Goal: Information Seeking & Learning: Learn about a topic

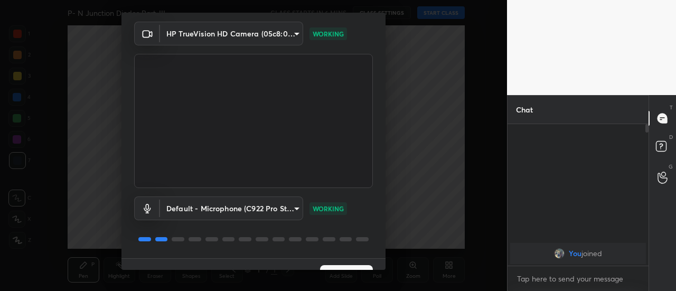
scroll to position [55, 0]
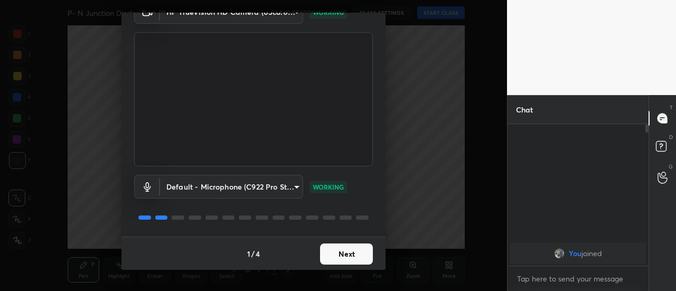
click at [339, 245] on button "Next" at bounding box center [346, 253] width 53 height 21
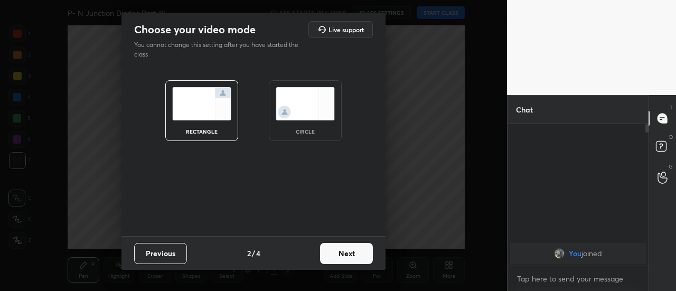
scroll to position [0, 0]
click at [344, 254] on button "Next" at bounding box center [346, 253] width 53 height 21
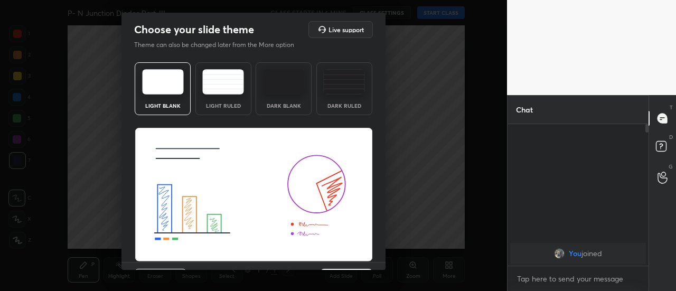
scroll to position [25, 0]
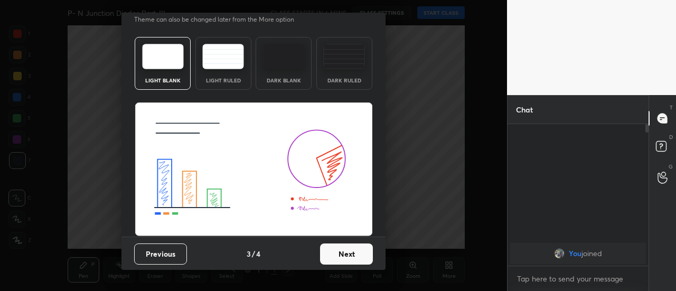
click at [349, 252] on button "Next" at bounding box center [346, 253] width 53 height 21
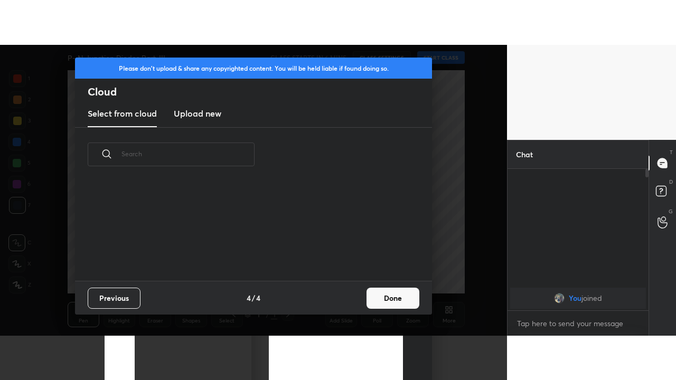
scroll to position [99, 339]
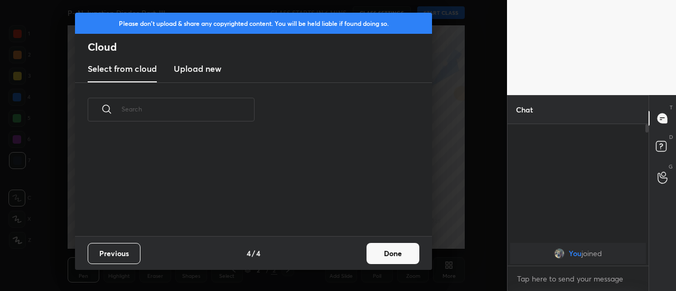
click at [392, 257] on button "Done" at bounding box center [392, 253] width 53 height 21
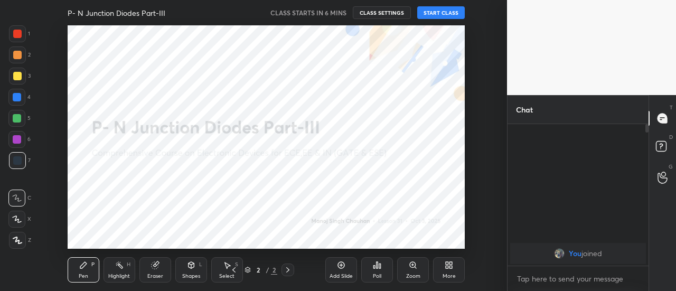
click at [444, 269] on div "More" at bounding box center [449, 269] width 32 height 25
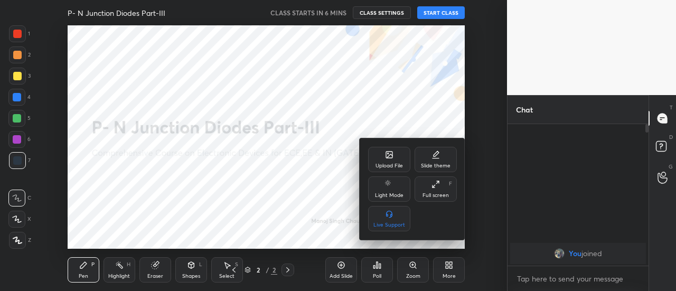
click at [436, 193] on div "Full screen" at bounding box center [435, 195] width 26 height 5
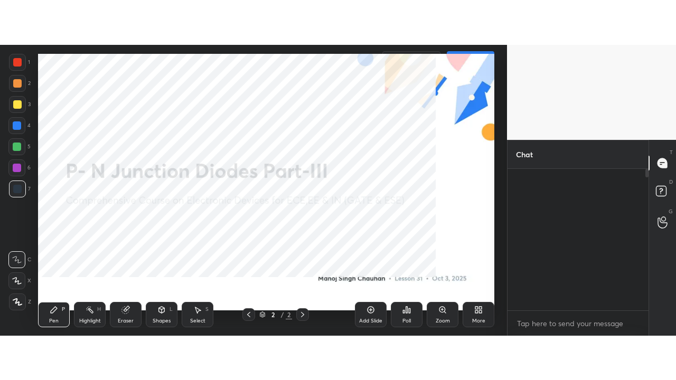
scroll to position [139, 138]
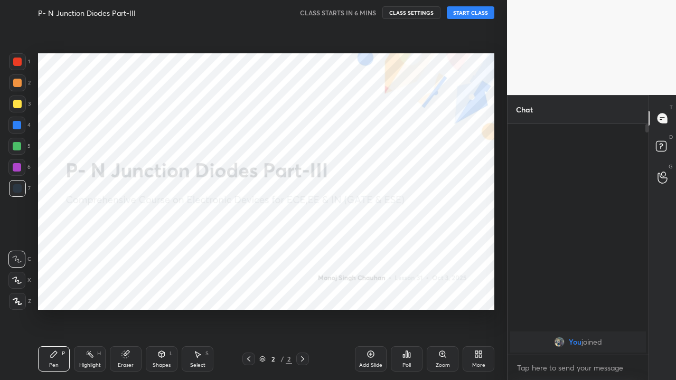
click at [466, 14] on button "START CLASS" at bounding box center [471, 12] width 48 height 13
click at [17, 63] on div at bounding box center [17, 62] width 8 height 8
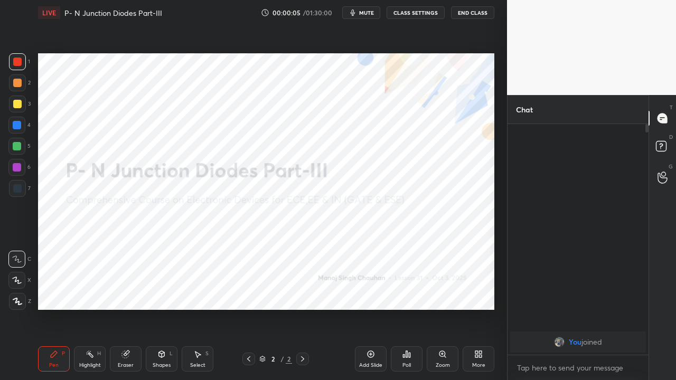
click at [15, 290] on div at bounding box center [17, 301] width 17 height 17
click at [302, 290] on icon at bounding box center [302, 358] width 3 height 5
click at [123, 290] on div "Eraser" at bounding box center [126, 365] width 16 height 5
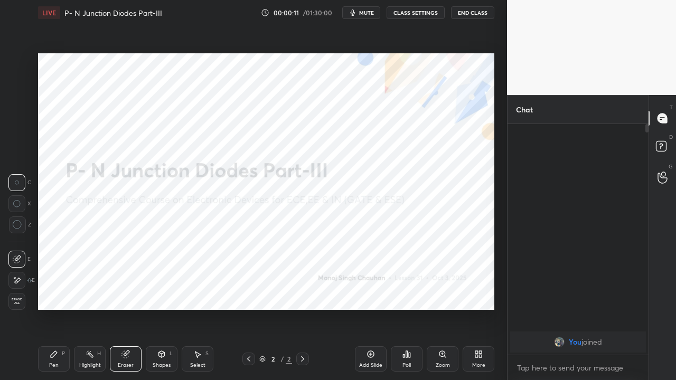
click at [18, 282] on icon at bounding box center [17, 280] width 8 height 9
click at [368, 15] on span "mute" at bounding box center [366, 12] width 15 height 7
click at [62, 290] on div "Pen P" at bounding box center [54, 358] width 32 height 25
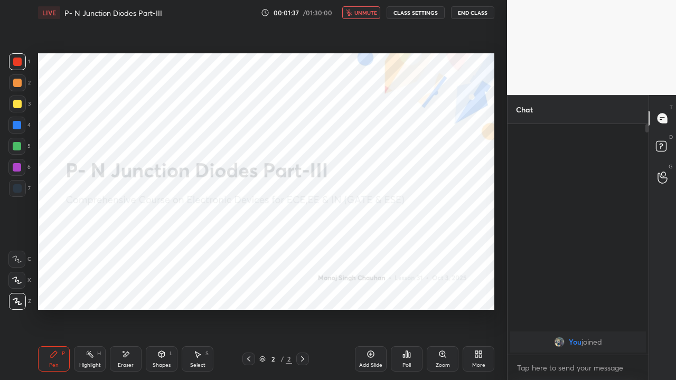
click at [126, 290] on div "Eraser" at bounding box center [126, 365] width 16 height 5
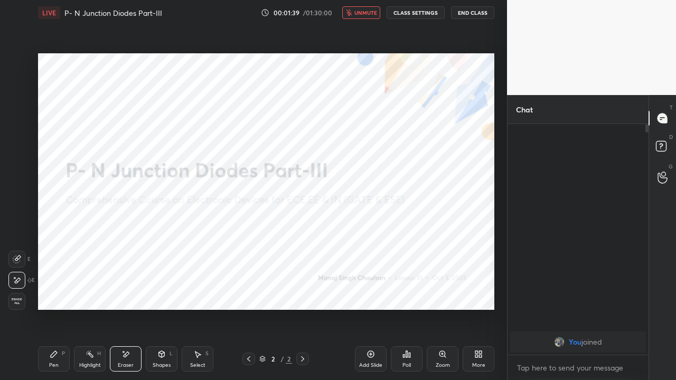
click at [303, 290] on icon at bounding box center [302, 358] width 3 height 5
click at [369, 290] on icon at bounding box center [370, 354] width 8 height 8
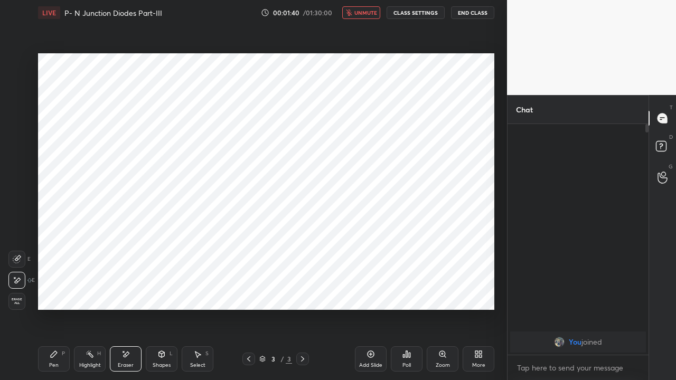
click at [54, 290] on icon at bounding box center [54, 354] width 6 height 6
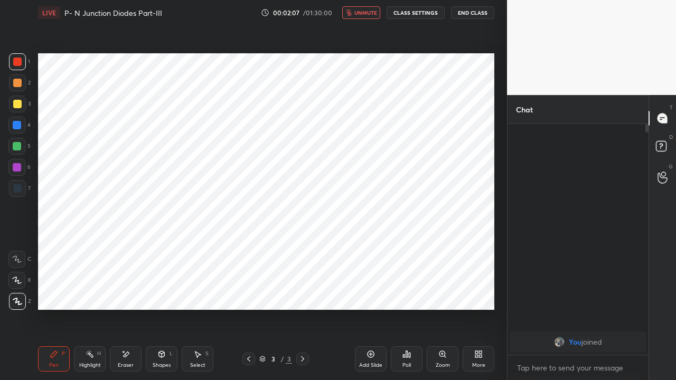
click at [161, 290] on icon at bounding box center [162, 354] width 6 height 2
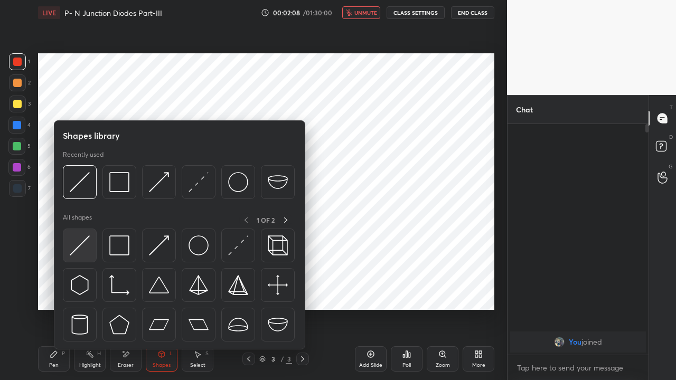
click at [78, 248] on img at bounding box center [80, 246] width 20 height 20
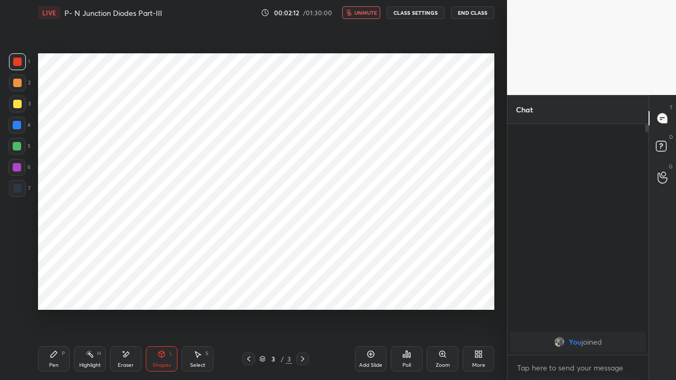
click at [53, 290] on div "Pen P" at bounding box center [54, 358] width 32 height 25
click at [18, 126] on div at bounding box center [17, 125] width 8 height 8
click at [163, 290] on icon at bounding box center [161, 354] width 8 height 8
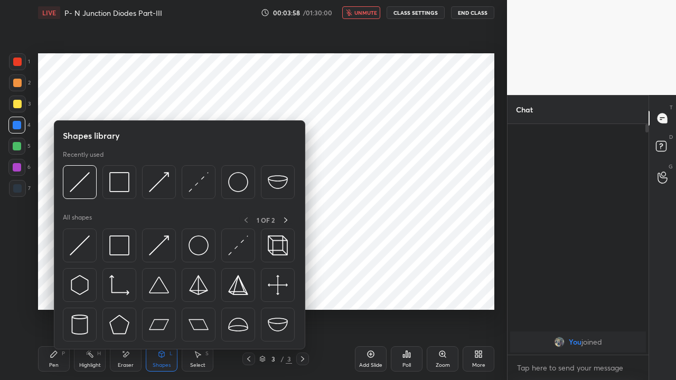
click at [118, 246] on img at bounding box center [119, 246] width 20 height 20
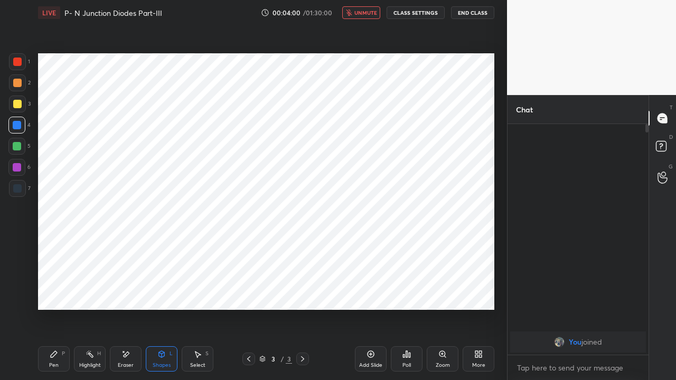
click at [17, 146] on div at bounding box center [17, 146] width 8 height 8
click at [57, 290] on icon at bounding box center [54, 354] width 8 height 8
click at [18, 168] on div at bounding box center [17, 167] width 8 height 8
click at [362, 13] on span "unmute" at bounding box center [365, 12] width 23 height 7
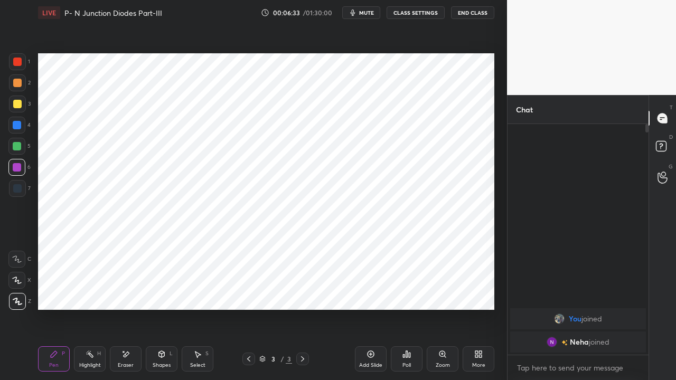
click at [127, 290] on div "Eraser" at bounding box center [126, 358] width 32 height 25
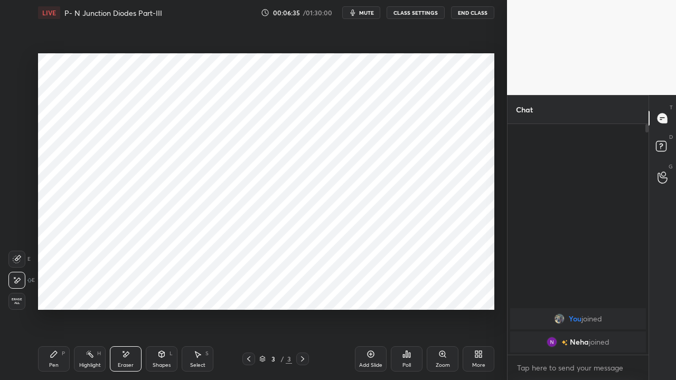
click at [57, 290] on icon at bounding box center [54, 354] width 8 height 8
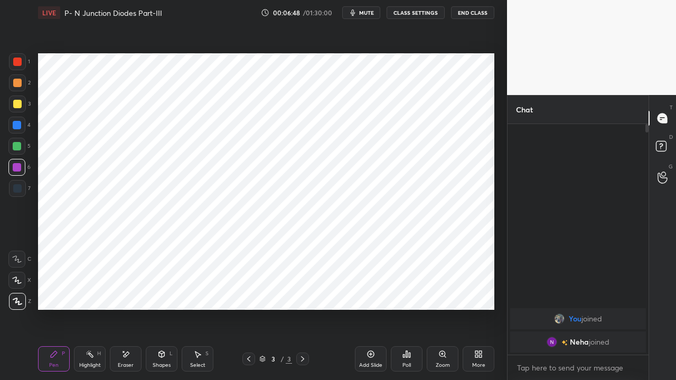
click at [190, 290] on div "Select S" at bounding box center [198, 358] width 32 height 25
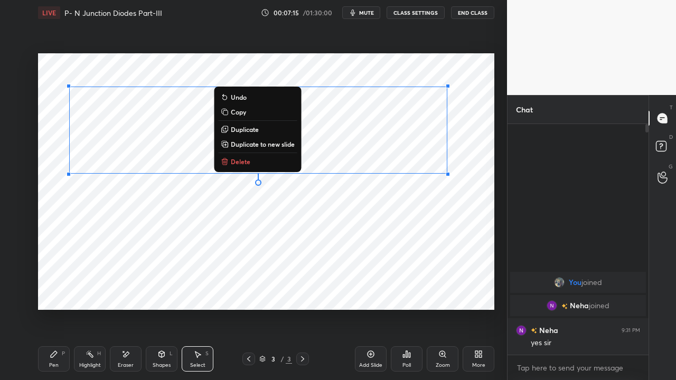
click at [157, 267] on div "0 ° Undo Copy Duplicate Duplicate to new slide Delete" at bounding box center [266, 181] width 456 height 257
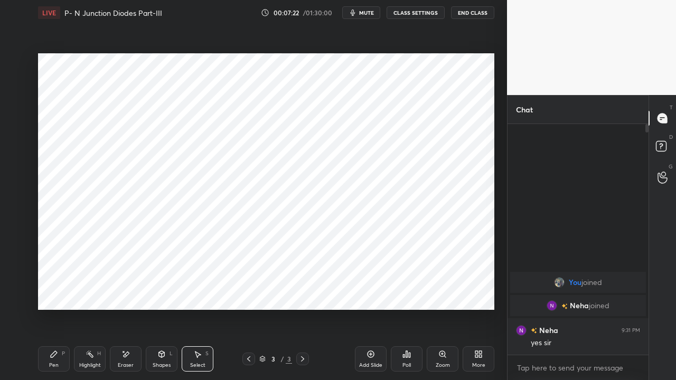
click at [157, 290] on div "Shapes" at bounding box center [162, 365] width 18 height 5
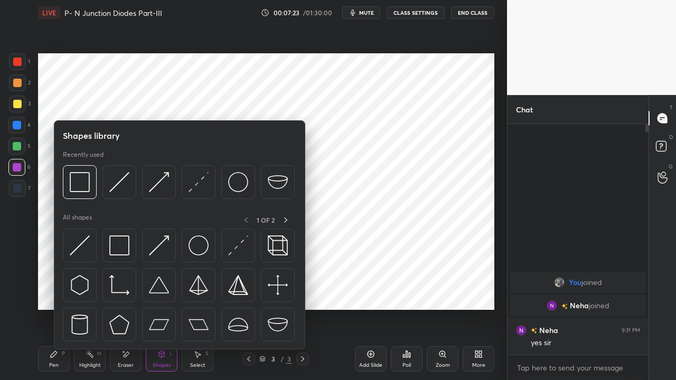
click at [88, 243] on img at bounding box center [80, 246] width 20 height 20
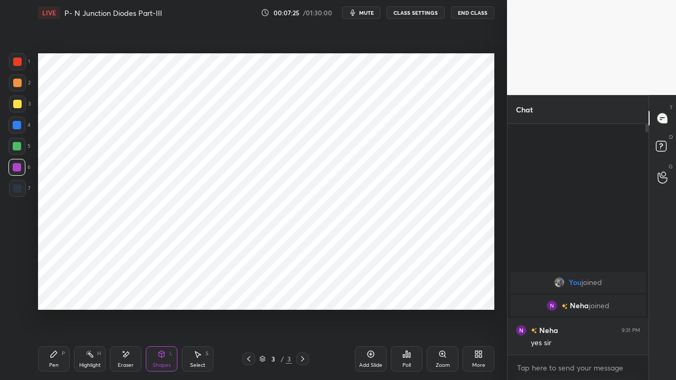
click at [17, 127] on div at bounding box center [17, 125] width 8 height 8
click at [18, 167] on div at bounding box center [17, 167] width 8 height 8
click at [16, 148] on div at bounding box center [17, 146] width 8 height 8
click at [53, 290] on icon at bounding box center [54, 354] width 6 height 6
click at [14, 164] on div at bounding box center [17, 167] width 8 height 8
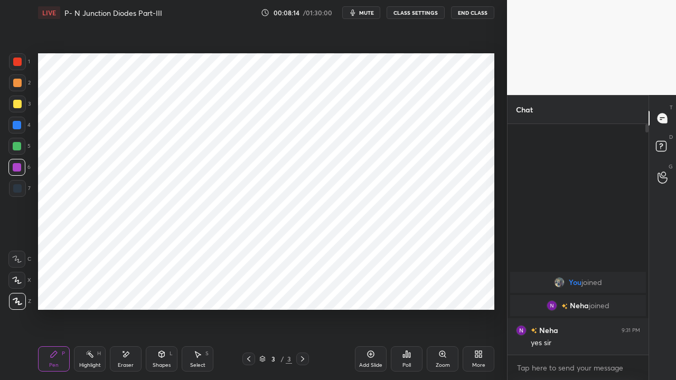
click at [162, 290] on div "Shapes" at bounding box center [162, 365] width 18 height 5
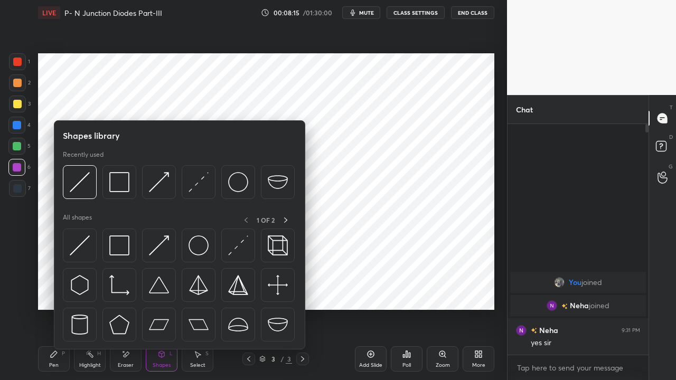
click at [238, 249] on img at bounding box center [238, 246] width 20 height 20
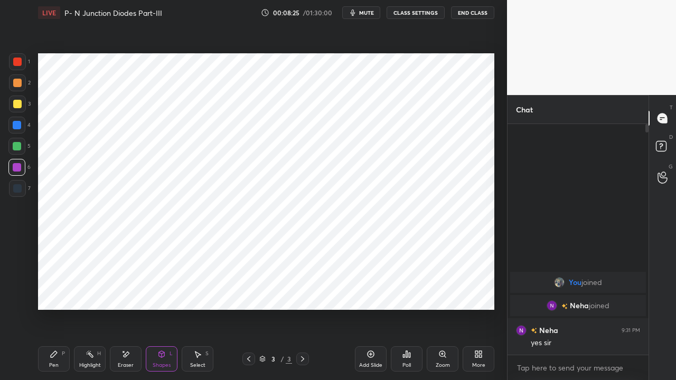
click at [54, 290] on icon at bounding box center [54, 354] width 8 height 8
click at [156, 290] on div "Shapes" at bounding box center [162, 365] width 18 height 5
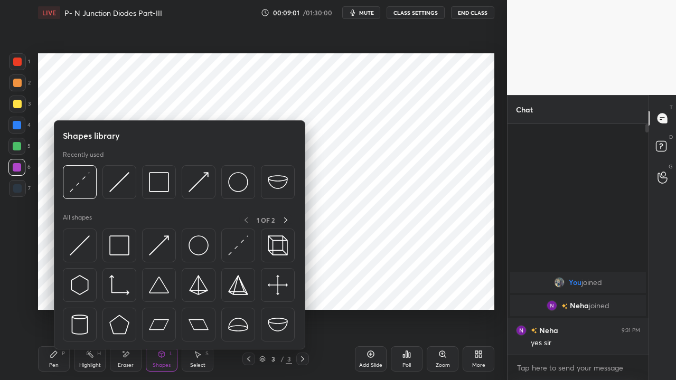
click at [79, 245] on img at bounding box center [80, 246] width 20 height 20
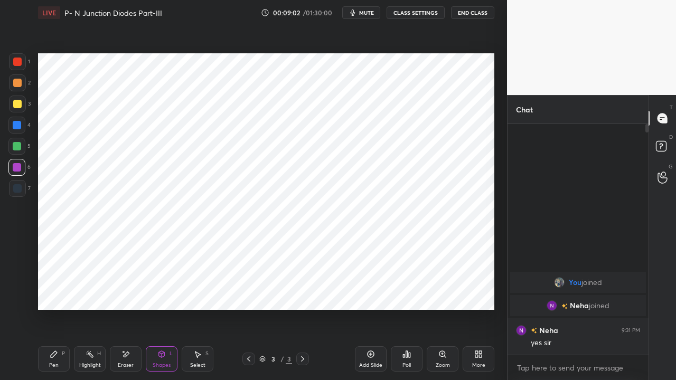
click at [15, 62] on div at bounding box center [17, 62] width 8 height 8
click at [52, 290] on icon at bounding box center [54, 354] width 6 height 6
click at [155, 290] on div "Shapes L" at bounding box center [162, 358] width 32 height 25
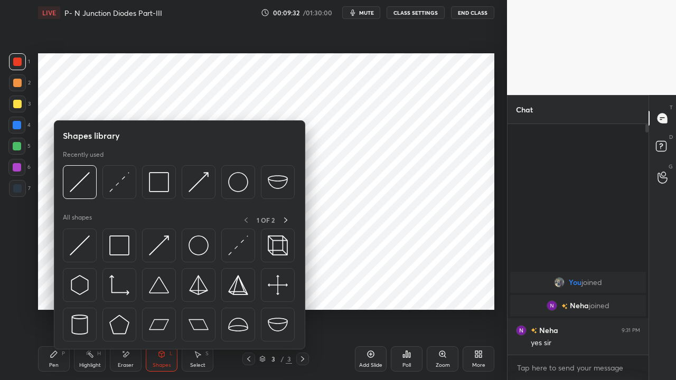
click at [85, 241] on img at bounding box center [80, 246] width 20 height 20
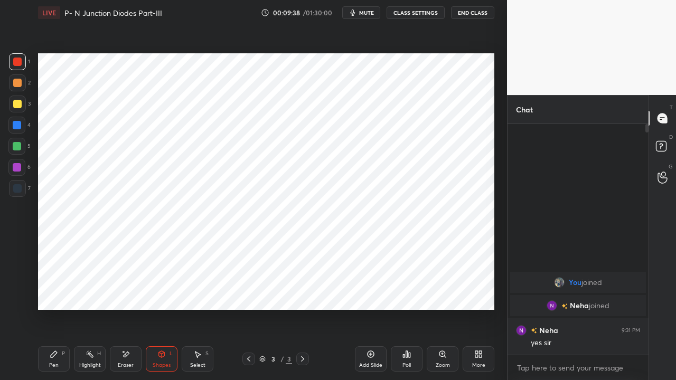
click at [57, 290] on icon at bounding box center [54, 354] width 8 height 8
click at [157, 290] on div "Shapes" at bounding box center [162, 365] width 18 height 5
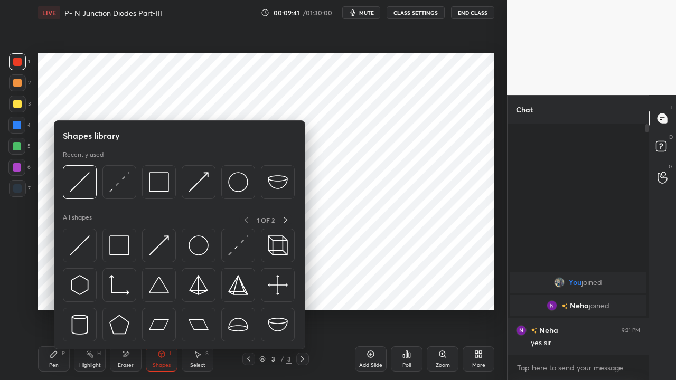
click at [78, 246] on img at bounding box center [80, 246] width 20 height 20
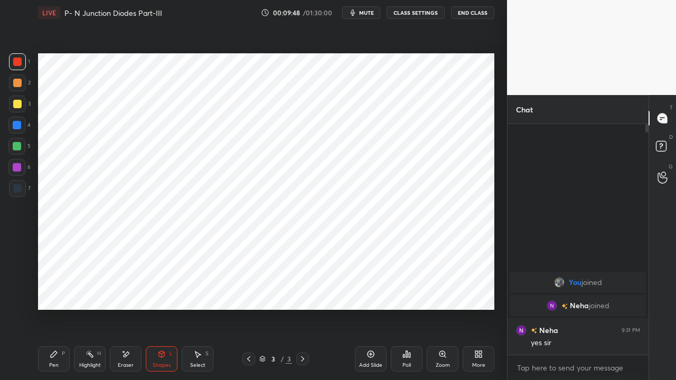
click at [60, 290] on div "Pen P" at bounding box center [54, 358] width 32 height 25
click at [17, 145] on div at bounding box center [17, 146] width 8 height 8
click at [19, 186] on div at bounding box center [17, 188] width 8 height 8
click at [159, 290] on div "Shapes L" at bounding box center [162, 358] width 32 height 25
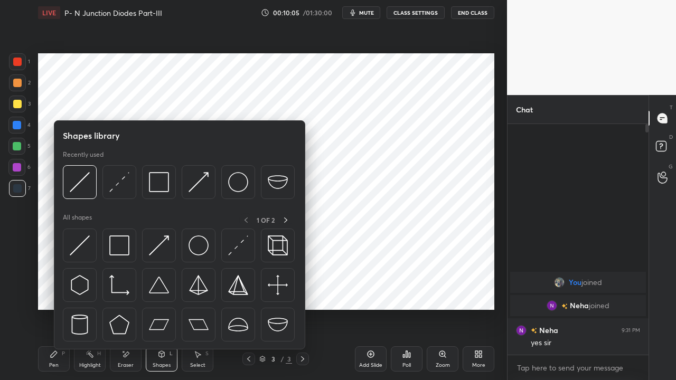
click at [82, 243] on img at bounding box center [80, 246] width 20 height 20
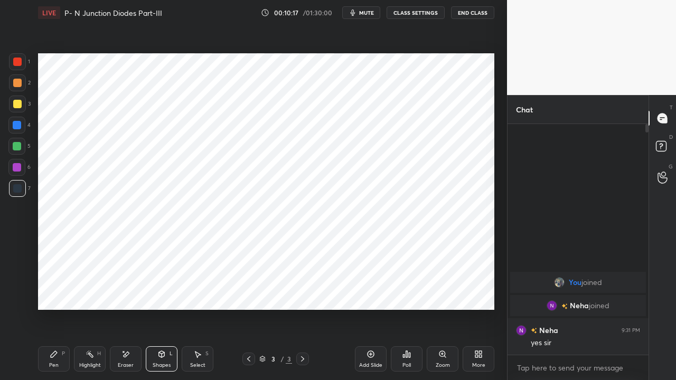
click at [53, 290] on icon at bounding box center [54, 354] width 8 height 8
click at [126, 290] on div "Eraser" at bounding box center [126, 365] width 16 height 5
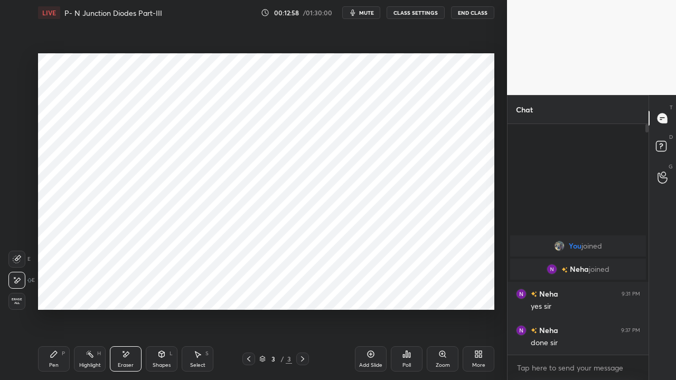
click at [55, 290] on div "Pen P" at bounding box center [54, 358] width 32 height 25
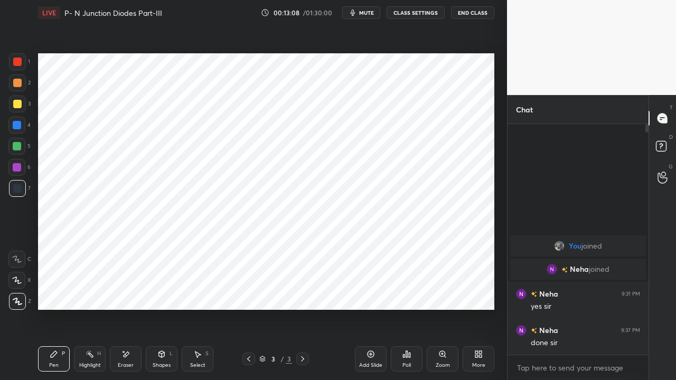
click at [127, 290] on div "Eraser" at bounding box center [126, 365] width 16 height 5
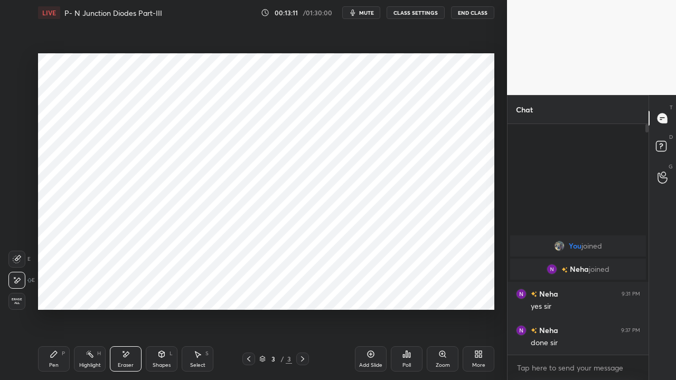
click at [53, 290] on icon at bounding box center [54, 354] width 8 height 8
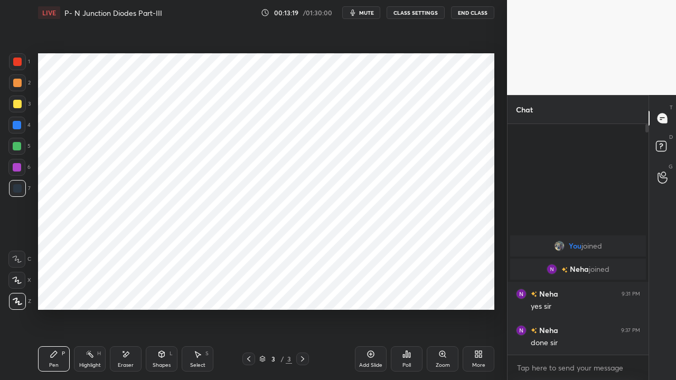
click at [129, 290] on div "Eraser" at bounding box center [126, 365] width 16 height 5
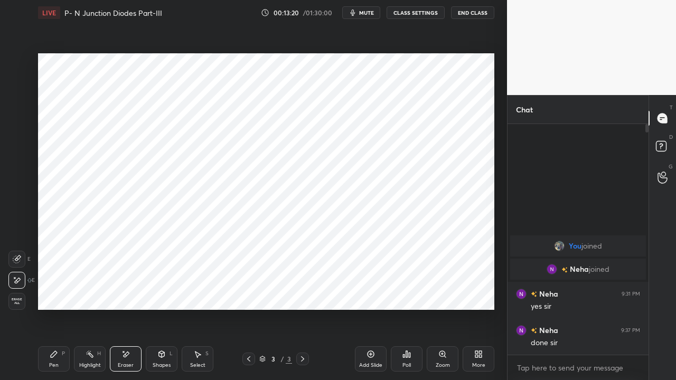
click at [162, 290] on div "Shapes" at bounding box center [162, 365] width 18 height 5
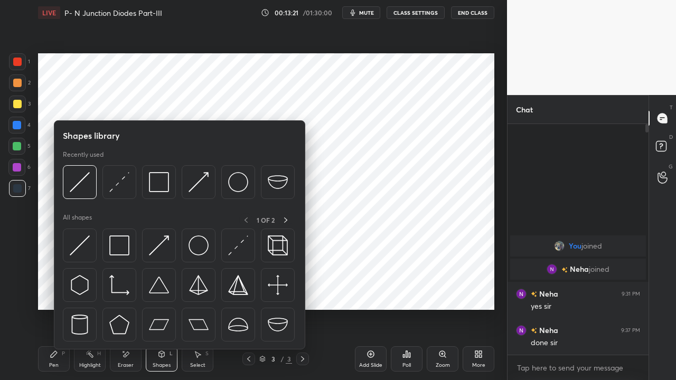
click at [162, 184] on img at bounding box center [159, 182] width 20 height 20
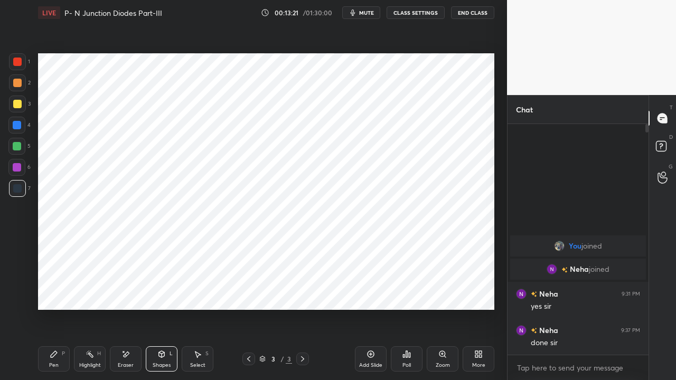
click at [21, 81] on div at bounding box center [17, 83] width 8 height 8
click at [53, 290] on icon at bounding box center [54, 354] width 8 height 8
click at [304, 290] on icon at bounding box center [302, 359] width 8 height 8
click at [303, 290] on div at bounding box center [302, 359] width 13 height 13
click at [369, 290] on icon at bounding box center [371, 354] width 7 height 7
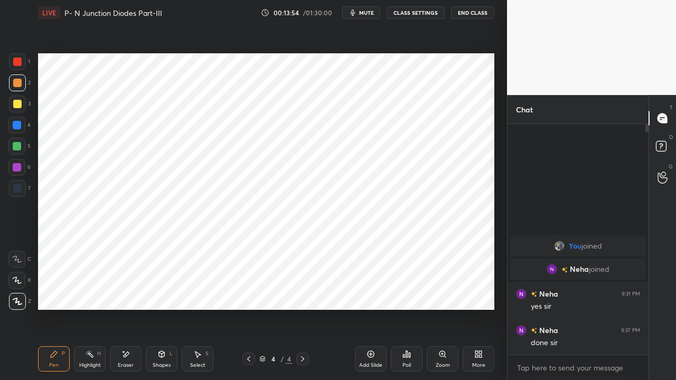
click at [159, 290] on div "Shapes" at bounding box center [162, 365] width 18 height 5
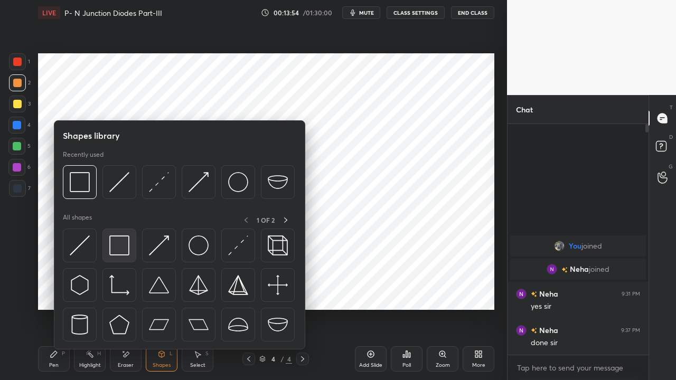
click at [115, 250] on img at bounding box center [119, 246] width 20 height 20
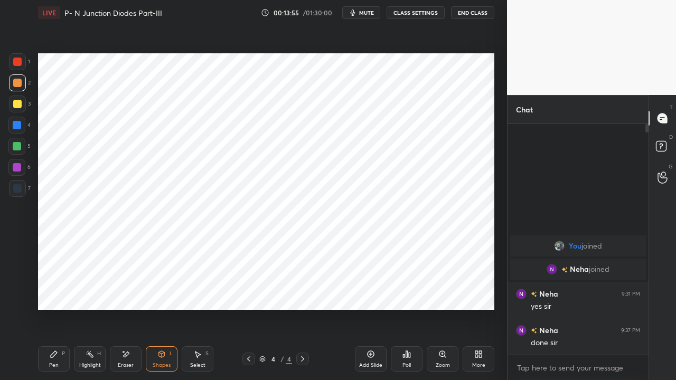
click at [18, 126] on div at bounding box center [17, 125] width 8 height 8
click at [155, 290] on div "Shapes L" at bounding box center [162, 358] width 32 height 25
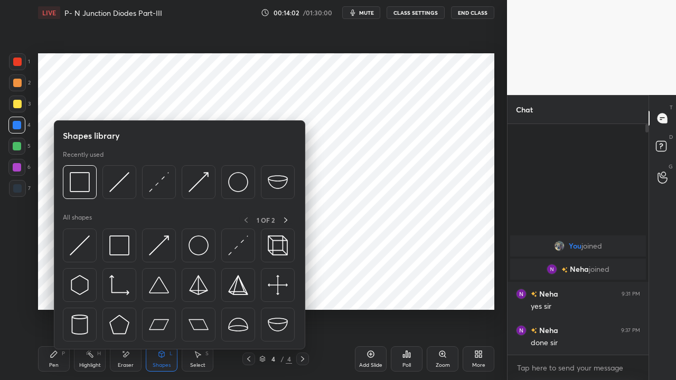
click at [78, 245] on img at bounding box center [80, 246] width 20 height 20
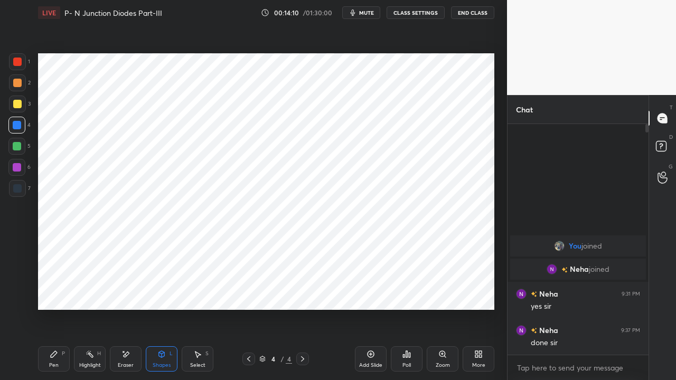
click at [57, 290] on div "Pen P" at bounding box center [54, 358] width 32 height 25
click at [161, 290] on icon at bounding box center [162, 354] width 6 height 6
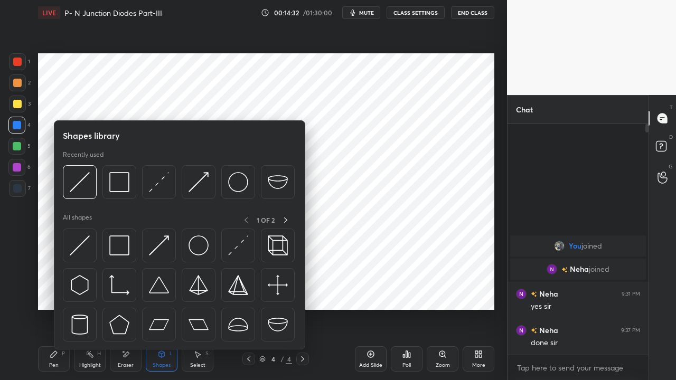
click at [155, 249] on img at bounding box center [159, 246] width 20 height 20
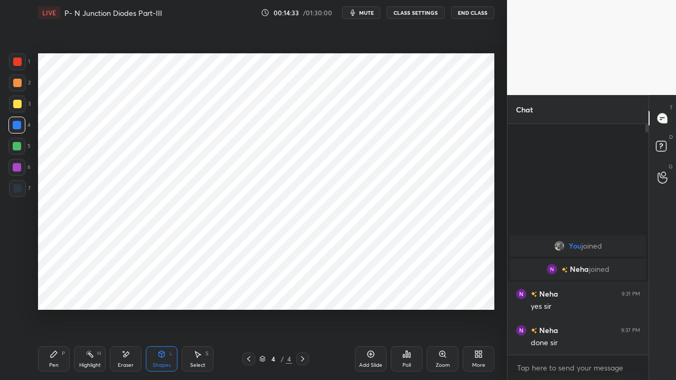
click at [20, 168] on div at bounding box center [17, 167] width 8 height 8
click at [52, 290] on div "Pen P" at bounding box center [54, 358] width 32 height 25
click at [18, 124] on div at bounding box center [17, 125] width 8 height 8
click at [129, 290] on div "Eraser" at bounding box center [126, 365] width 16 height 5
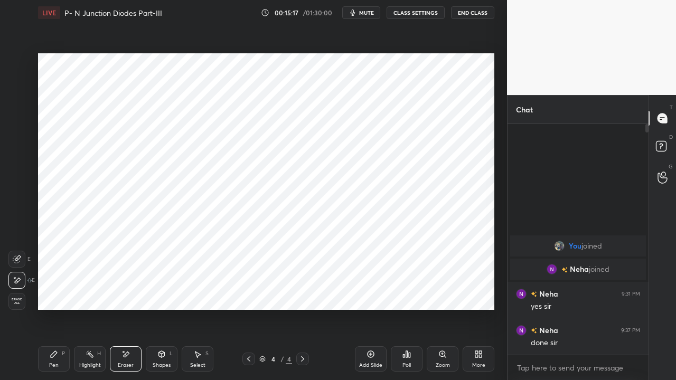
click at [160, 290] on div "Shapes" at bounding box center [162, 365] width 18 height 5
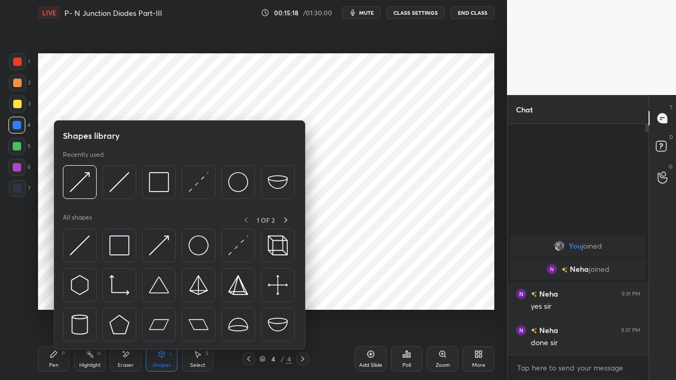
click at [225, 250] on div at bounding box center [238, 246] width 34 height 34
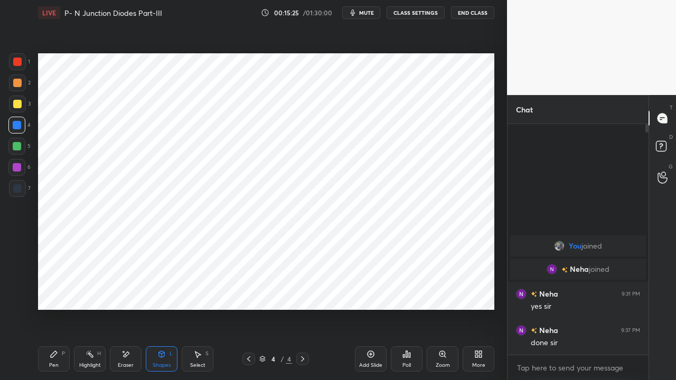
click at [57, 290] on icon at bounding box center [54, 354] width 8 height 8
click at [18, 62] on div at bounding box center [17, 62] width 8 height 8
click at [16, 144] on div at bounding box center [17, 146] width 8 height 8
click at [153, 290] on div "Shapes L" at bounding box center [162, 358] width 32 height 25
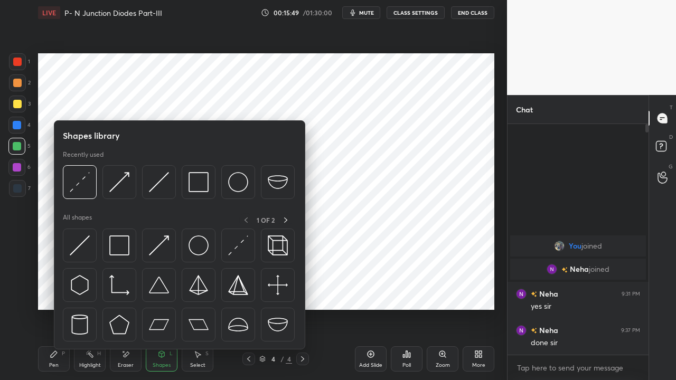
click at [76, 252] on img at bounding box center [80, 246] width 20 height 20
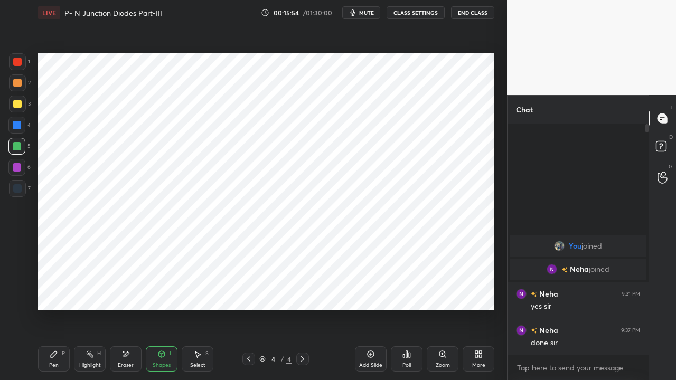
click at [60, 290] on div "Pen P" at bounding box center [54, 358] width 32 height 25
click at [162, 290] on div "Shapes L" at bounding box center [162, 358] width 32 height 25
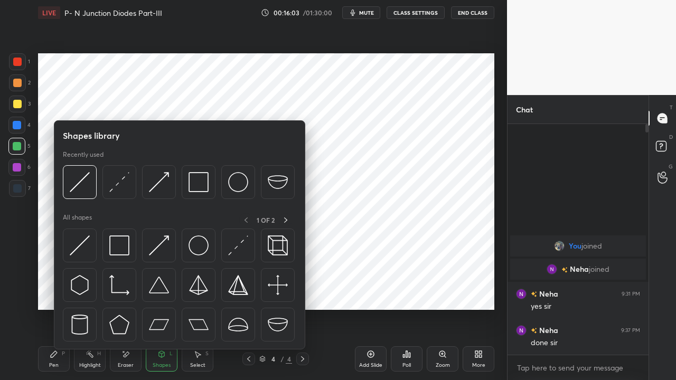
click at [156, 249] on img at bounding box center [159, 246] width 20 height 20
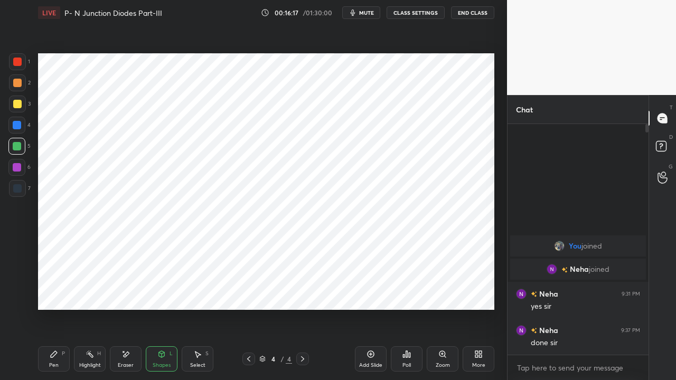
click at [154, 290] on div "Shapes L" at bounding box center [162, 358] width 32 height 25
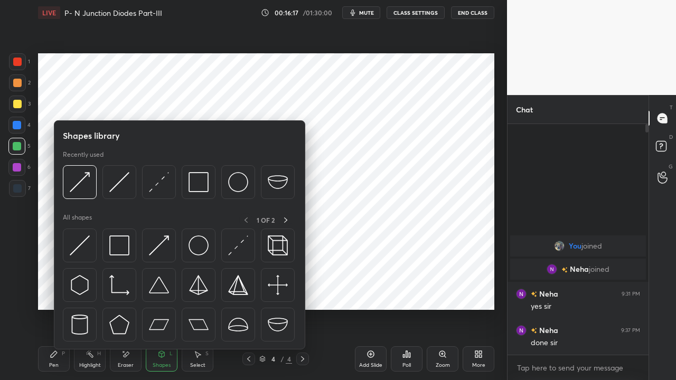
click at [82, 248] on img at bounding box center [80, 246] width 20 height 20
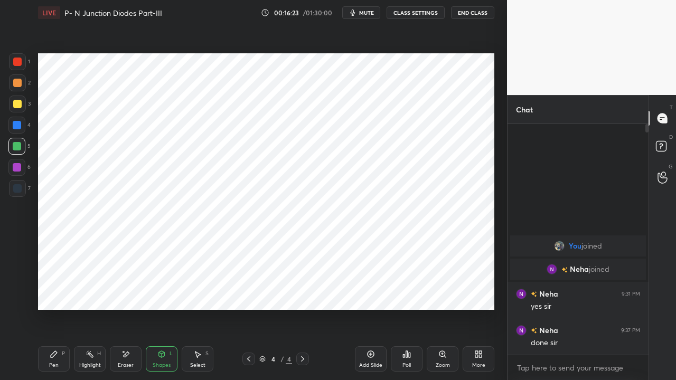
click at [52, 290] on icon at bounding box center [54, 354] width 8 height 8
click at [94, 290] on div "Highlight" at bounding box center [90, 365] width 22 height 5
click at [50, 290] on div "Pen P" at bounding box center [54, 358] width 32 height 25
click at [18, 166] on div at bounding box center [17, 167] width 8 height 8
click at [303, 290] on icon at bounding box center [302, 359] width 8 height 8
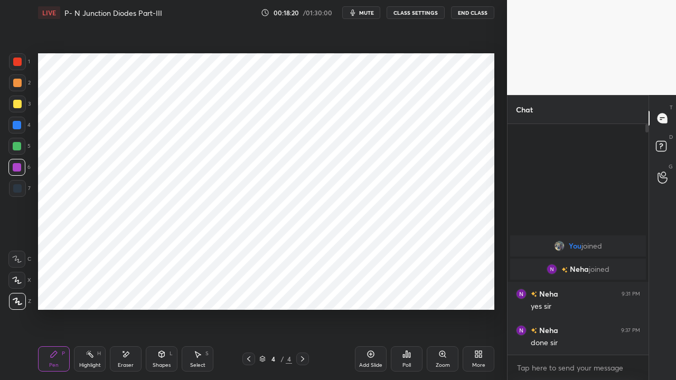
click at [370, 290] on icon at bounding box center [370, 354] width 8 height 8
click at [17, 63] on div at bounding box center [17, 62] width 8 height 8
click at [162, 290] on div "Shapes L" at bounding box center [162, 358] width 32 height 25
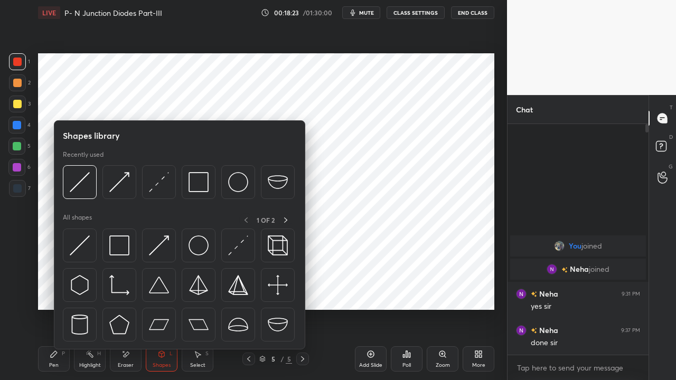
click at [120, 250] on img at bounding box center [119, 246] width 20 height 20
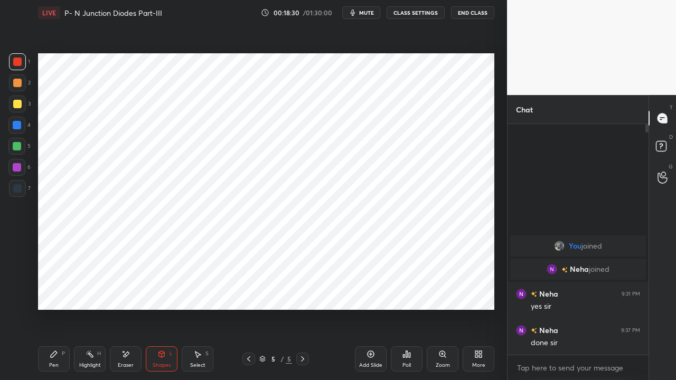
click at [54, 290] on icon at bounding box center [54, 354] width 8 height 8
click at [18, 188] on div at bounding box center [17, 188] width 8 height 8
click at [17, 147] on div at bounding box center [17, 146] width 8 height 8
click at [17, 61] on div at bounding box center [17, 62] width 8 height 8
click at [14, 146] on div at bounding box center [17, 146] width 8 height 8
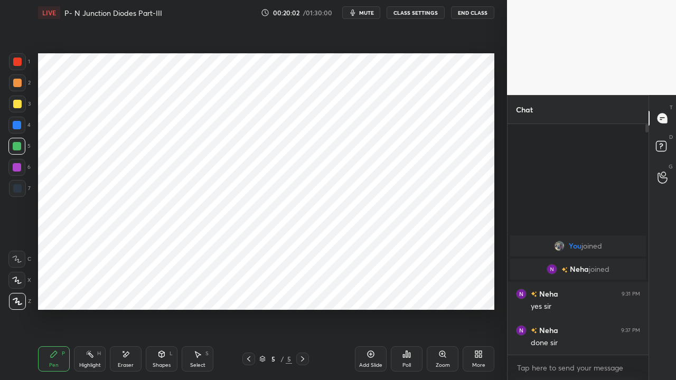
click at [16, 185] on div at bounding box center [17, 188] width 8 height 8
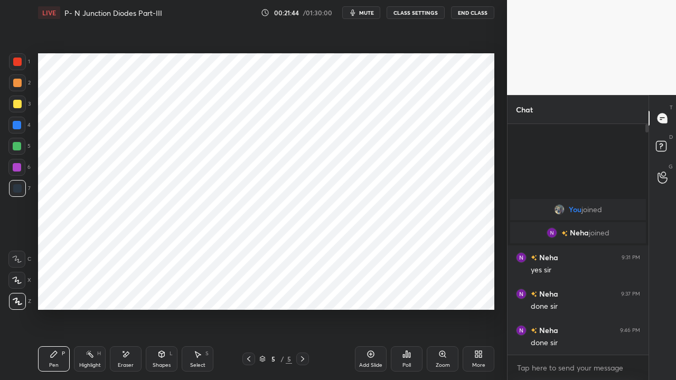
click at [16, 170] on div at bounding box center [17, 167] width 8 height 8
click at [18, 186] on div at bounding box center [17, 188] width 8 height 8
click at [20, 59] on div at bounding box center [17, 62] width 8 height 8
click at [304, 290] on icon at bounding box center [302, 359] width 8 height 8
click at [368, 290] on icon at bounding box center [370, 354] width 8 height 8
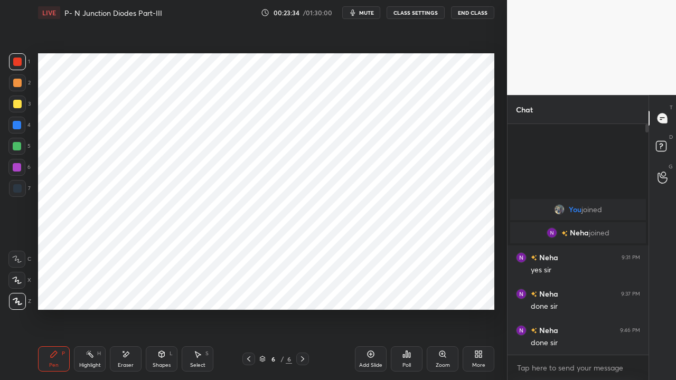
click at [18, 126] on div at bounding box center [17, 125] width 8 height 8
click at [157, 290] on div "Shapes L" at bounding box center [162, 358] width 32 height 25
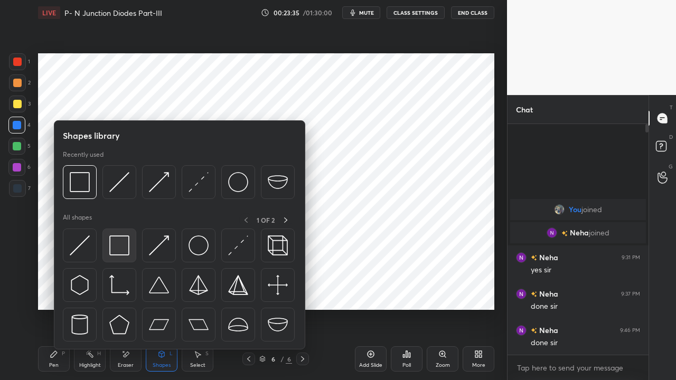
click at [119, 248] on img at bounding box center [119, 246] width 20 height 20
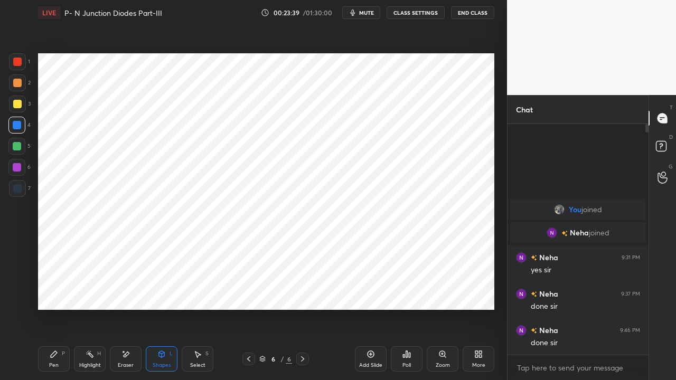
click at [160, 290] on div "Shapes L" at bounding box center [162, 358] width 32 height 25
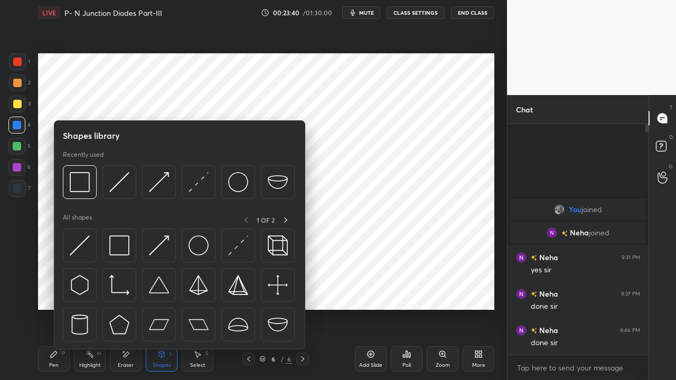
click at [82, 246] on img at bounding box center [80, 246] width 20 height 20
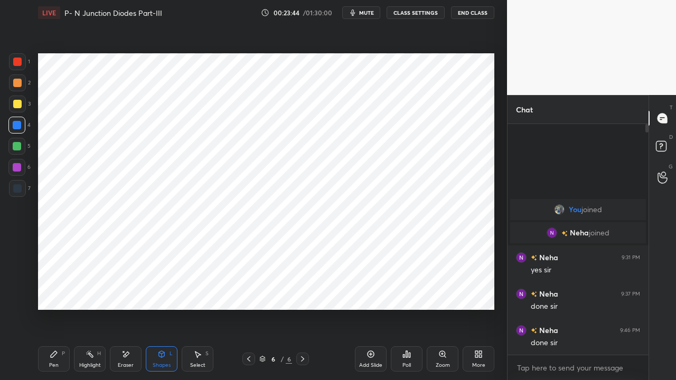
click at [56, 290] on icon at bounding box center [54, 354] width 8 height 8
click at [18, 187] on div at bounding box center [17, 188] width 8 height 8
click at [18, 61] on div at bounding box center [17, 62] width 8 height 8
click at [17, 186] on div at bounding box center [17, 188] width 8 height 8
click at [17, 143] on div at bounding box center [17, 146] width 8 height 8
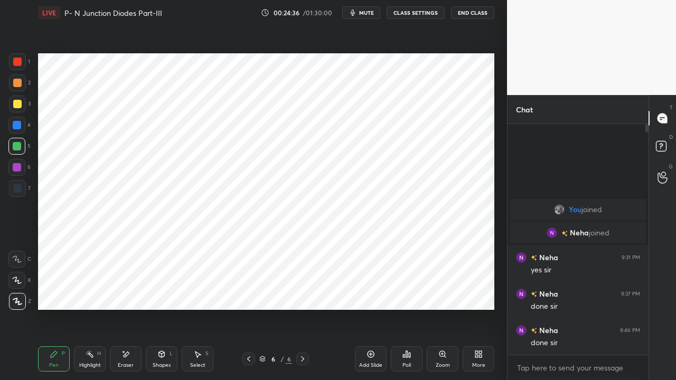
click at [19, 185] on div at bounding box center [17, 188] width 8 height 8
click at [17, 58] on div at bounding box center [17, 62] width 8 height 8
click at [16, 171] on div at bounding box center [17, 167] width 8 height 8
click at [20, 191] on div at bounding box center [17, 188] width 8 height 8
click at [159, 290] on div "Shapes" at bounding box center [162, 365] width 18 height 5
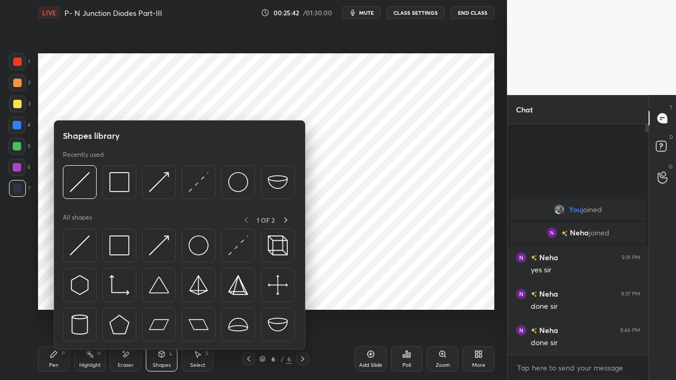
click at [153, 249] on img at bounding box center [159, 246] width 20 height 20
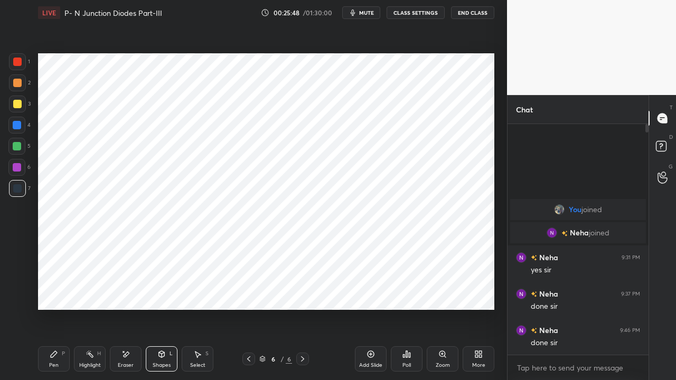
click at [51, 290] on icon at bounding box center [54, 354] width 8 height 8
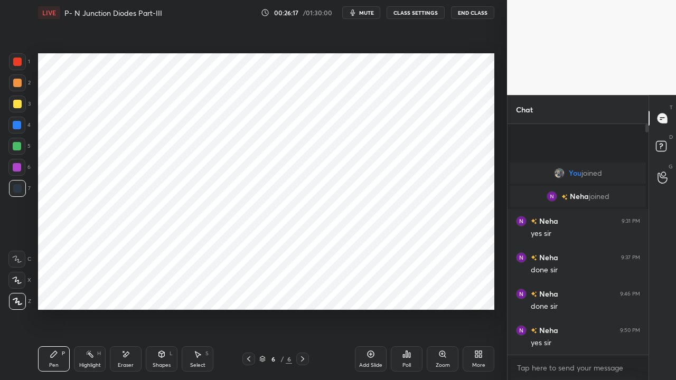
click at [19, 60] on div at bounding box center [17, 62] width 8 height 8
click at [16, 61] on div at bounding box center [17, 62] width 8 height 8
click at [157, 290] on div "Shapes L" at bounding box center [162, 358] width 32 height 25
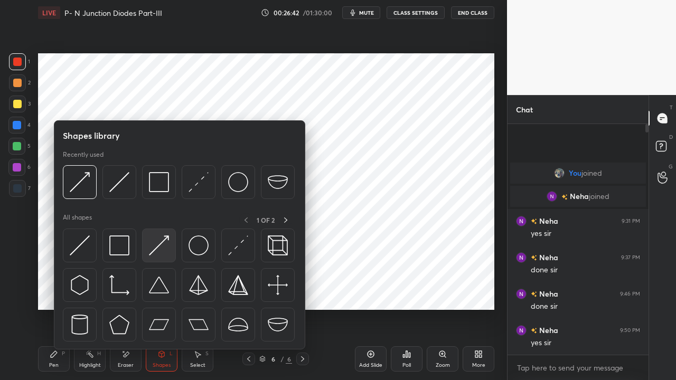
click at [154, 247] on img at bounding box center [159, 246] width 20 height 20
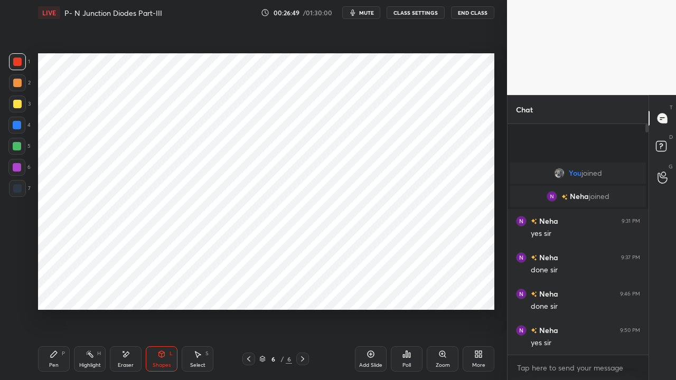
click at [53, 290] on icon at bounding box center [54, 354] width 6 height 6
click at [127, 290] on div "Eraser" at bounding box center [126, 365] width 16 height 5
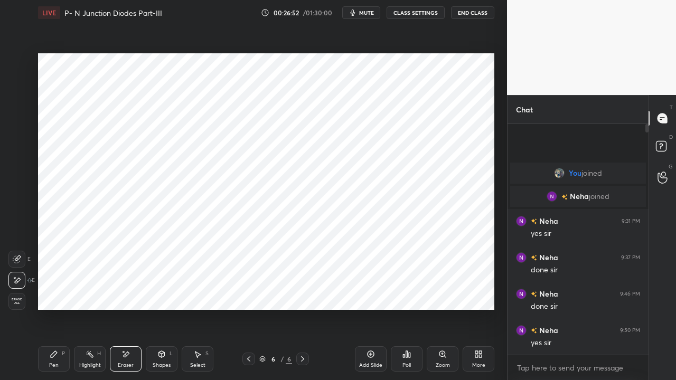
click at [165, 290] on div "Shapes L" at bounding box center [162, 358] width 32 height 25
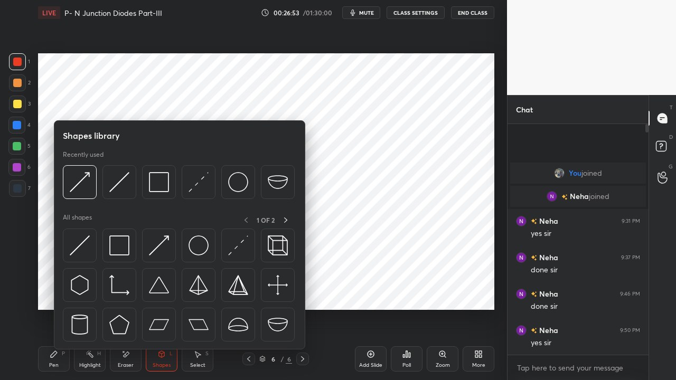
click at [157, 245] on img at bounding box center [159, 246] width 20 height 20
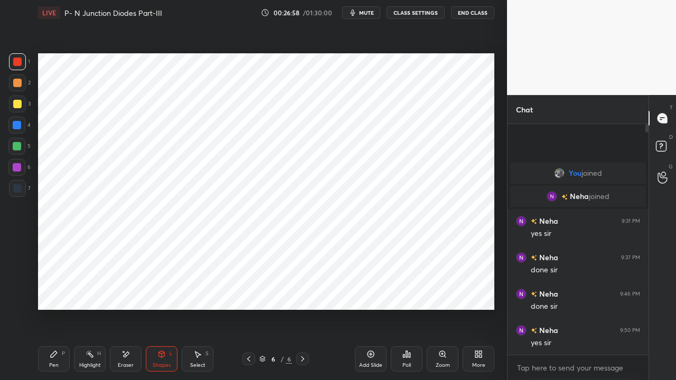
click at [52, 290] on div "Pen P" at bounding box center [54, 358] width 32 height 25
click at [160, 290] on div "Shapes L" at bounding box center [162, 358] width 32 height 25
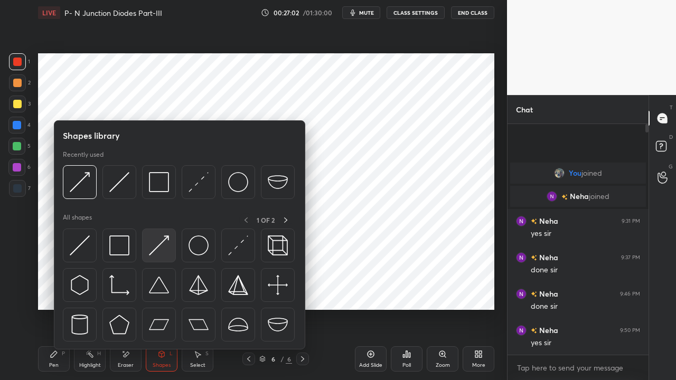
click at [150, 251] on img at bounding box center [159, 246] width 20 height 20
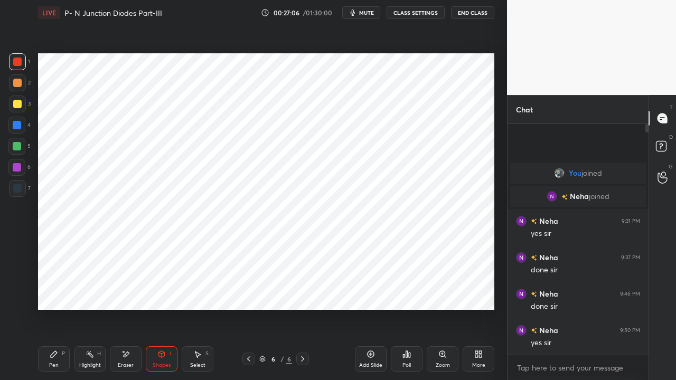
click at [56, 290] on icon at bounding box center [54, 354] width 8 height 8
click at [18, 170] on div at bounding box center [17, 167] width 8 height 8
click at [90, 290] on div "Highlight" at bounding box center [90, 365] width 22 height 5
click at [54, 290] on icon at bounding box center [54, 354] width 8 height 8
click at [123, 290] on div "Eraser" at bounding box center [126, 358] width 32 height 25
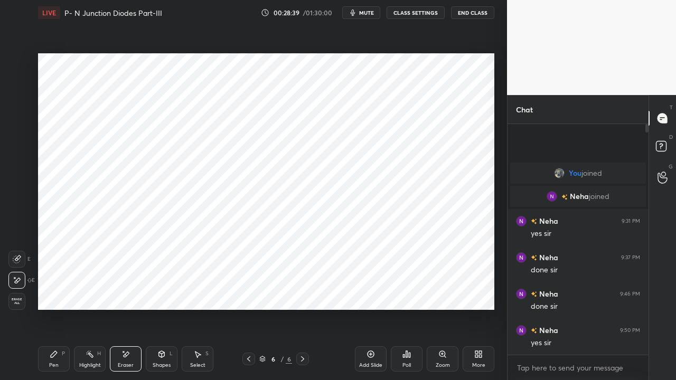
click at [18, 258] on icon at bounding box center [17, 259] width 8 height 8
click at [164, 290] on div "Shapes" at bounding box center [162, 365] width 18 height 5
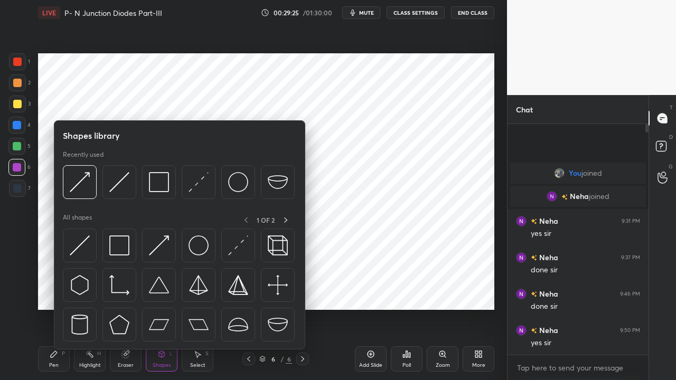
click at [129, 290] on div "Eraser" at bounding box center [126, 365] width 16 height 5
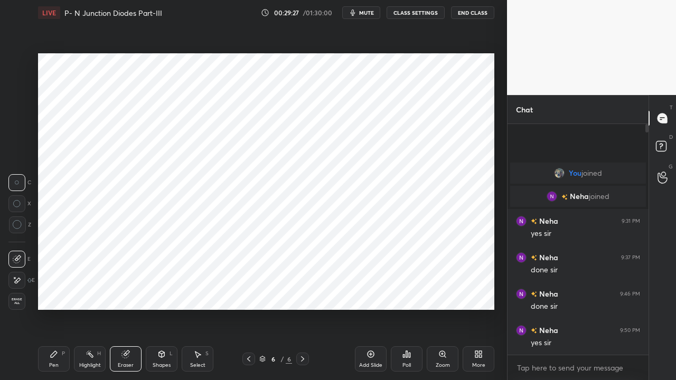
click at [17, 276] on icon at bounding box center [17, 280] width 8 height 9
click at [52, 290] on icon at bounding box center [54, 354] width 6 height 6
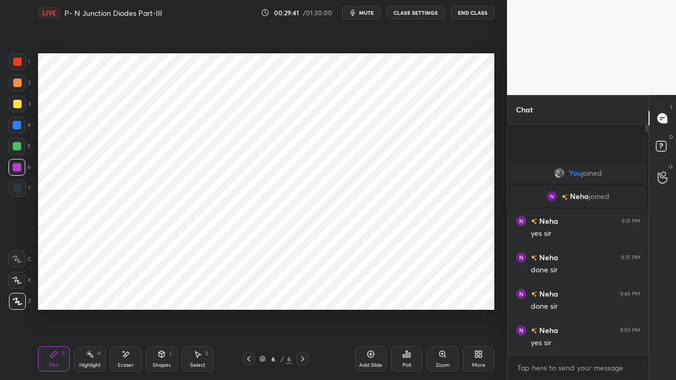
click at [17, 188] on div at bounding box center [17, 188] width 8 height 8
click at [15, 147] on div at bounding box center [17, 146] width 8 height 8
click at [17, 185] on div at bounding box center [17, 188] width 8 height 8
click at [17, 60] on div at bounding box center [17, 62] width 8 height 8
click at [123, 290] on div "Eraser" at bounding box center [126, 365] width 16 height 5
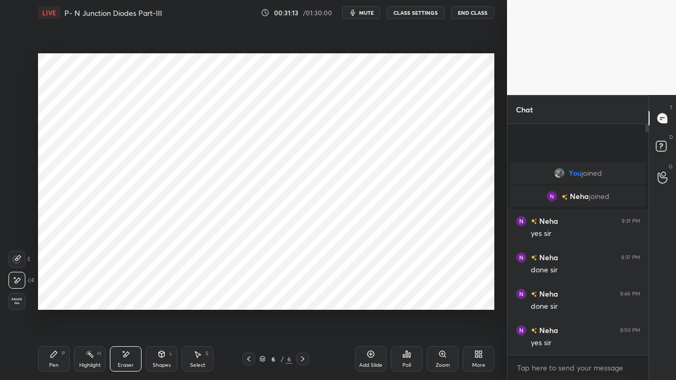
click at [91, 290] on div "Highlight H" at bounding box center [90, 358] width 32 height 25
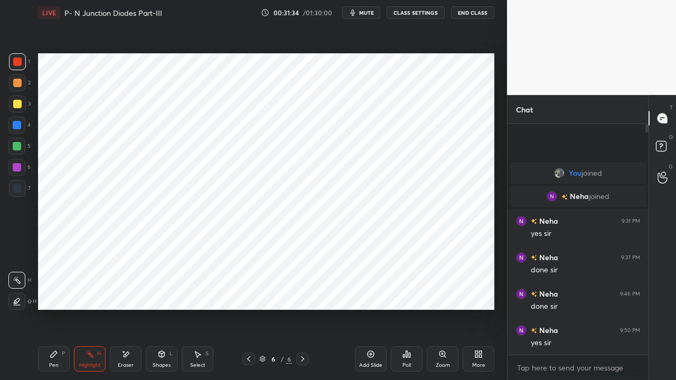
click at [58, 290] on div "Pen P" at bounding box center [54, 358] width 32 height 25
click at [20, 124] on div at bounding box center [17, 125] width 8 height 8
click at [16, 190] on div at bounding box center [17, 188] width 8 height 8
click at [16, 146] on div at bounding box center [17, 146] width 8 height 8
click at [159, 290] on div "Shapes L" at bounding box center [162, 358] width 32 height 25
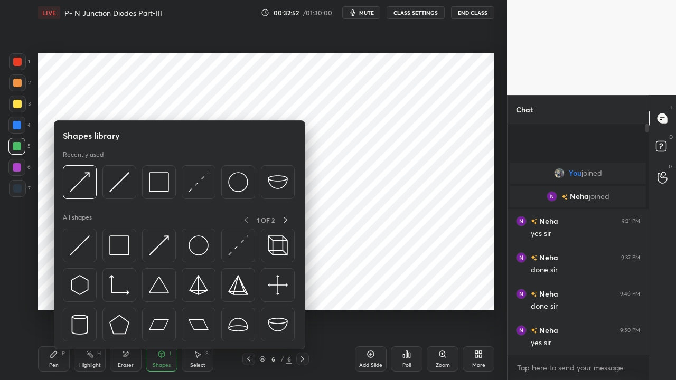
click at [156, 250] on img at bounding box center [159, 246] width 20 height 20
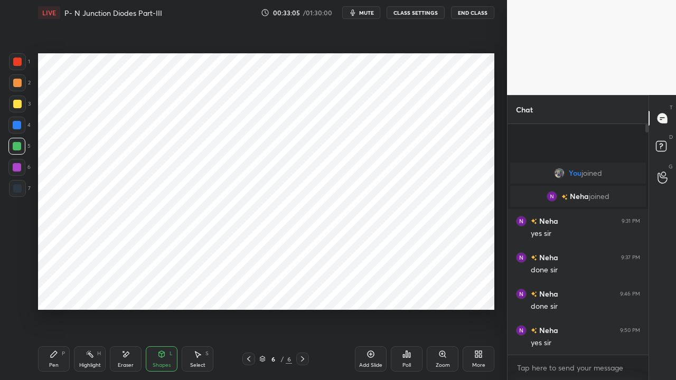
click at [54, 290] on div "Pen P" at bounding box center [54, 358] width 32 height 25
click at [299, 290] on icon at bounding box center [302, 359] width 8 height 8
click at [366, 290] on div "Add Slide" at bounding box center [371, 358] width 32 height 25
click at [162, 290] on div "Shapes L" at bounding box center [162, 358] width 32 height 25
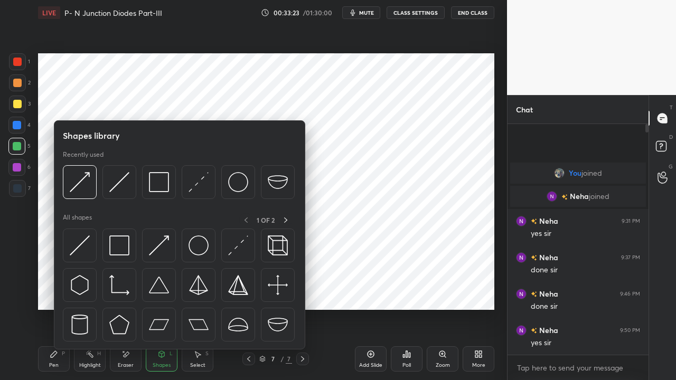
click at [157, 252] on img at bounding box center [159, 246] width 20 height 20
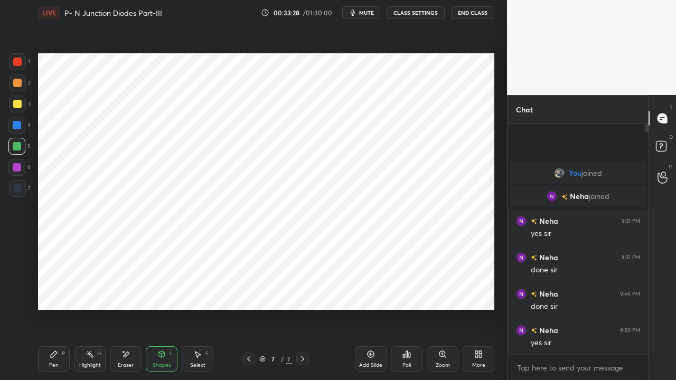
click at [54, 290] on icon at bounding box center [54, 354] width 8 height 8
click at [82, 290] on div "Highlight H" at bounding box center [90, 358] width 32 height 25
click at [18, 166] on div at bounding box center [17, 167] width 8 height 8
click at [161, 290] on div "Shapes L" at bounding box center [162, 358] width 32 height 25
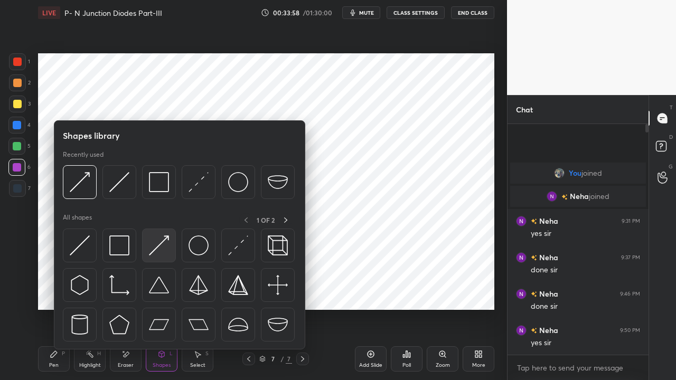
click at [156, 247] on img at bounding box center [159, 246] width 20 height 20
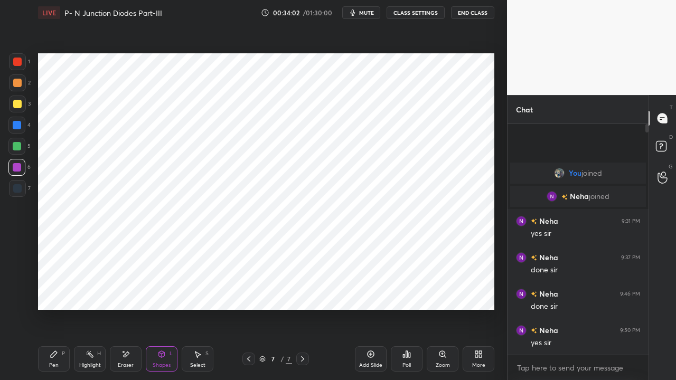
click at [55, 290] on icon at bounding box center [54, 354] width 8 height 8
click at [16, 63] on div at bounding box center [17, 62] width 8 height 8
click at [97, 290] on div "Highlight H" at bounding box center [90, 358] width 32 height 25
click at [161, 290] on div "Shapes L" at bounding box center [162, 358] width 32 height 25
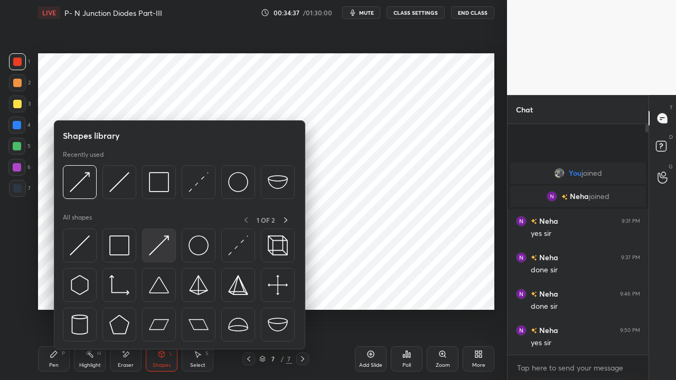
click at [154, 249] on img at bounding box center [159, 246] width 20 height 20
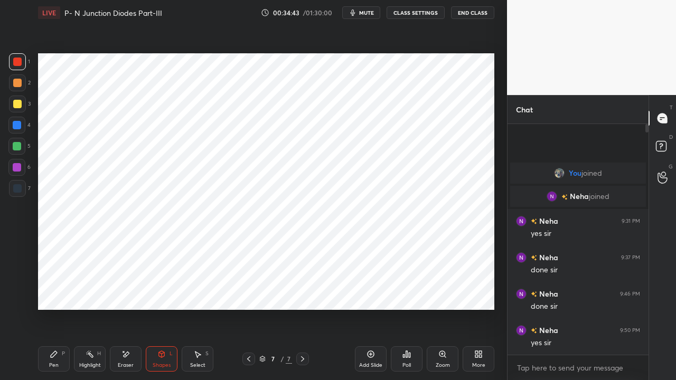
click at [52, 290] on icon at bounding box center [54, 354] width 6 height 6
click at [249, 290] on icon at bounding box center [249, 359] width 8 height 8
click at [95, 290] on div "Highlight" at bounding box center [90, 365] width 22 height 5
click at [15, 186] on div at bounding box center [17, 188] width 8 height 8
click at [14, 166] on div at bounding box center [17, 167] width 8 height 8
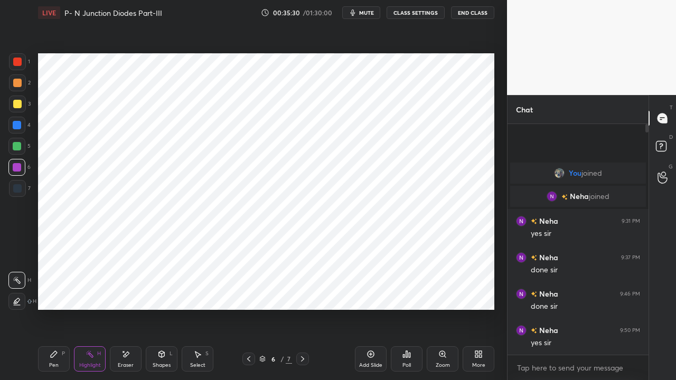
click at [54, 290] on icon at bounding box center [54, 354] width 8 height 8
click at [160, 290] on div "Shapes" at bounding box center [162, 365] width 18 height 5
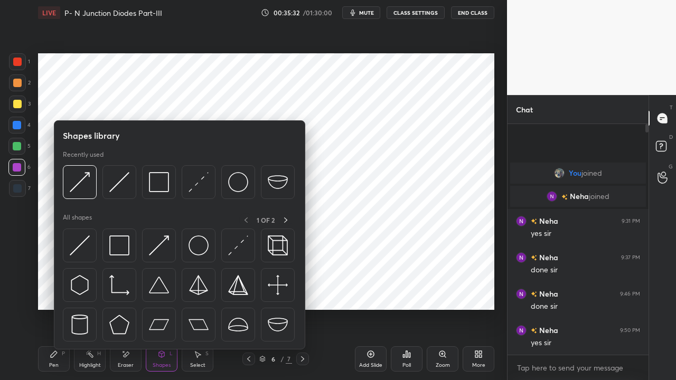
click at [156, 246] on img at bounding box center [159, 246] width 20 height 20
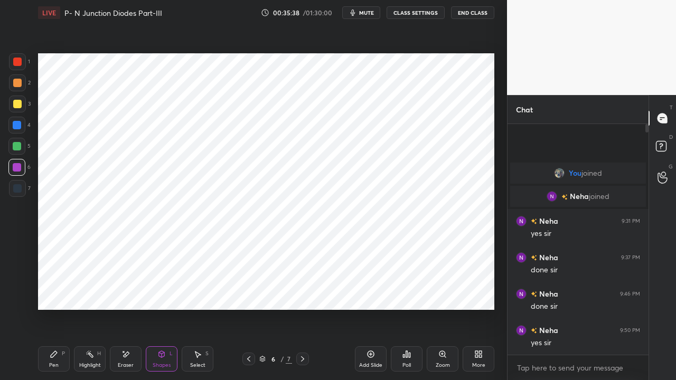
click at [52, 290] on div "Pen P" at bounding box center [54, 358] width 32 height 25
click at [91, 290] on div "Highlight H" at bounding box center [90, 358] width 32 height 25
click at [124, 290] on div "Eraser" at bounding box center [126, 365] width 16 height 5
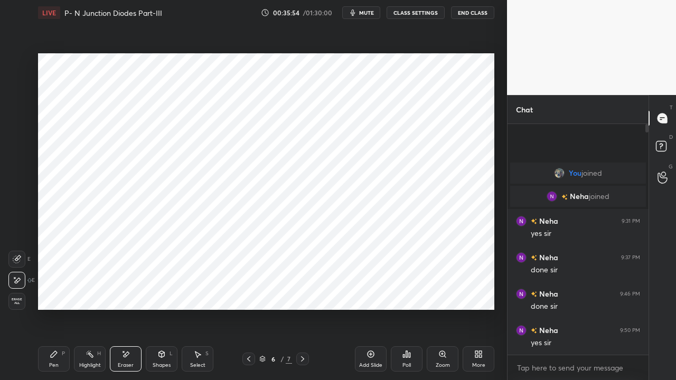
click at [97, 290] on div "Highlight" at bounding box center [90, 365] width 22 height 5
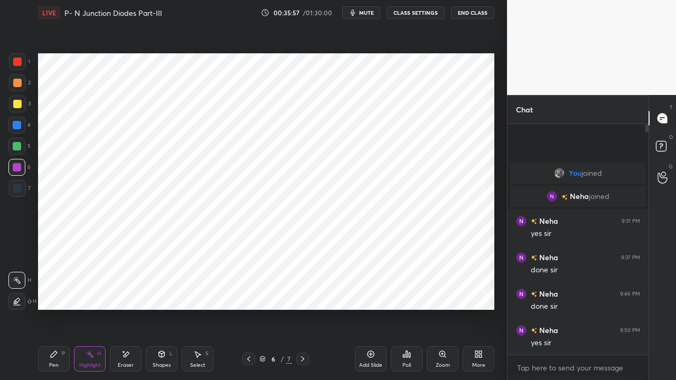
click at [17, 61] on div at bounding box center [17, 62] width 8 height 8
click at [19, 162] on div at bounding box center [16, 167] width 17 height 17
click at [124, 290] on div "Eraser" at bounding box center [126, 358] width 32 height 25
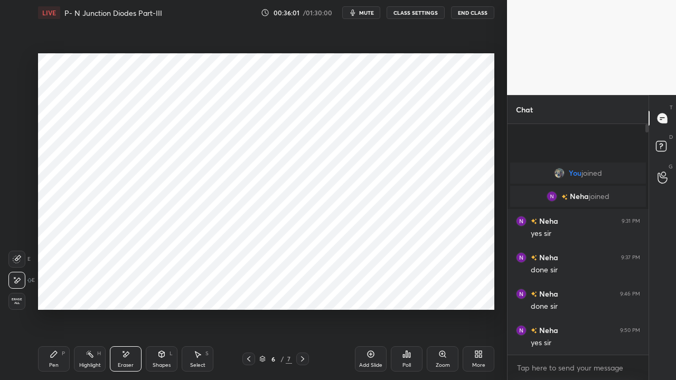
click at [92, 290] on div "Highlight" at bounding box center [90, 365] width 22 height 5
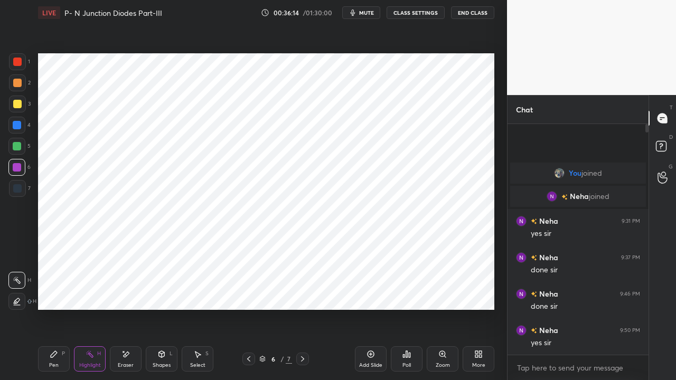
click at [51, 290] on div "Pen P" at bounding box center [54, 358] width 32 height 25
click at [125, 290] on div "Eraser" at bounding box center [126, 365] width 16 height 5
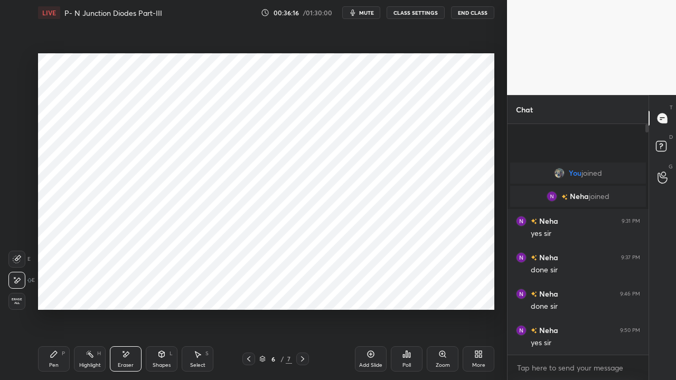
click at [53, 290] on div "Pen P" at bounding box center [54, 358] width 32 height 25
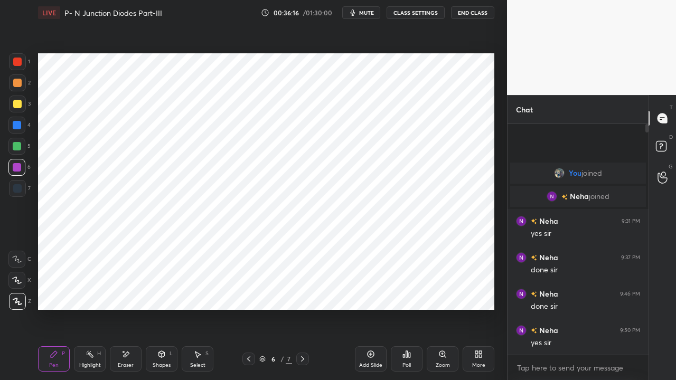
click at [159, 290] on icon at bounding box center [161, 354] width 8 height 8
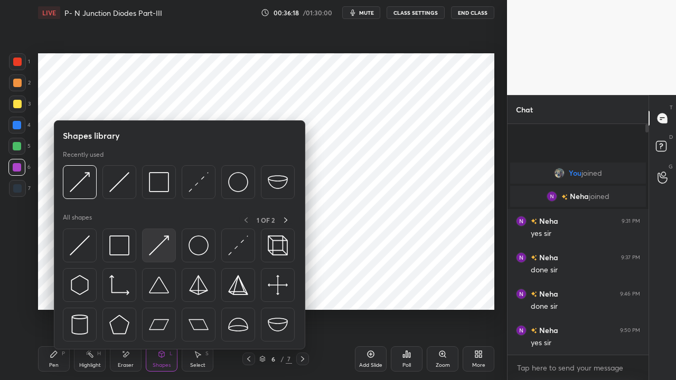
click at [157, 248] on img at bounding box center [159, 246] width 20 height 20
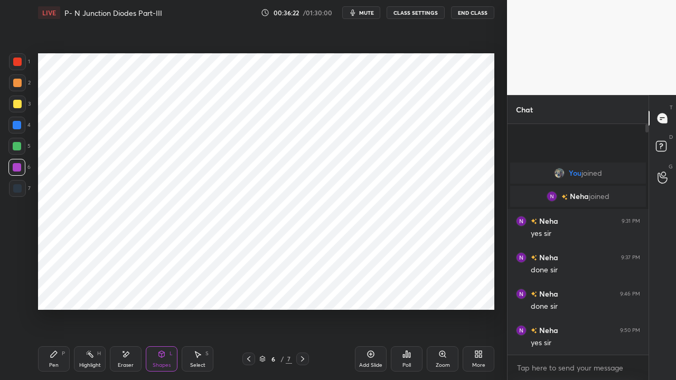
click at [51, 290] on icon at bounding box center [54, 354] width 6 height 6
click at [303, 290] on icon at bounding box center [302, 359] width 8 height 8
click at [19, 188] on div at bounding box center [17, 188] width 8 height 8
click at [160, 290] on div "Shapes L" at bounding box center [162, 358] width 32 height 25
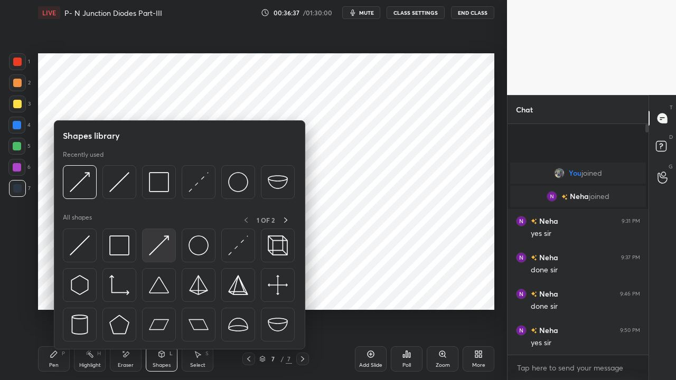
click at [156, 248] on img at bounding box center [159, 246] width 20 height 20
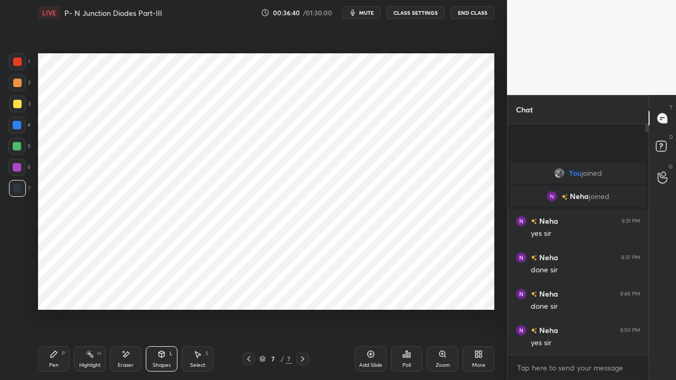
click at [50, 290] on div "Pen P" at bounding box center [54, 358] width 32 height 25
click at [17, 63] on div at bounding box center [17, 62] width 8 height 8
click at [128, 290] on div "Eraser" at bounding box center [126, 365] width 16 height 5
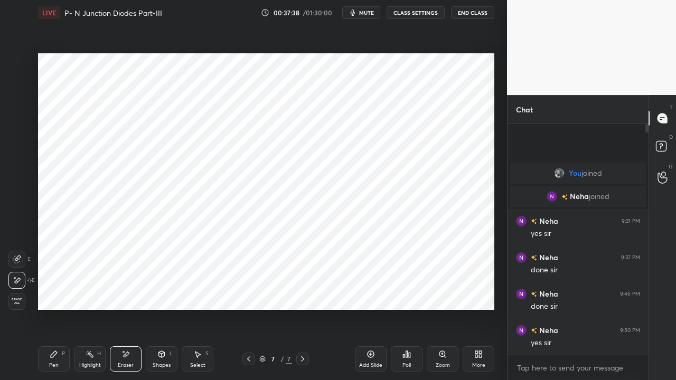
click at [57, 290] on icon at bounding box center [54, 354] width 8 height 8
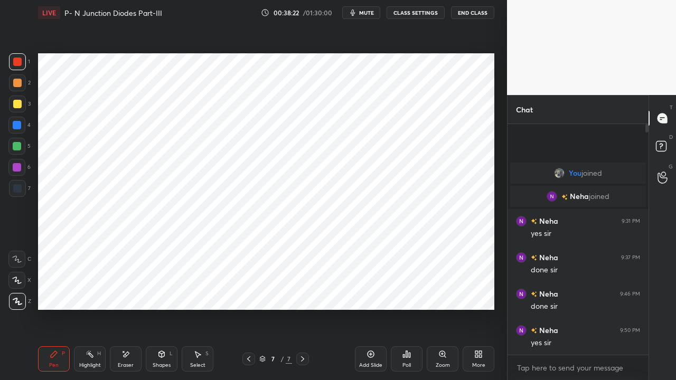
click at [93, 290] on div "Highlight H" at bounding box center [90, 358] width 32 height 25
click at [245, 290] on icon at bounding box center [249, 359] width 8 height 8
click at [52, 290] on icon at bounding box center [54, 354] width 8 height 8
click at [159, 290] on div "Shapes" at bounding box center [162, 365] width 18 height 5
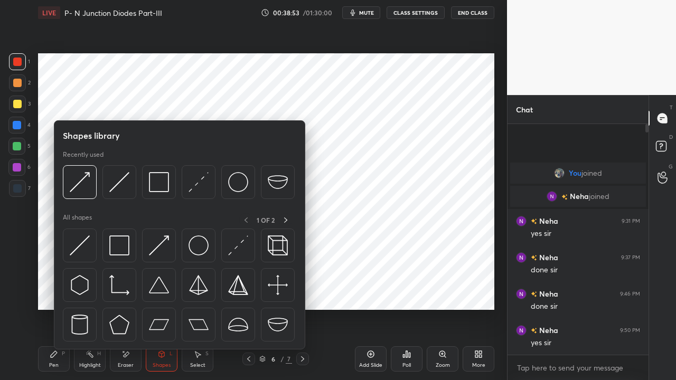
click at [196, 183] on img at bounding box center [199, 182] width 20 height 20
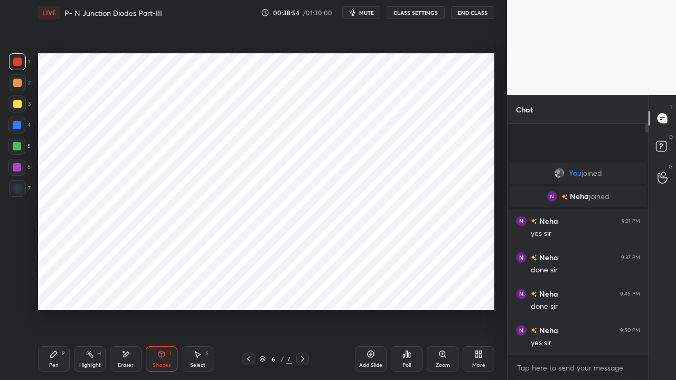
click at [16, 168] on div at bounding box center [17, 167] width 8 height 8
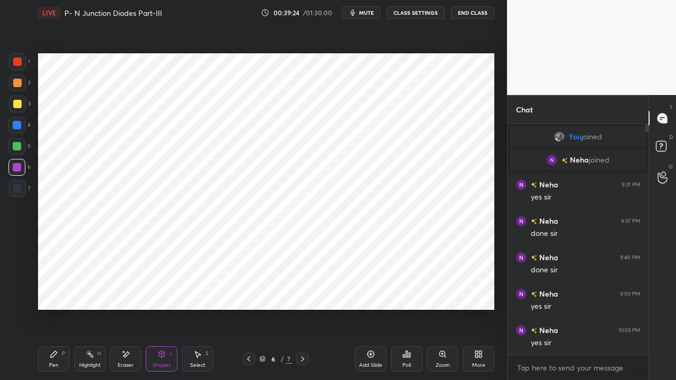
click at [90, 290] on div "Highlight" at bounding box center [90, 365] width 22 height 5
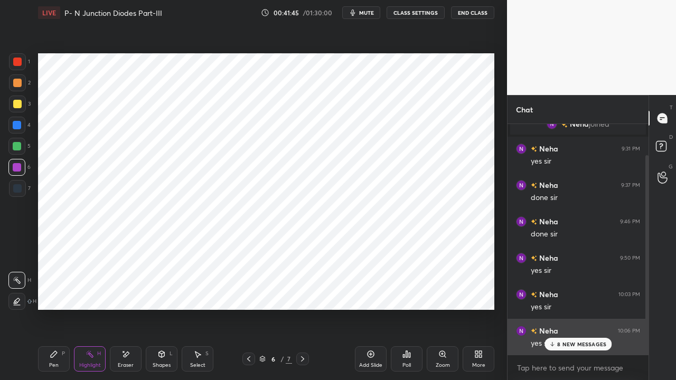
click at [563, 290] on p "8 NEW MESSAGES" at bounding box center [581, 344] width 49 height 6
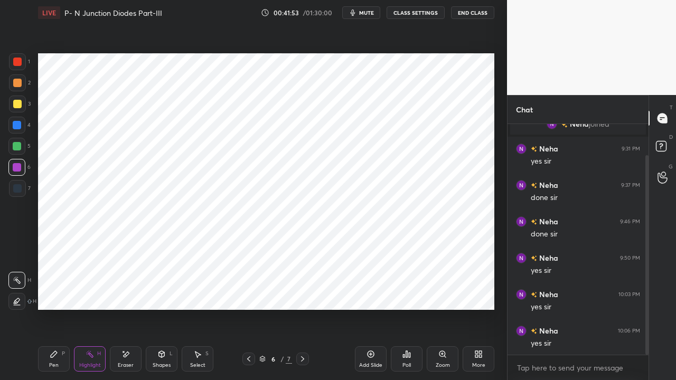
click at [303, 290] on icon at bounding box center [302, 358] width 3 height 5
click at [124, 290] on div "Eraser" at bounding box center [126, 365] width 16 height 5
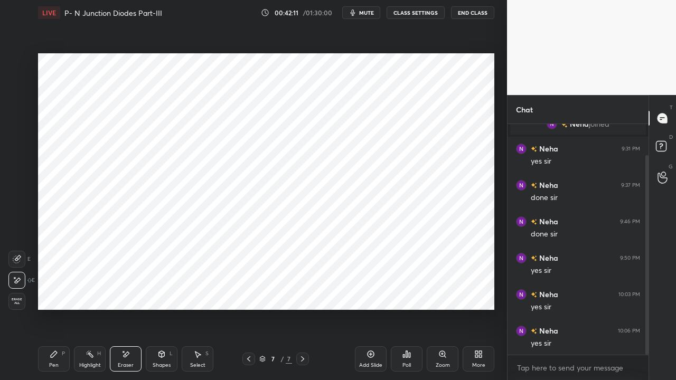
click at [247, 290] on icon at bounding box center [249, 359] width 8 height 8
click at [49, 290] on div "Pen P" at bounding box center [54, 358] width 32 height 25
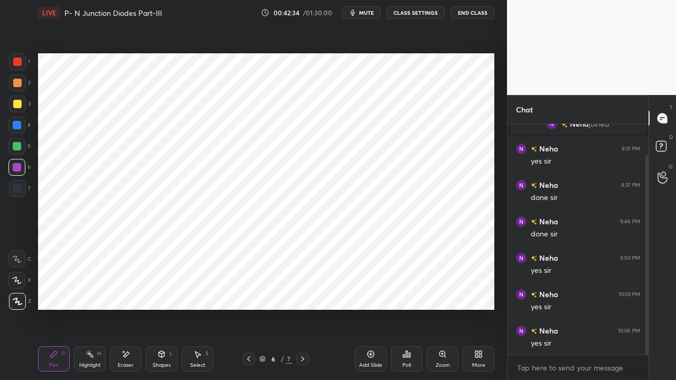
click at [15, 126] on div at bounding box center [17, 125] width 8 height 8
click at [302, 290] on icon at bounding box center [302, 359] width 8 height 8
click at [303, 290] on icon at bounding box center [302, 358] width 3 height 5
click at [250, 290] on icon at bounding box center [249, 359] width 8 height 8
click at [123, 290] on icon at bounding box center [125, 354] width 8 height 9
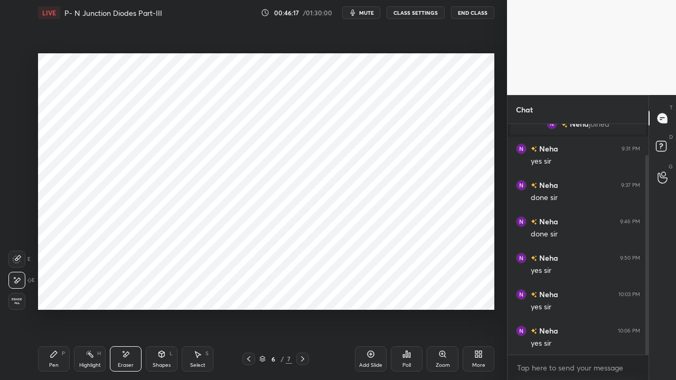
click at [55, 290] on icon at bounding box center [54, 354] width 6 height 6
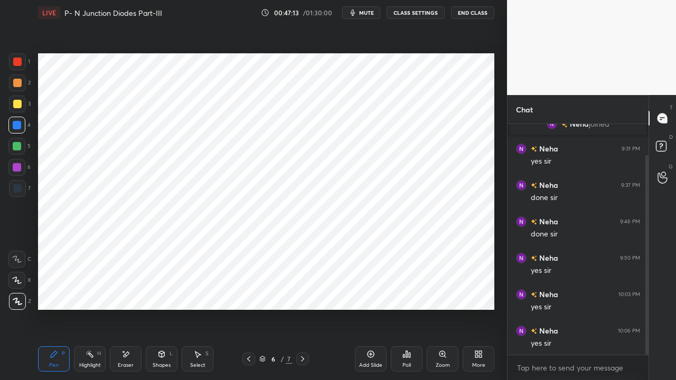
click at [124, 290] on div "Eraser" at bounding box center [126, 358] width 32 height 25
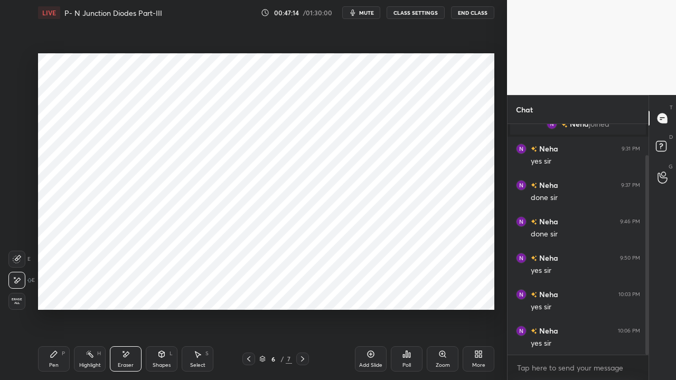
click at [54, 290] on div "Pen P" at bounding box center [54, 358] width 32 height 25
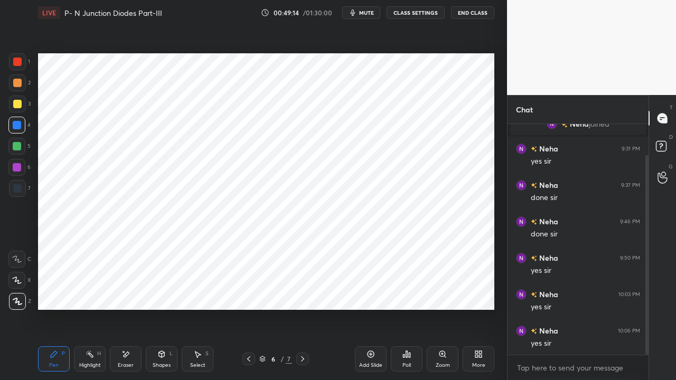
click at [124, 290] on div "Eraser" at bounding box center [126, 358] width 32 height 25
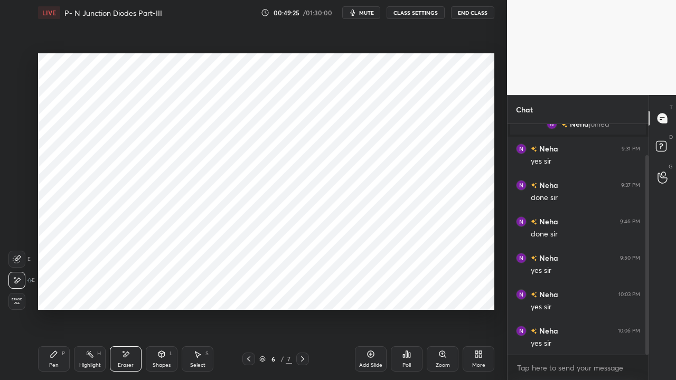
click at [54, 290] on icon at bounding box center [54, 354] width 8 height 8
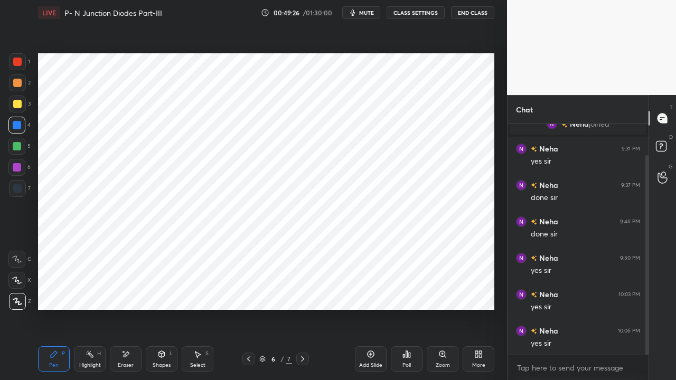
click at [118, 290] on div "Eraser" at bounding box center [126, 358] width 32 height 25
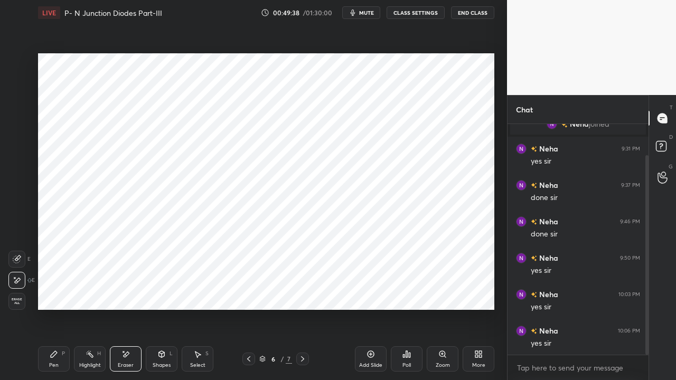
click at [50, 290] on div "Pen P" at bounding box center [54, 358] width 32 height 25
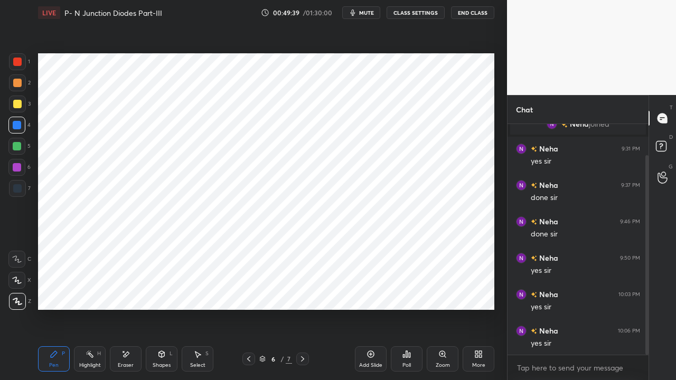
click at [301, 290] on icon at bounding box center [302, 358] width 3 height 5
click at [298, 290] on icon at bounding box center [302, 359] width 8 height 8
click at [248, 290] on icon at bounding box center [249, 359] width 8 height 8
click at [192, 290] on div "Select S" at bounding box center [198, 358] width 32 height 25
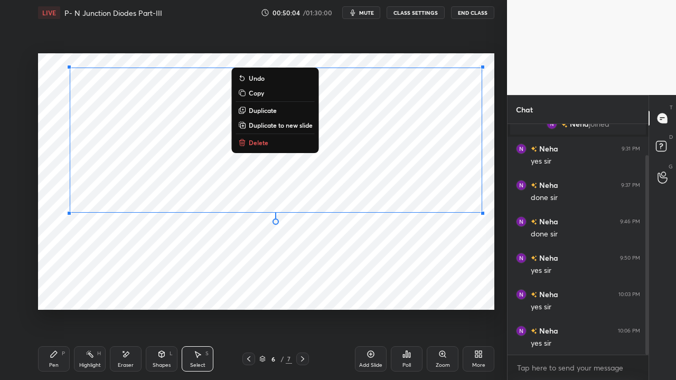
click at [255, 93] on p "Copy" at bounding box center [256, 93] width 15 height 8
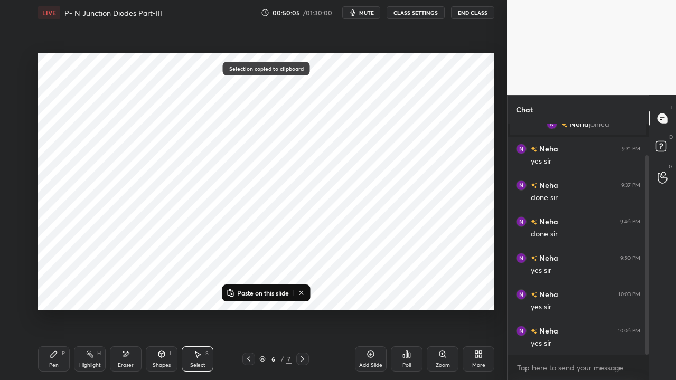
click at [303, 290] on icon at bounding box center [302, 359] width 8 height 8
click at [302, 290] on icon at bounding box center [302, 358] width 3 height 5
click at [371, 290] on icon at bounding box center [370, 354] width 3 height 3
click at [269, 290] on p "Paste on this slide" at bounding box center [263, 293] width 52 height 8
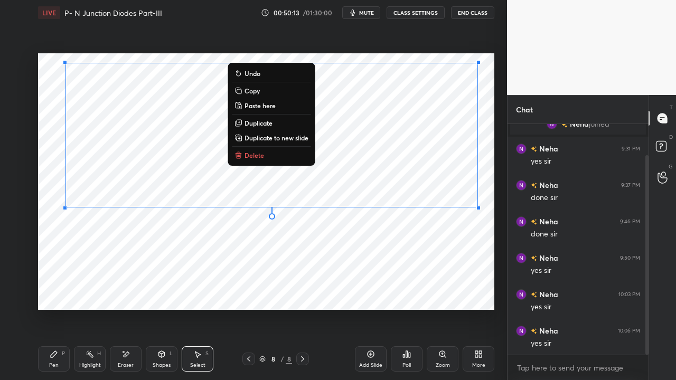
click at [125, 290] on div "Eraser" at bounding box center [126, 365] width 16 height 5
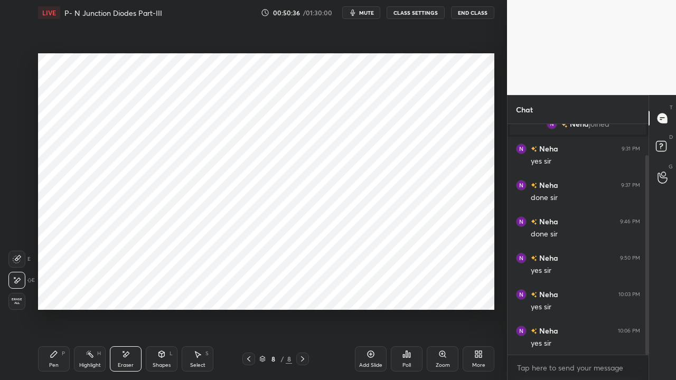
click at [167, 290] on div "Shapes L" at bounding box center [162, 358] width 32 height 25
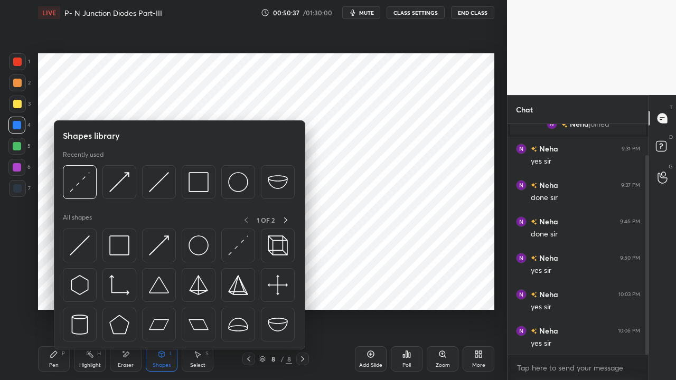
click at [200, 290] on div "Select S" at bounding box center [198, 358] width 32 height 25
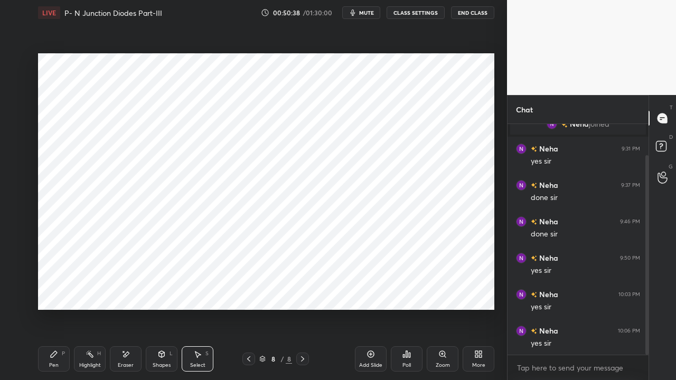
click at [198, 290] on div "Select S" at bounding box center [198, 358] width 32 height 25
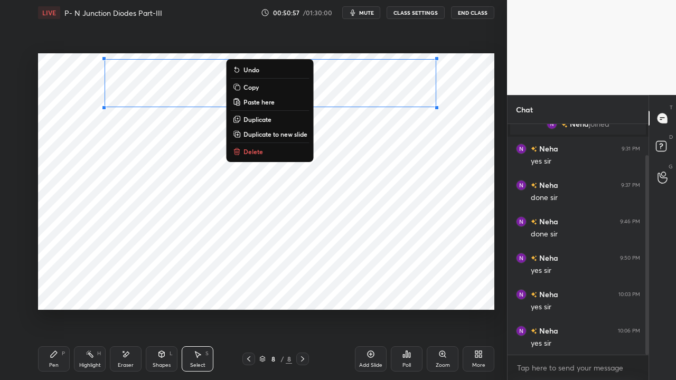
click at [64, 290] on div "0 ° Undo Copy Paste here Duplicate Duplicate to new slide Delete" at bounding box center [266, 181] width 456 height 257
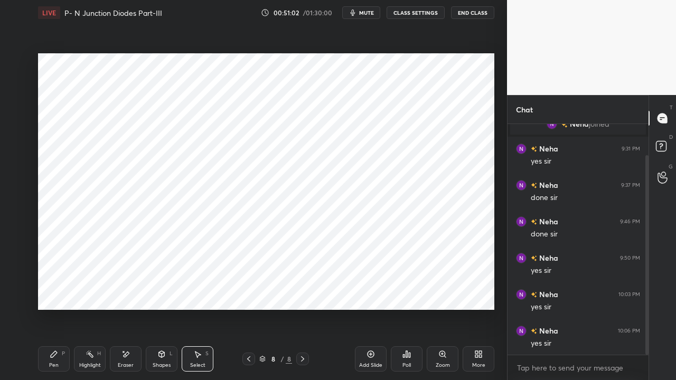
click at [164, 290] on div "Shapes L" at bounding box center [162, 358] width 32 height 25
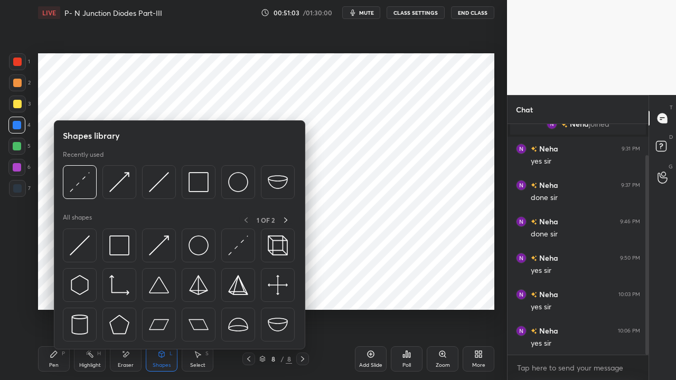
click at [232, 252] on img at bounding box center [238, 246] width 20 height 20
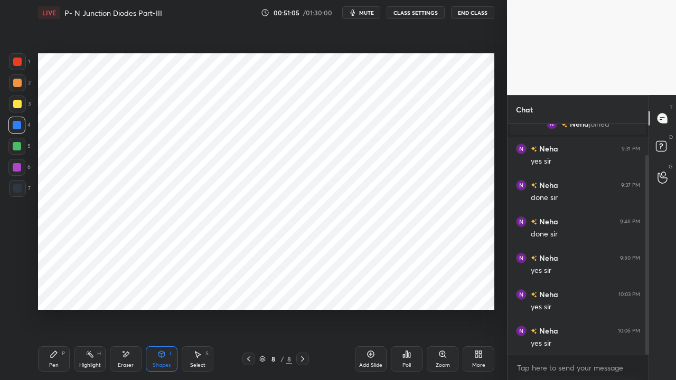
click at [20, 126] on div at bounding box center [17, 125] width 8 height 8
click at [14, 186] on div at bounding box center [17, 188] width 8 height 8
click at [122, 290] on div "Eraser" at bounding box center [126, 358] width 32 height 25
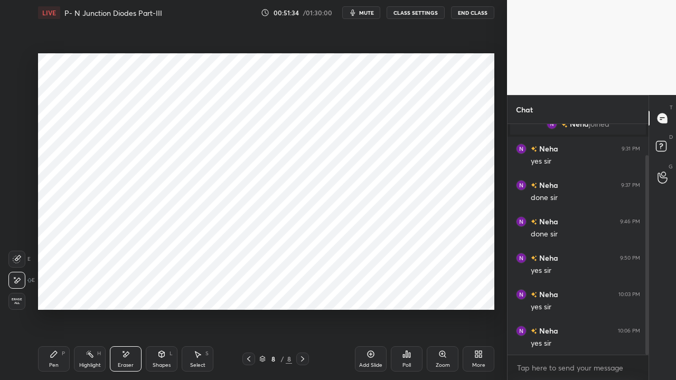
click at [52, 290] on icon at bounding box center [54, 354] width 8 height 8
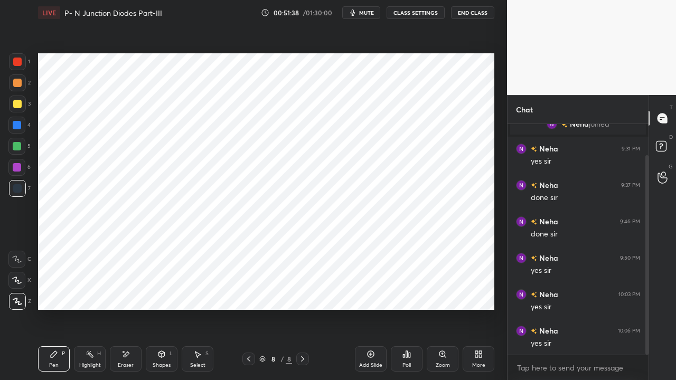
click at [160, 290] on div "Shapes" at bounding box center [162, 365] width 18 height 5
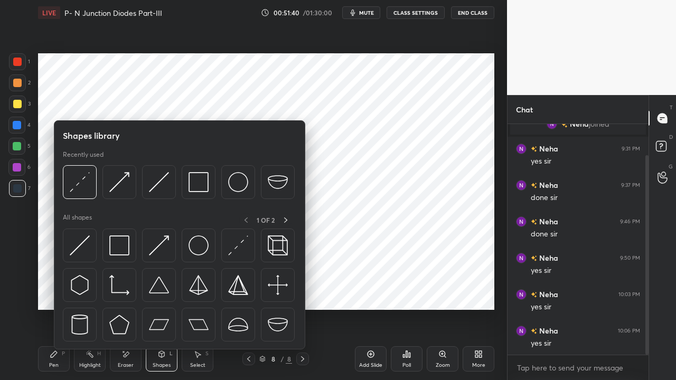
click at [154, 249] on img at bounding box center [159, 246] width 20 height 20
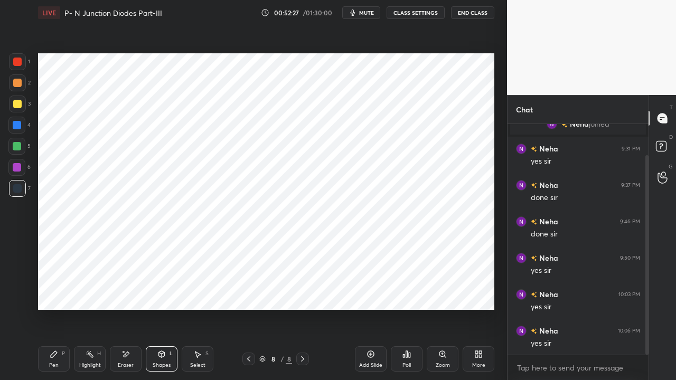
click at [16, 146] on div at bounding box center [17, 146] width 8 height 8
click at [163, 290] on div "Shapes" at bounding box center [162, 365] width 18 height 5
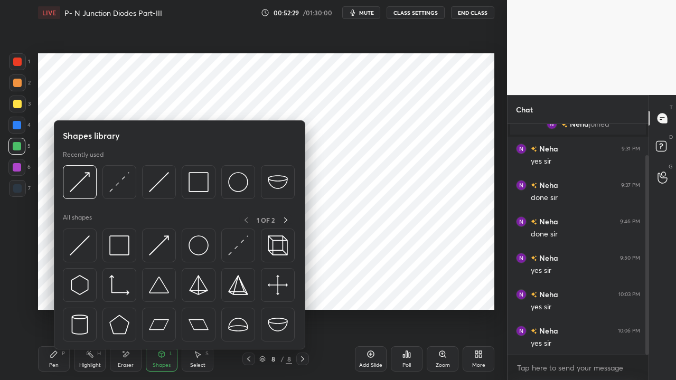
click at [80, 247] on img at bounding box center [80, 246] width 20 height 20
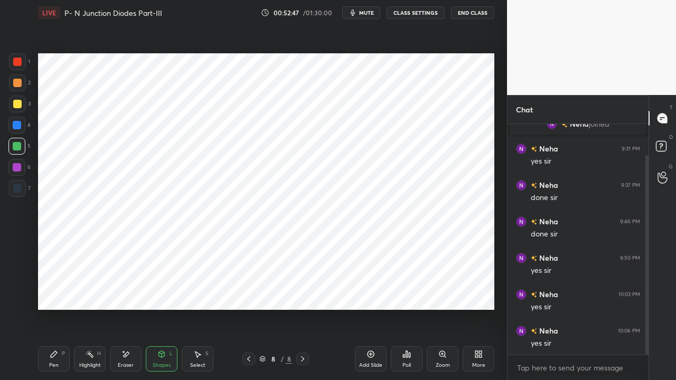
click at [47, 290] on div "Pen P" at bounding box center [54, 358] width 32 height 25
click at [18, 126] on div at bounding box center [17, 125] width 8 height 8
click at [161, 290] on icon at bounding box center [161, 354] width 8 height 8
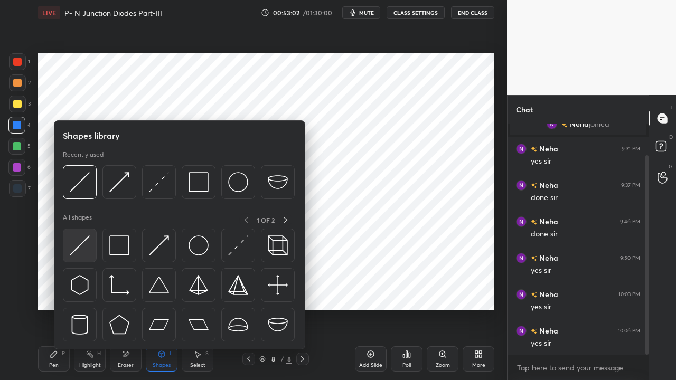
click at [77, 248] on img at bounding box center [80, 246] width 20 height 20
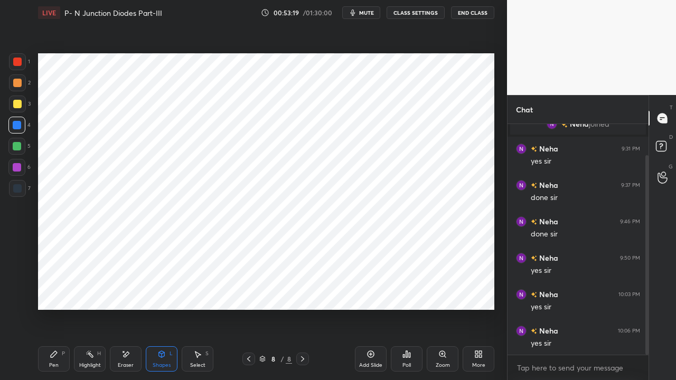
click at [57, 290] on icon at bounding box center [54, 354] width 8 height 8
click at [16, 147] on div at bounding box center [17, 146] width 8 height 8
click at [17, 168] on div at bounding box center [17, 167] width 8 height 8
click at [159, 290] on div "Shapes" at bounding box center [162, 365] width 18 height 5
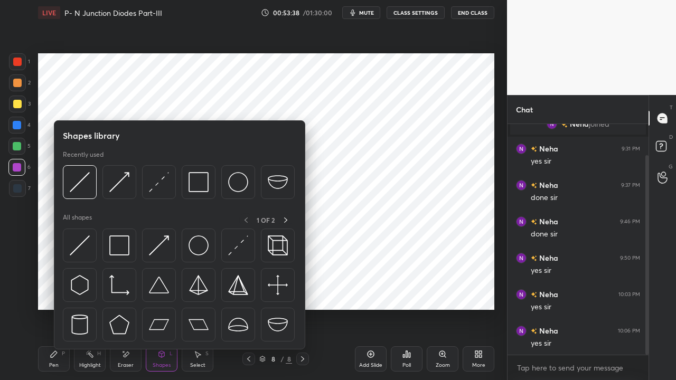
click at [150, 189] on img at bounding box center [159, 182] width 20 height 20
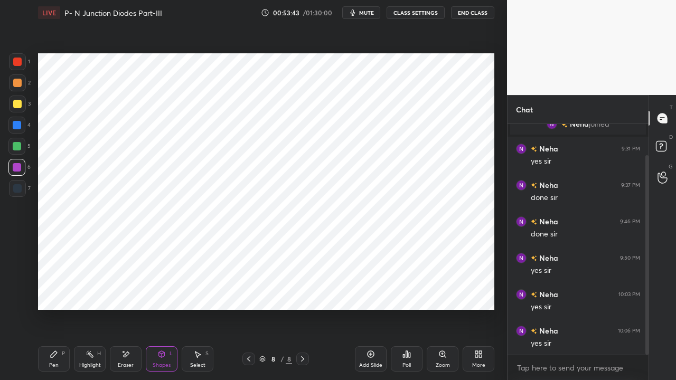
scroll to position [73, 0]
click at [50, 290] on icon at bounding box center [54, 354] width 8 height 8
click at [20, 147] on div at bounding box center [17, 146] width 8 height 8
click at [18, 127] on div at bounding box center [17, 125] width 8 height 8
click at [162, 290] on div "Shapes L" at bounding box center [162, 358] width 32 height 25
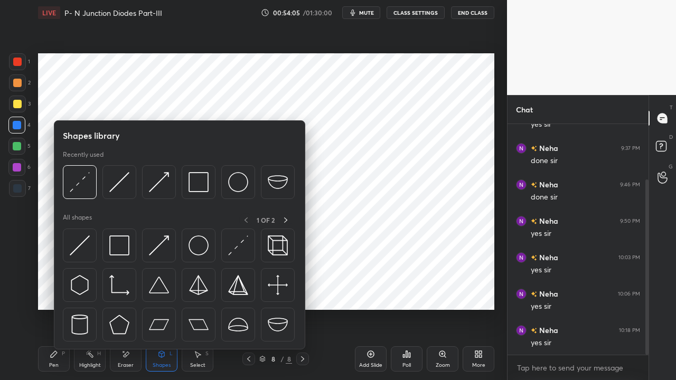
click at [79, 245] on img at bounding box center [80, 246] width 20 height 20
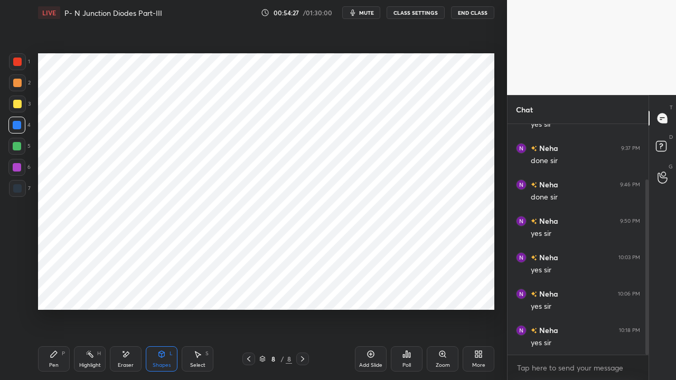
click at [48, 290] on div "Pen P" at bounding box center [54, 358] width 32 height 25
click at [15, 169] on div at bounding box center [17, 167] width 8 height 8
click at [157, 290] on div "Shapes L" at bounding box center [162, 358] width 32 height 25
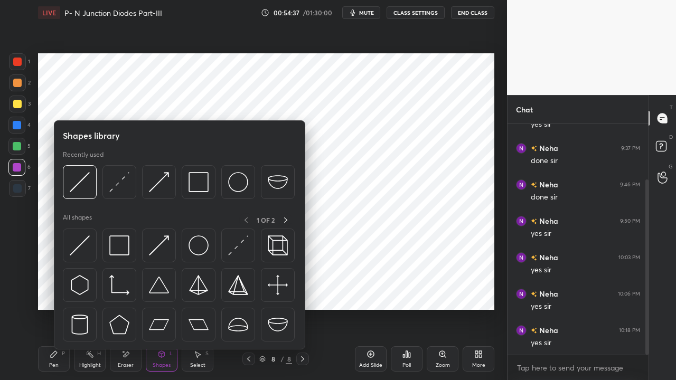
click at [236, 250] on img at bounding box center [238, 246] width 20 height 20
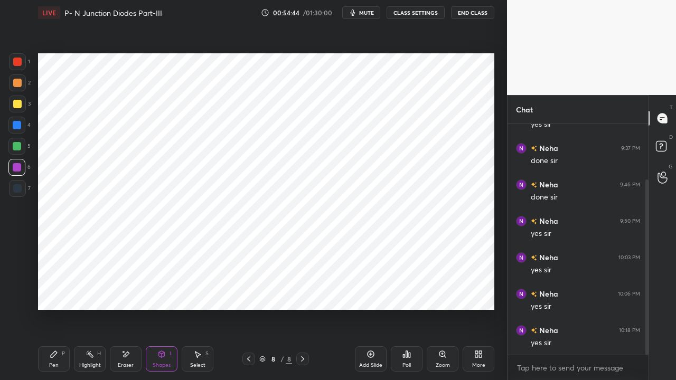
click at [49, 290] on div "Pen P" at bounding box center [54, 358] width 32 height 25
click at [14, 186] on div at bounding box center [17, 188] width 8 height 8
click at [20, 60] on div at bounding box center [17, 62] width 8 height 8
click at [17, 126] on div at bounding box center [17, 125] width 8 height 8
click at [123, 290] on div "Eraser" at bounding box center [126, 358] width 32 height 25
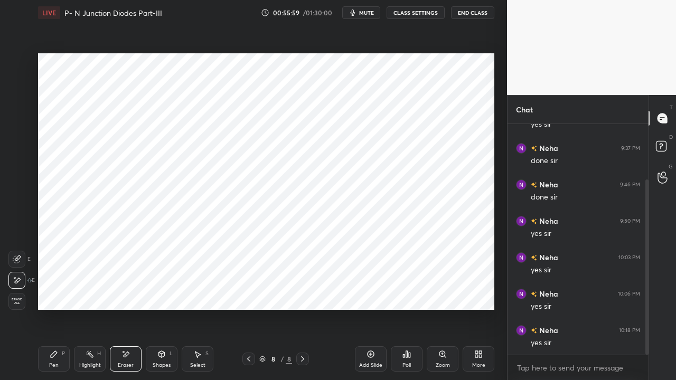
click at [52, 290] on div "Pen" at bounding box center [54, 365] width 10 height 5
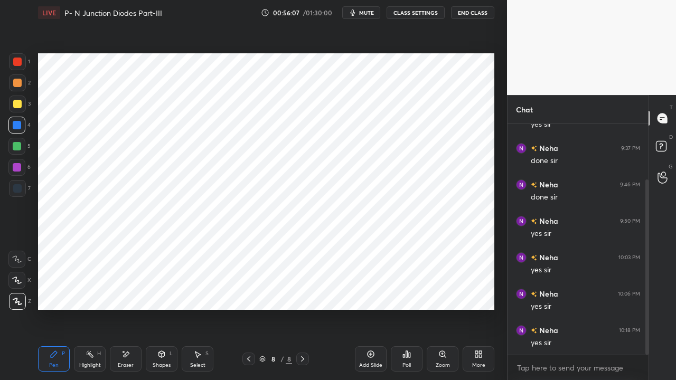
click at [126, 290] on div "Eraser" at bounding box center [126, 365] width 16 height 5
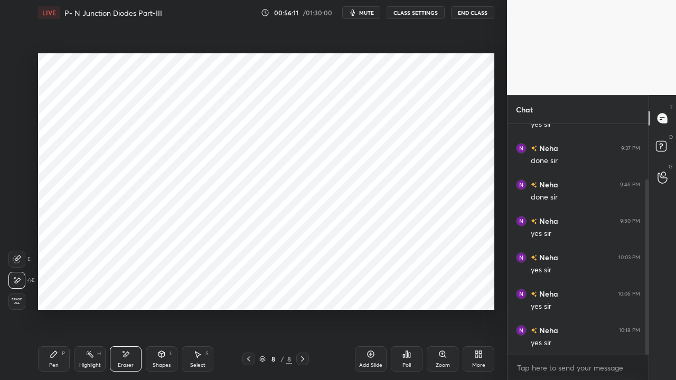
click at [155, 290] on div "Shapes L" at bounding box center [162, 358] width 32 height 25
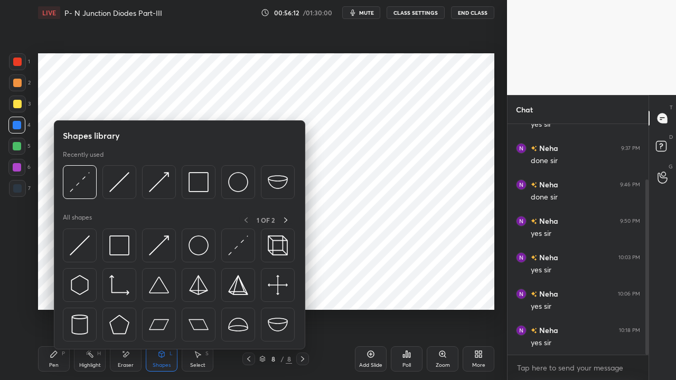
click at [78, 249] on img at bounding box center [80, 246] width 20 height 20
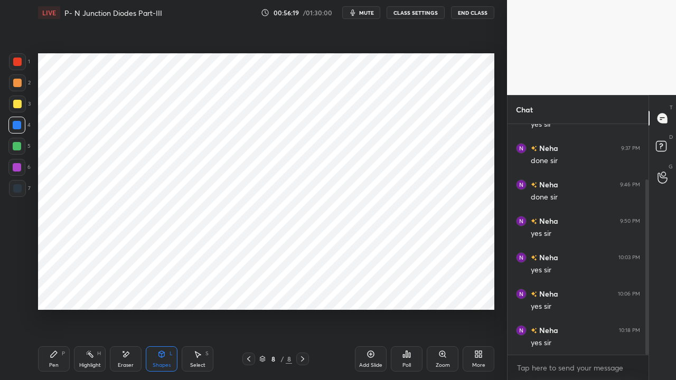
click at [49, 290] on div "Pen P" at bounding box center [54, 358] width 32 height 25
click at [16, 166] on div at bounding box center [17, 167] width 8 height 8
click at [123, 290] on div "Eraser" at bounding box center [126, 365] width 16 height 5
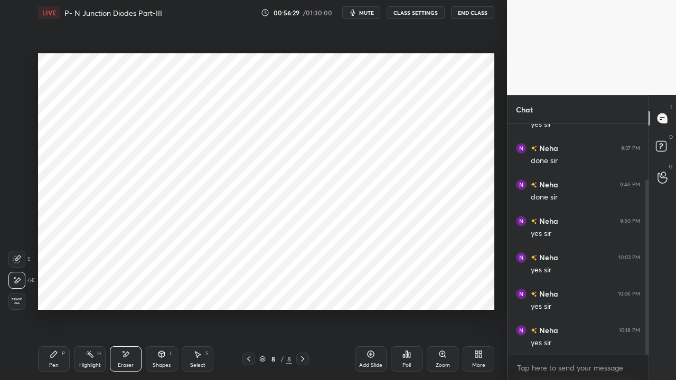
click at [166, 290] on div "Shapes L" at bounding box center [162, 358] width 32 height 25
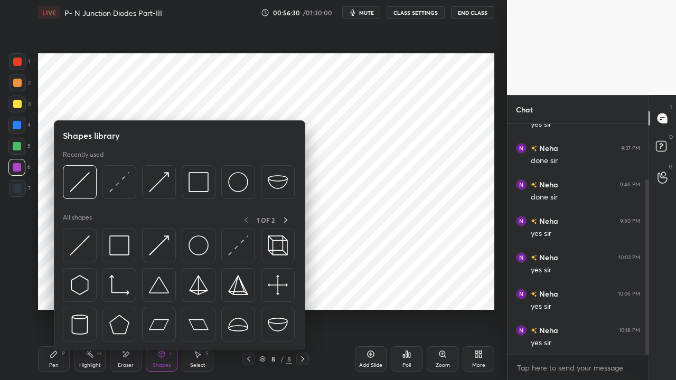
click at [118, 183] on img at bounding box center [119, 182] width 20 height 20
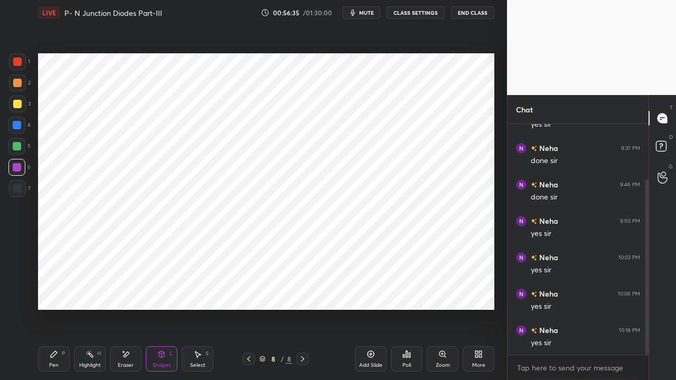
click at [49, 290] on div "Pen P" at bounding box center [54, 358] width 32 height 25
click at [16, 124] on div at bounding box center [17, 125] width 8 height 8
click at [13, 61] on div at bounding box center [17, 61] width 17 height 17
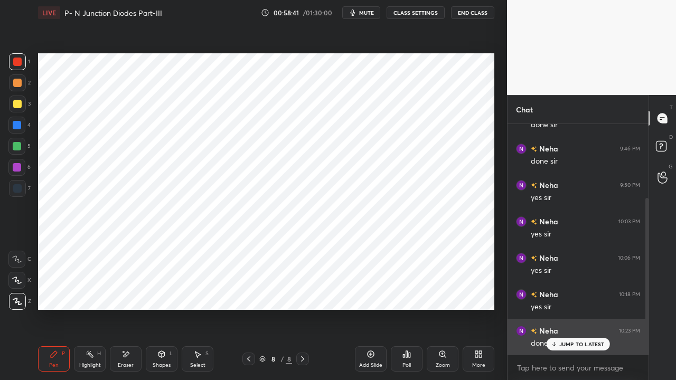
click at [572, 290] on p "JUMP TO LATEST" at bounding box center [581, 344] width 45 height 6
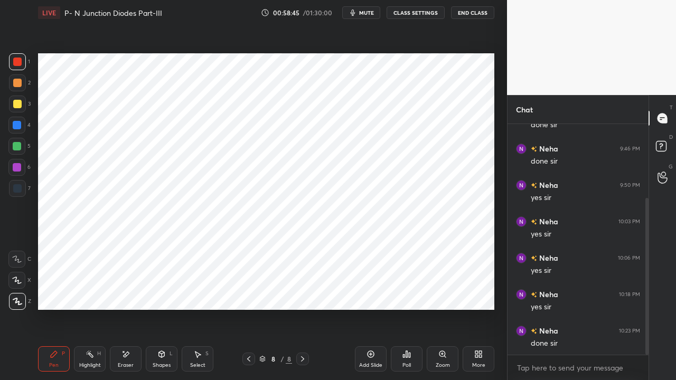
click at [371, 13] on span "mute" at bounding box center [366, 12] width 15 height 7
click at [357, 12] on span "unmute" at bounding box center [365, 12] width 23 height 7
click at [247, 290] on icon at bounding box center [249, 359] width 8 height 8
click at [248, 290] on icon at bounding box center [249, 359] width 8 height 8
click at [19, 61] on div at bounding box center [17, 62] width 8 height 8
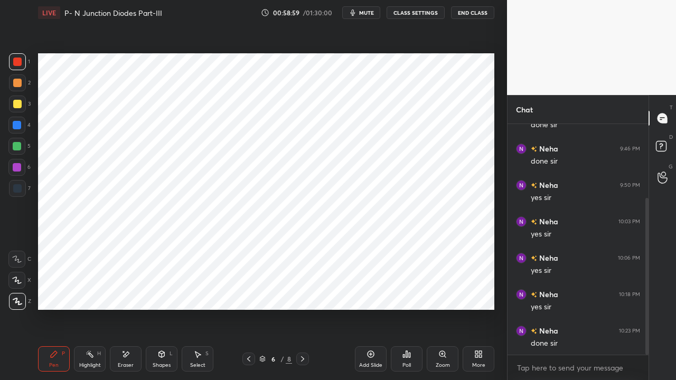
click at [161, 290] on icon at bounding box center [161, 354] width 8 height 8
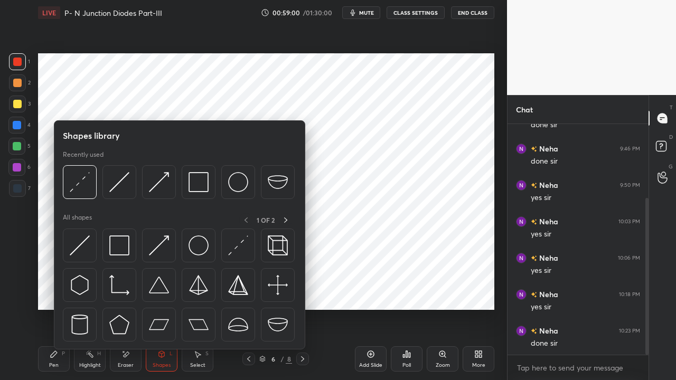
click at [82, 242] on img at bounding box center [80, 246] width 20 height 20
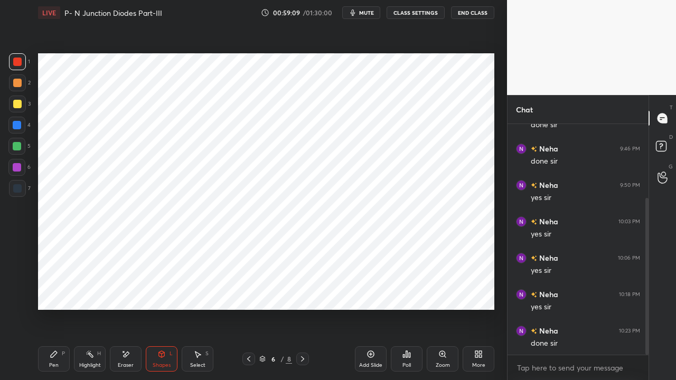
click at [50, 290] on div "Pen P" at bounding box center [54, 358] width 32 height 25
click at [161, 290] on icon at bounding box center [162, 354] width 6 height 6
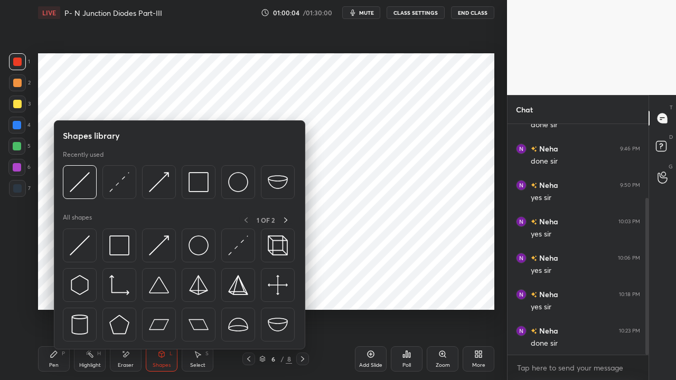
click at [157, 244] on img at bounding box center [159, 246] width 20 height 20
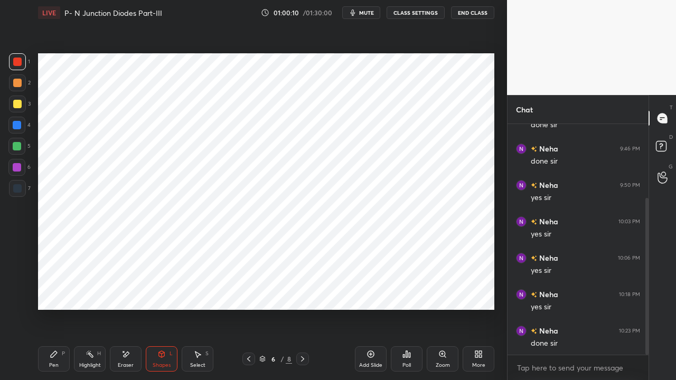
click at [51, 290] on icon at bounding box center [54, 354] width 8 height 8
click at [158, 290] on icon at bounding box center [161, 354] width 8 height 8
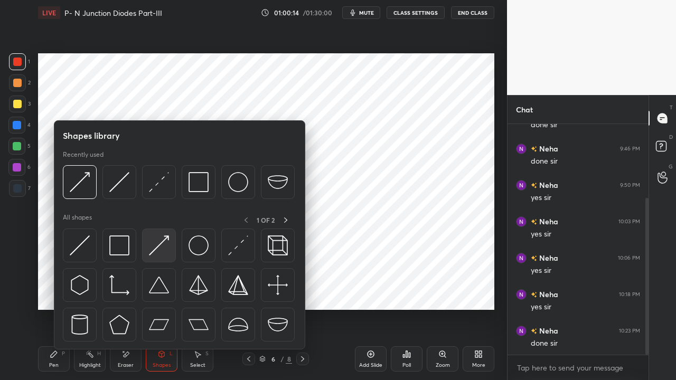
click at [157, 248] on img at bounding box center [159, 246] width 20 height 20
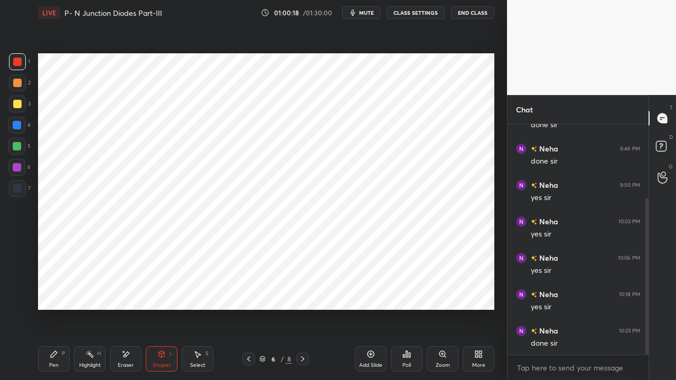
click at [49, 290] on div "Pen P" at bounding box center [54, 358] width 32 height 25
click at [245, 290] on icon at bounding box center [249, 359] width 8 height 8
click at [300, 290] on icon at bounding box center [302, 359] width 8 height 8
click at [89, 290] on div "Highlight H" at bounding box center [90, 358] width 32 height 25
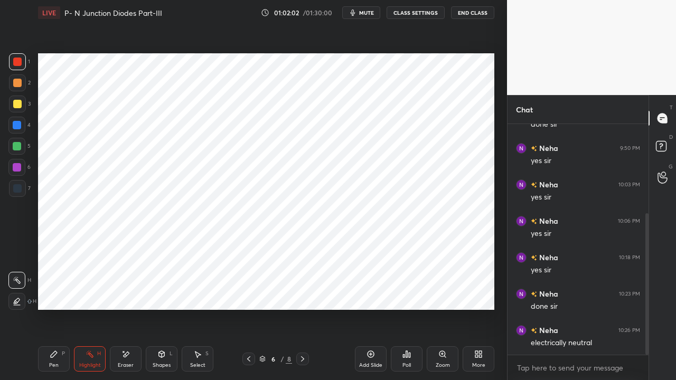
click at [303, 290] on icon at bounding box center [302, 358] width 3 height 5
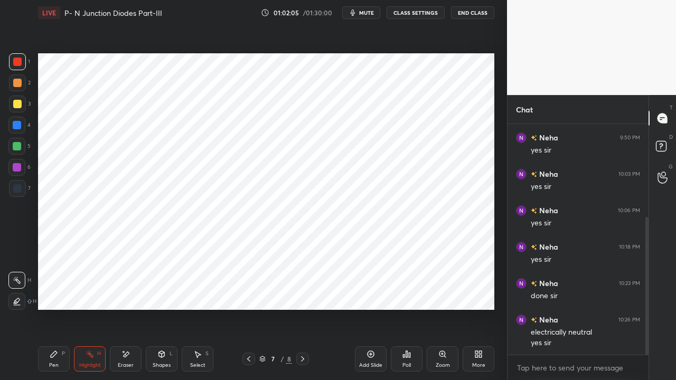
click at [304, 290] on icon at bounding box center [302, 358] width 3 height 5
click at [304, 290] on icon at bounding box center [302, 359] width 8 height 8
click at [368, 290] on icon at bounding box center [370, 354] width 8 height 8
click at [251, 290] on icon at bounding box center [249, 359] width 8 height 8
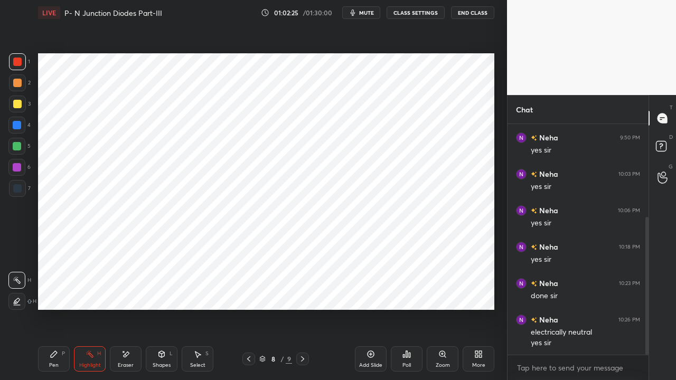
click at [301, 290] on icon at bounding box center [302, 359] width 8 height 8
click at [303, 290] on icon at bounding box center [302, 358] width 3 height 5
click at [56, 290] on icon at bounding box center [54, 354] width 8 height 8
click at [127, 290] on icon at bounding box center [127, 354] width 6 height 5
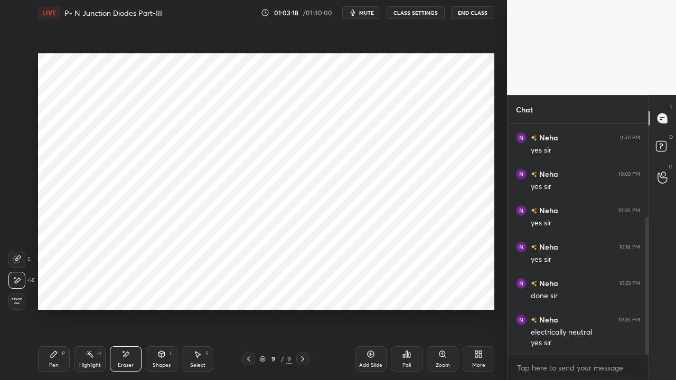
click at [57, 290] on icon at bounding box center [54, 354] width 8 height 8
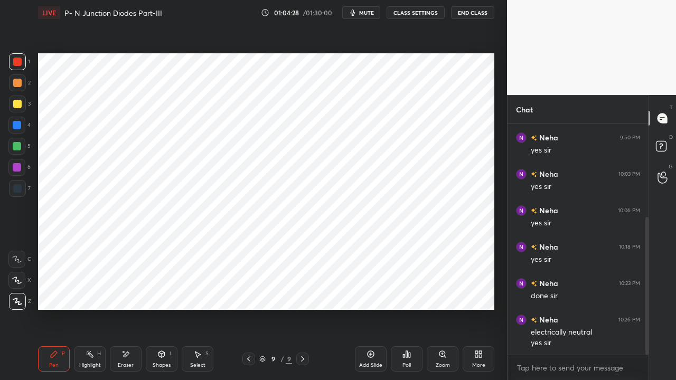
click at [162, 290] on div "Shapes L" at bounding box center [162, 358] width 32 height 25
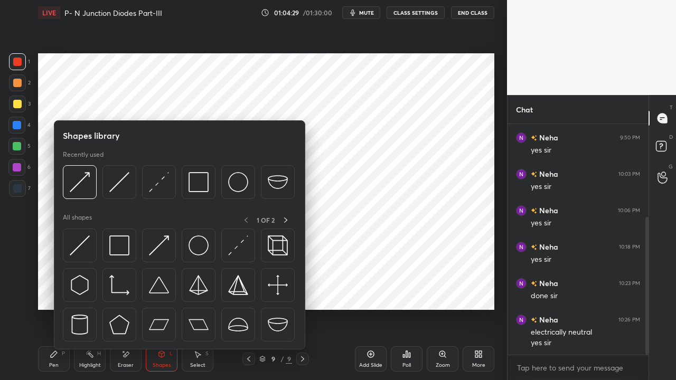
click at [194, 187] on img at bounding box center [199, 182] width 20 height 20
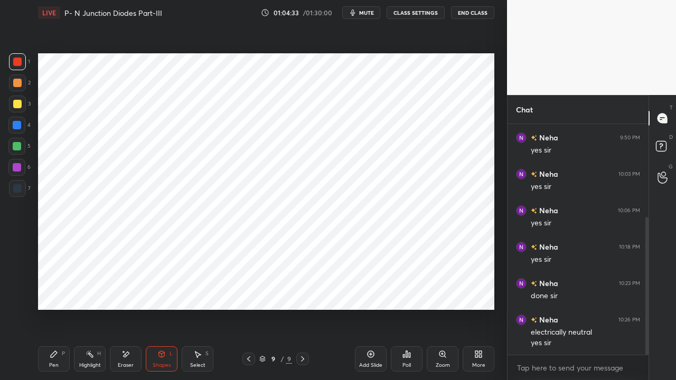
click at [157, 290] on div "Shapes L" at bounding box center [162, 358] width 32 height 25
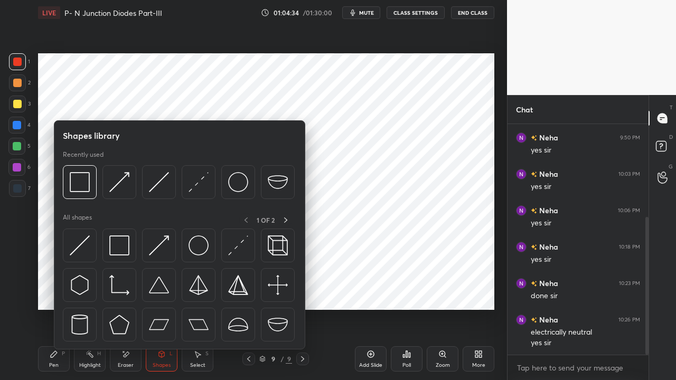
click at [79, 245] on img at bounding box center [80, 246] width 20 height 20
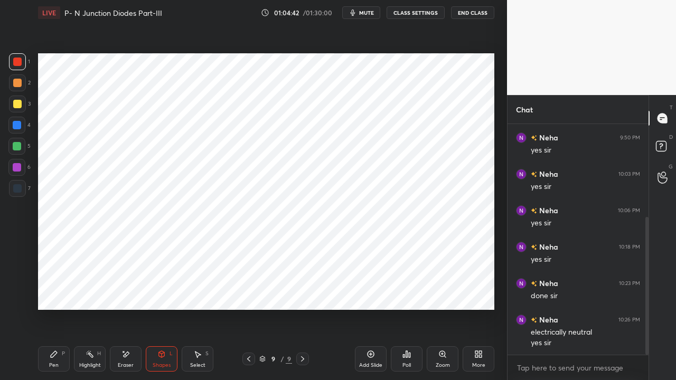
click at [53, 290] on icon at bounding box center [54, 354] width 8 height 8
click at [166, 290] on div "Shapes L" at bounding box center [162, 358] width 32 height 25
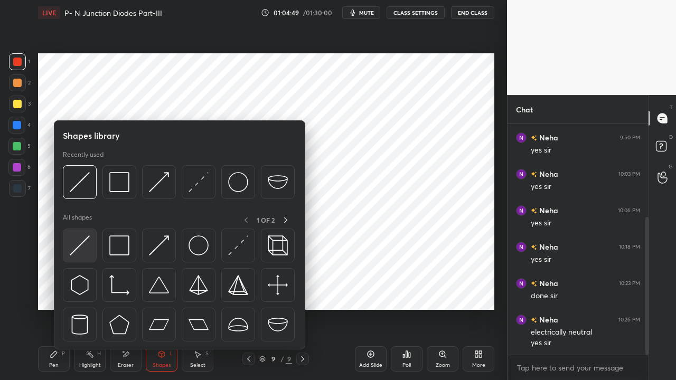
click at [77, 244] on img at bounding box center [80, 246] width 20 height 20
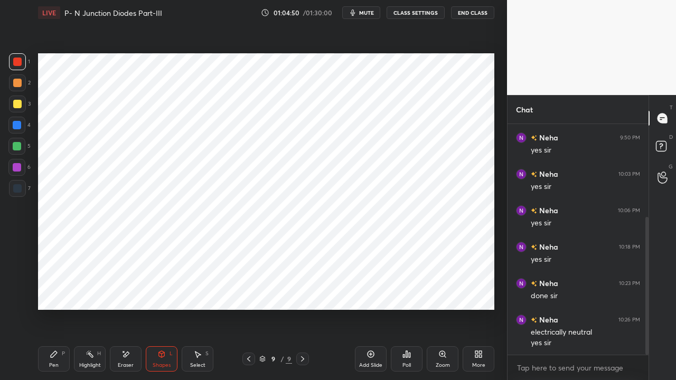
click at [13, 124] on div at bounding box center [17, 125] width 8 height 8
click at [88, 290] on div "Highlight" at bounding box center [90, 365] width 22 height 5
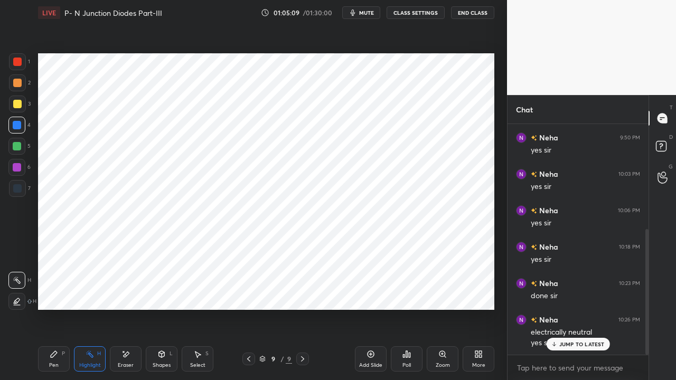
scroll to position [192, 0]
click at [127, 290] on div "Eraser" at bounding box center [126, 358] width 32 height 25
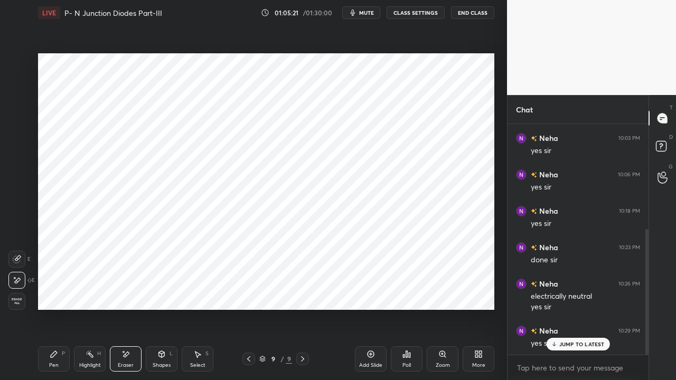
click at [57, 290] on div "Pen P" at bounding box center [54, 358] width 32 height 25
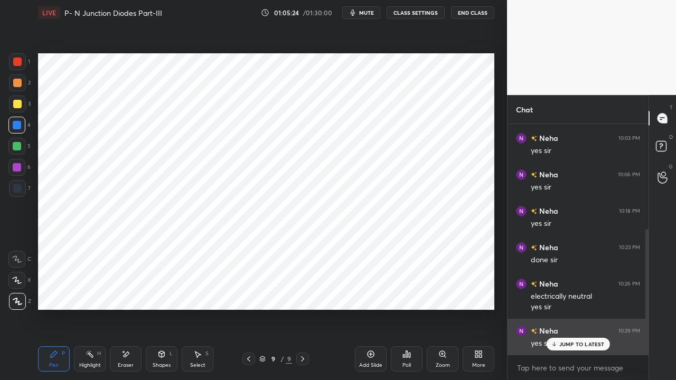
click at [567, 290] on p "JUMP TO LATEST" at bounding box center [581, 344] width 45 height 6
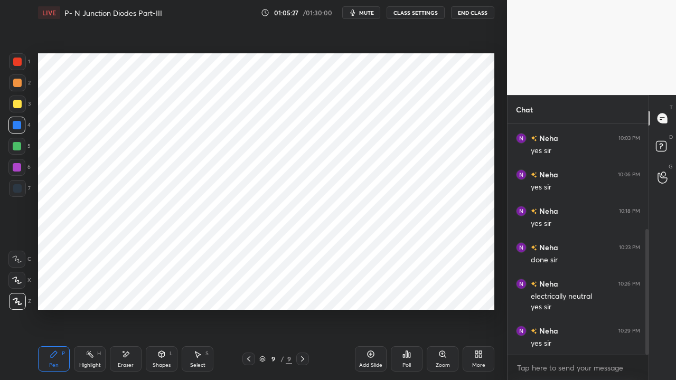
click at [16, 166] on div at bounding box center [17, 167] width 8 height 8
click at [15, 146] on div at bounding box center [17, 146] width 8 height 8
click at [159, 290] on icon at bounding box center [162, 354] width 6 height 6
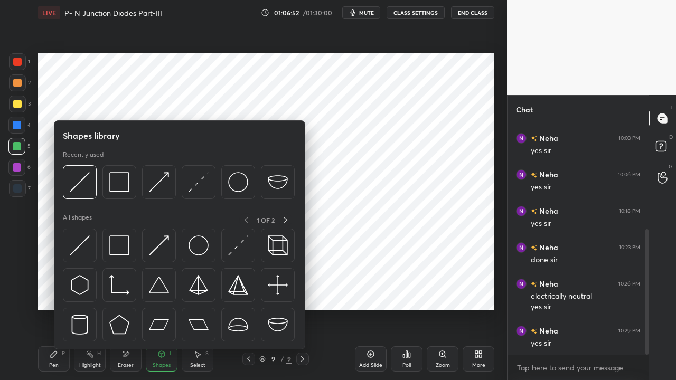
click at [120, 251] on img at bounding box center [119, 246] width 20 height 20
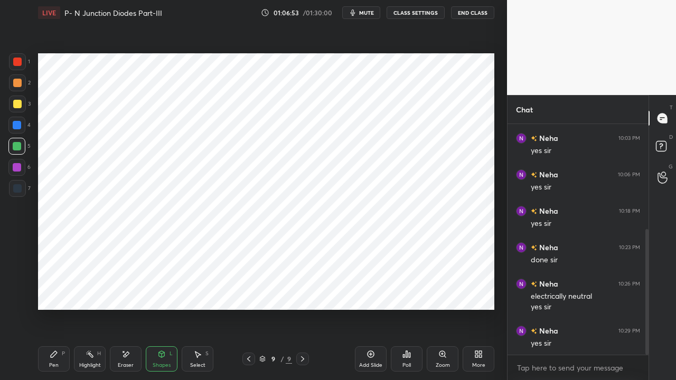
click at [16, 59] on div at bounding box center [17, 62] width 8 height 8
click at [59, 290] on div "Pen P" at bounding box center [54, 358] width 32 height 25
click at [158, 290] on div "Shapes" at bounding box center [162, 365] width 18 height 5
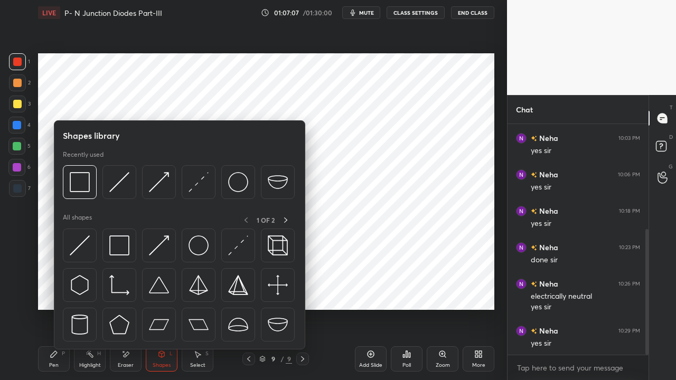
click at [196, 185] on img at bounding box center [199, 182] width 20 height 20
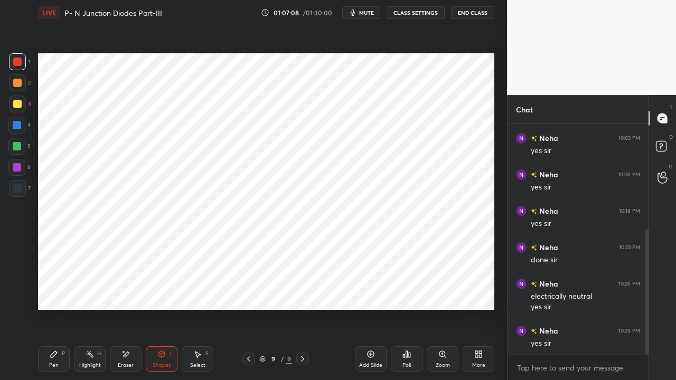
click at [18, 166] on div at bounding box center [17, 167] width 8 height 8
click at [51, 290] on icon at bounding box center [54, 354] width 8 height 8
click at [409, 290] on icon at bounding box center [410, 355] width 2 height 5
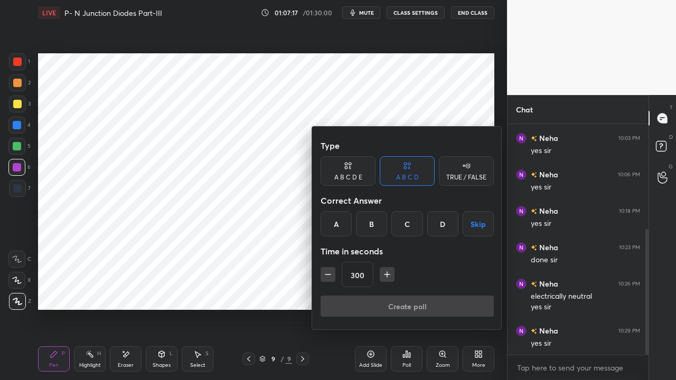
click at [473, 226] on button "Skip" at bounding box center [478, 223] width 31 height 25
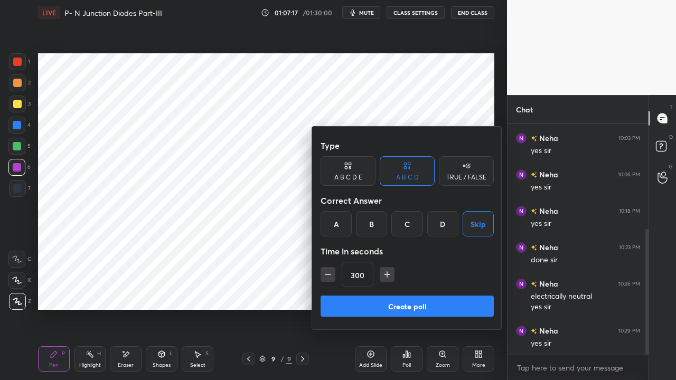
click at [439, 290] on button "Create poll" at bounding box center [407, 306] width 173 height 21
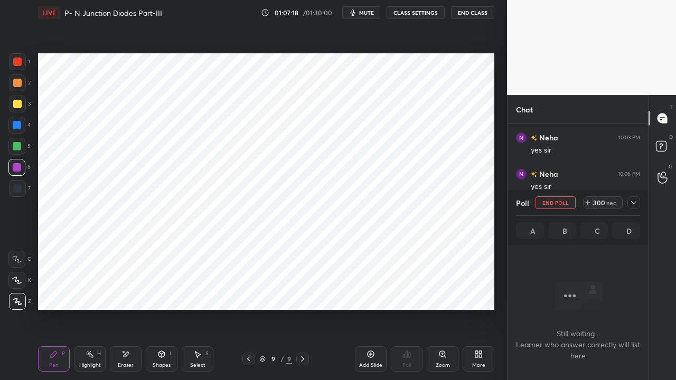
scroll to position [3, 3]
click at [634, 204] on icon at bounding box center [633, 202] width 5 height 3
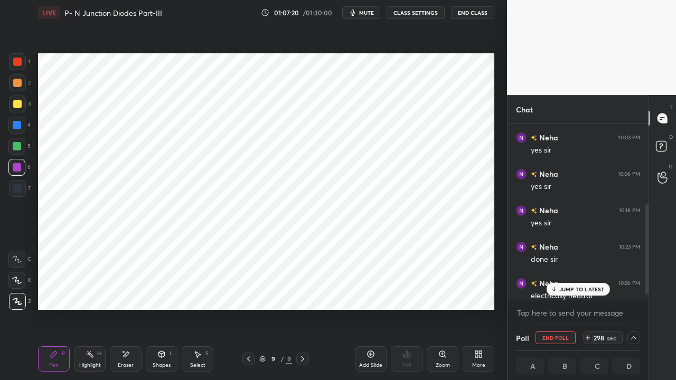
click at [563, 285] on div "JUMP TO LATEST" at bounding box center [577, 289] width 63 height 13
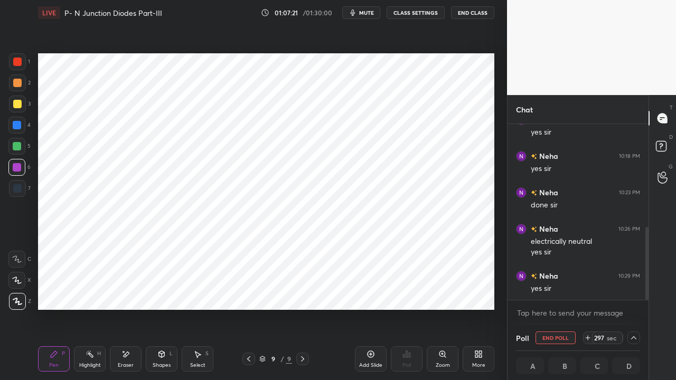
click at [365, 14] on span "mute" at bounding box center [366, 12] width 15 height 7
click at [467, 12] on button "End Class" at bounding box center [472, 12] width 43 height 13
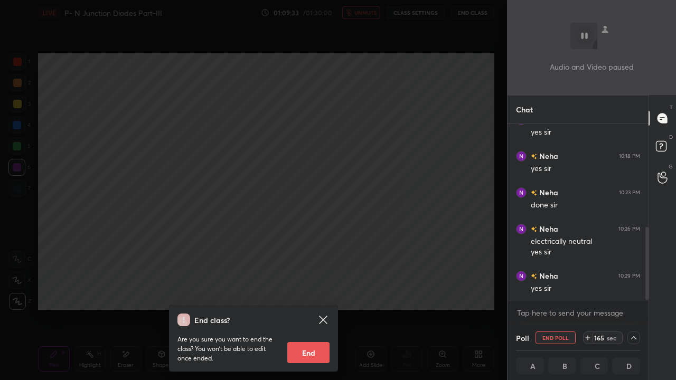
click at [77, 272] on div "End class? Are you sure you want to end the class? You won’t be able to edit on…" at bounding box center [253, 190] width 507 height 380
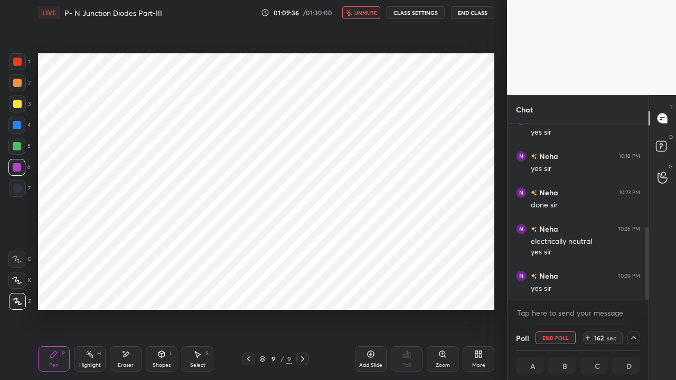
click at [366, 15] on span "unmute" at bounding box center [365, 12] width 23 height 7
click at [554, 290] on button "End Poll" at bounding box center [555, 338] width 40 height 13
type textarea "x"
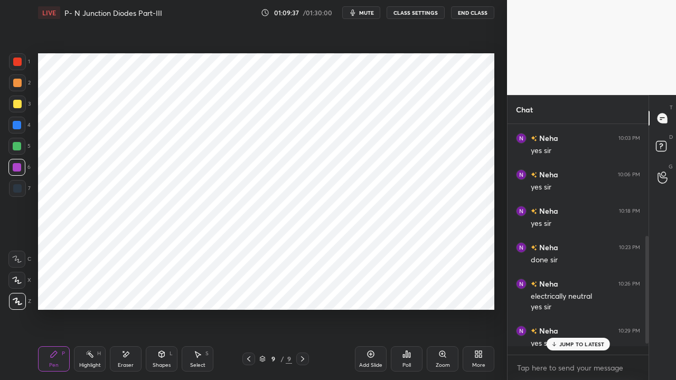
scroll to position [0, 0]
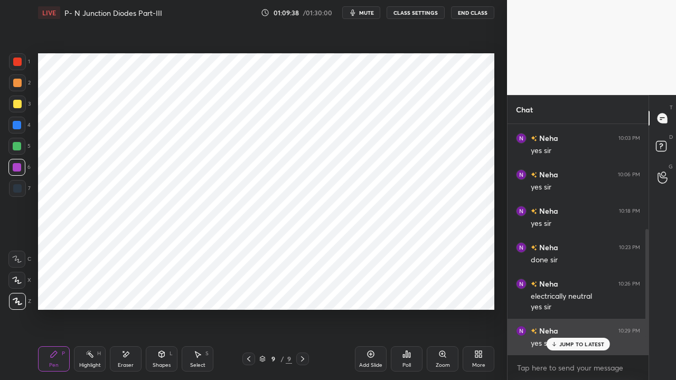
click at [561, 290] on p "JUMP TO LATEST" at bounding box center [581, 344] width 45 height 6
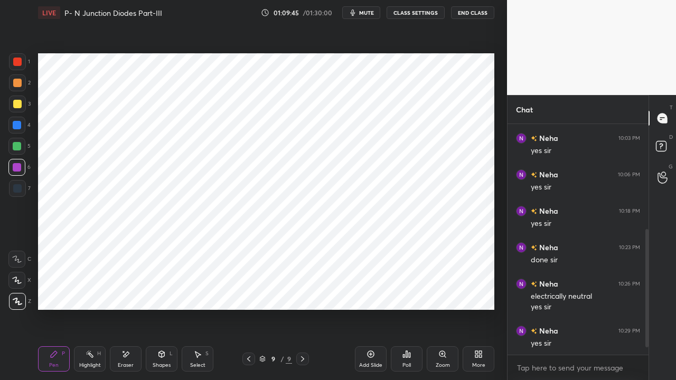
scroll to position [229, 0]
click at [305, 290] on icon at bounding box center [302, 359] width 8 height 8
click at [370, 290] on icon at bounding box center [370, 354] width 8 height 8
click at [15, 123] on div at bounding box center [17, 125] width 8 height 8
click at [159, 290] on div "Shapes L" at bounding box center [162, 358] width 32 height 25
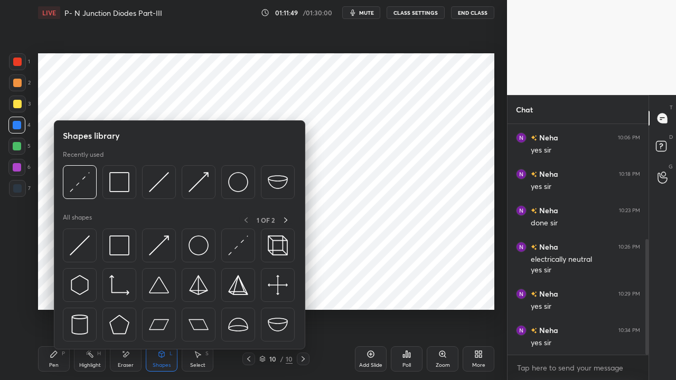
click at [79, 244] on img at bounding box center [80, 246] width 20 height 20
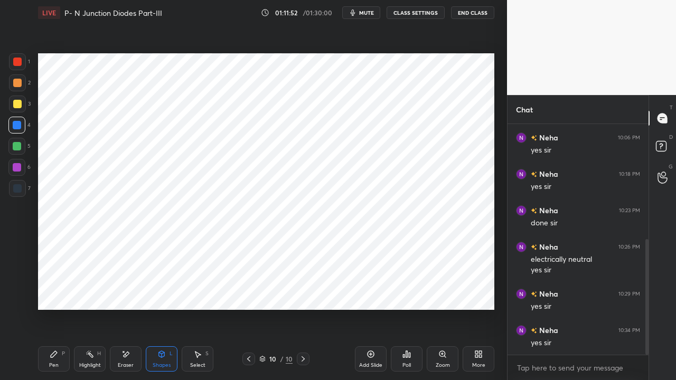
click at [58, 290] on icon at bounding box center [54, 354] width 8 height 8
click at [158, 290] on div "Shapes L" at bounding box center [162, 358] width 32 height 25
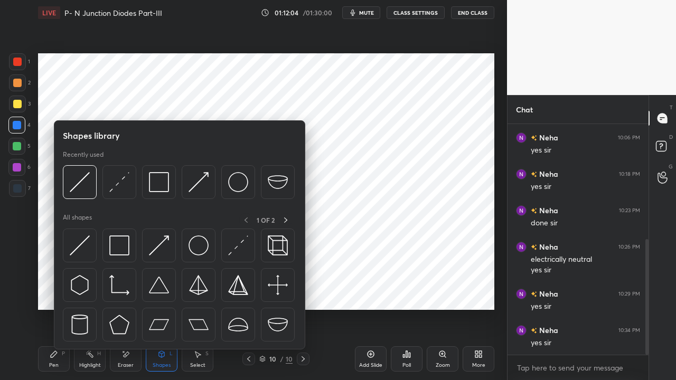
click at [116, 251] on img at bounding box center [119, 246] width 20 height 20
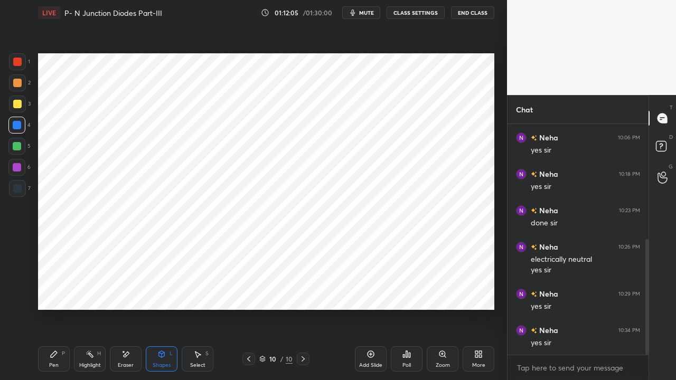
click at [17, 80] on div at bounding box center [17, 83] width 8 height 8
click at [52, 290] on icon at bounding box center [54, 354] width 6 height 6
click at [17, 126] on div at bounding box center [17, 125] width 8 height 8
click at [158, 290] on div "Shapes L" at bounding box center [162, 358] width 32 height 25
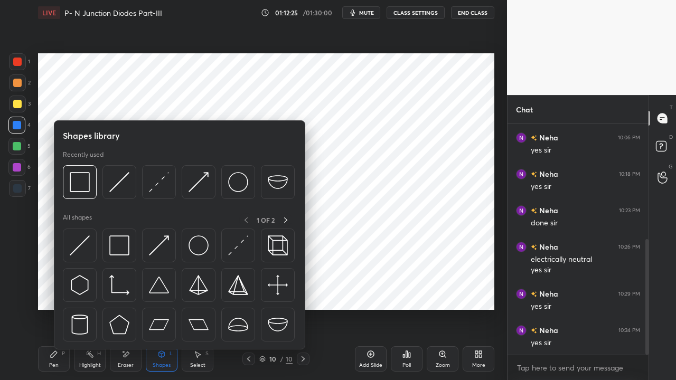
click at [77, 245] on img at bounding box center [80, 246] width 20 height 20
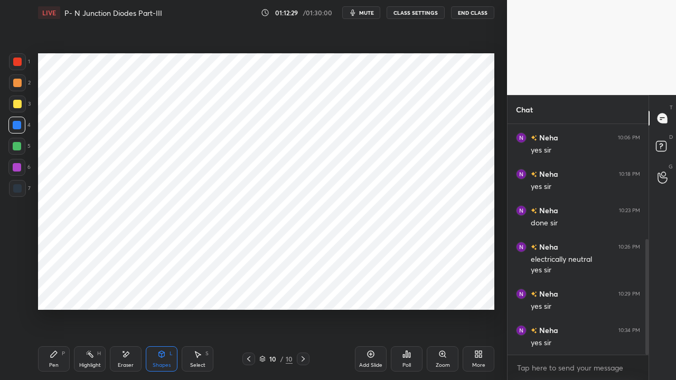
click at [49, 290] on div "Pen P" at bounding box center [54, 358] width 32 height 25
click at [157, 290] on div "Shapes L" at bounding box center [162, 358] width 32 height 25
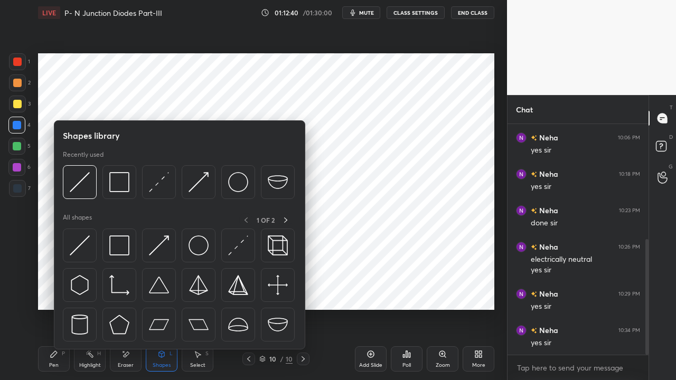
click at [116, 248] on img at bounding box center [119, 246] width 20 height 20
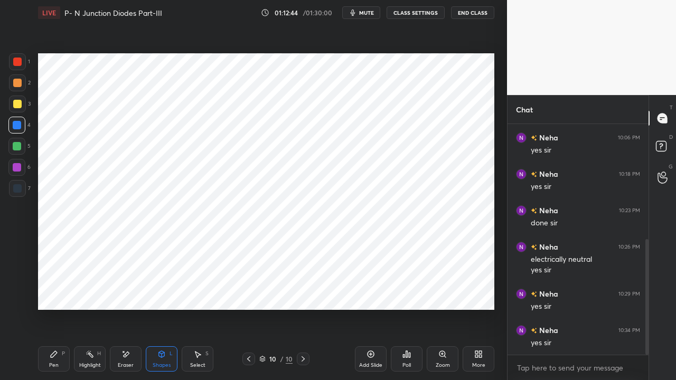
click at [18, 84] on div at bounding box center [17, 83] width 8 height 8
click at [54, 290] on div "Pen P" at bounding box center [54, 358] width 32 height 25
click at [162, 290] on div "Shapes" at bounding box center [162, 365] width 18 height 5
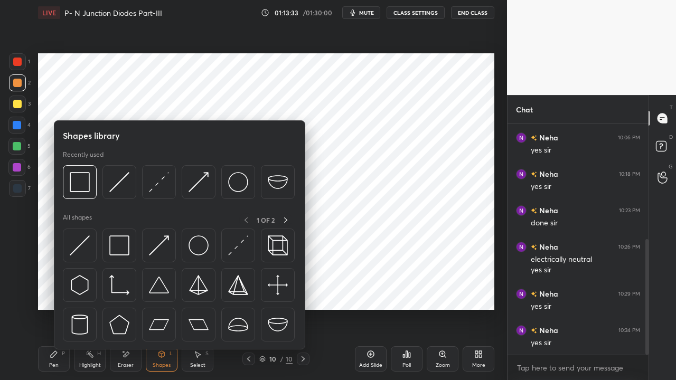
click at [230, 252] on img at bounding box center [238, 246] width 20 height 20
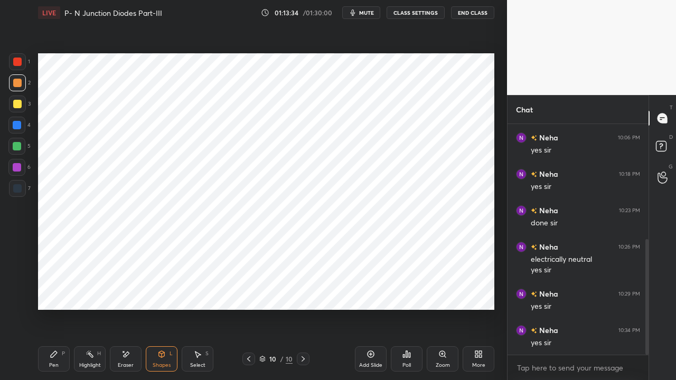
click at [18, 147] on div at bounding box center [17, 146] width 8 height 8
click at [51, 290] on div "Pen P" at bounding box center [54, 358] width 32 height 25
click at [155, 290] on div "Shapes L" at bounding box center [162, 358] width 32 height 25
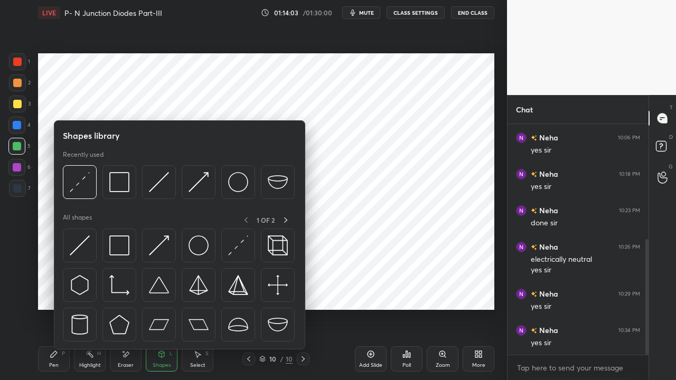
click at [115, 248] on img at bounding box center [119, 246] width 20 height 20
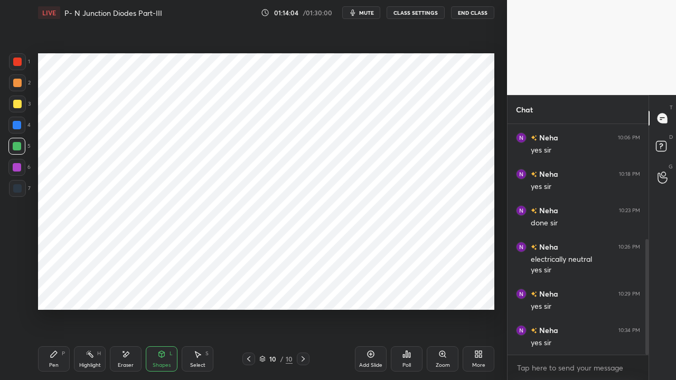
click at [20, 61] on div at bounding box center [17, 62] width 8 height 8
click at [57, 290] on icon at bounding box center [54, 354] width 8 height 8
click at [250, 290] on icon at bounding box center [249, 359] width 8 height 8
click at [248, 290] on icon at bounding box center [248, 358] width 3 height 5
click at [247, 290] on icon at bounding box center [249, 359] width 8 height 8
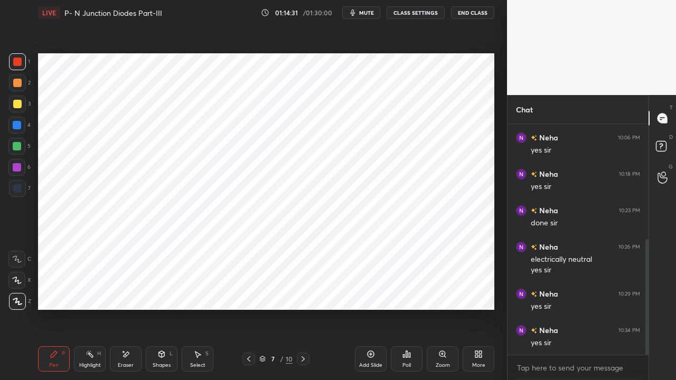
click at [300, 290] on icon at bounding box center [303, 359] width 8 height 8
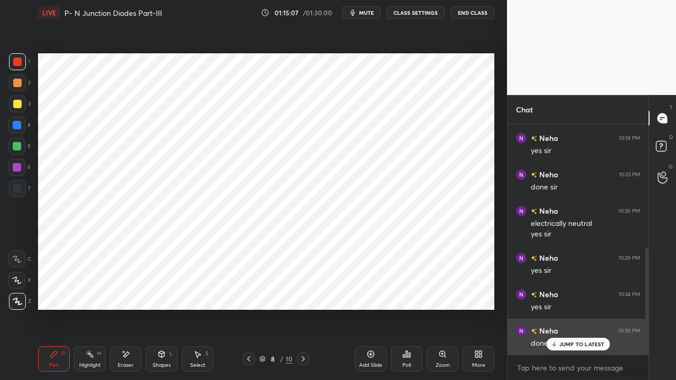
click at [562, 290] on p "JUMP TO LATEST" at bounding box center [581, 344] width 45 height 6
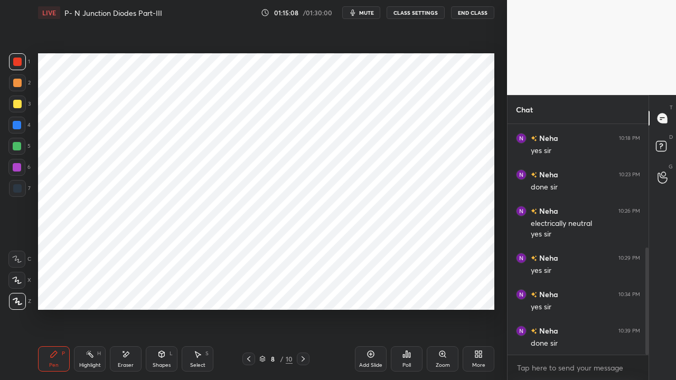
click at [301, 290] on icon at bounding box center [303, 359] width 8 height 8
click at [124, 290] on div "Eraser" at bounding box center [126, 358] width 32 height 25
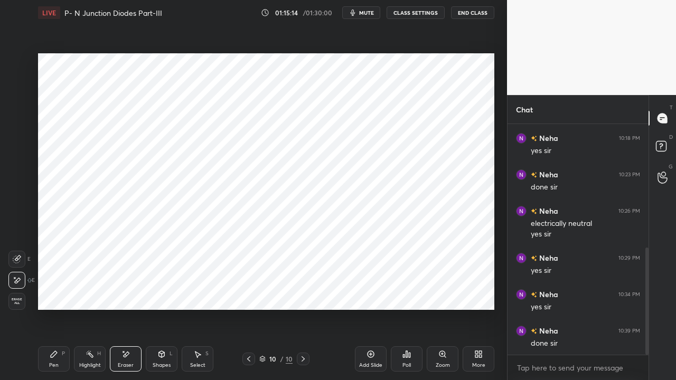
click at [166, 290] on div "Shapes" at bounding box center [162, 365] width 18 height 5
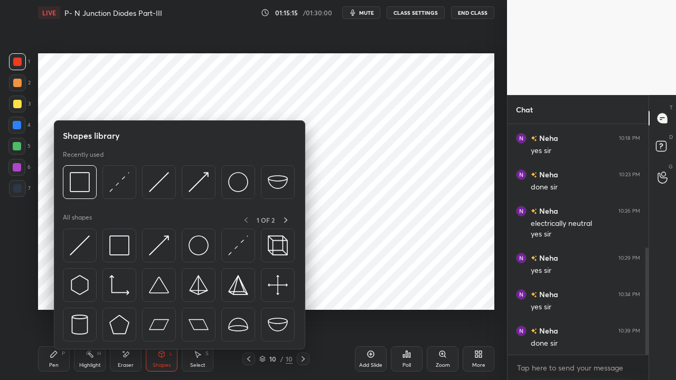
click at [228, 249] on img at bounding box center [238, 246] width 20 height 20
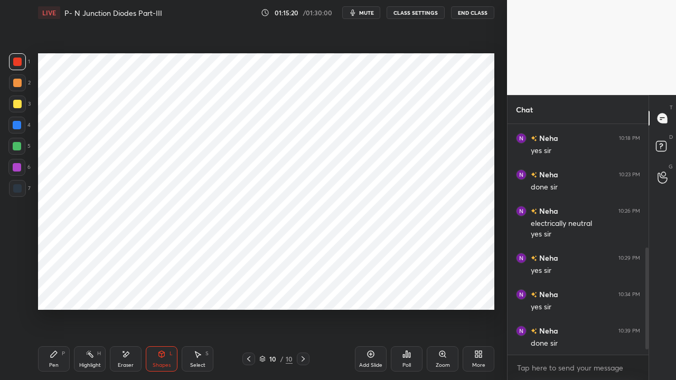
scroll to position [302, 0]
click at [121, 290] on div "Eraser" at bounding box center [126, 365] width 16 height 5
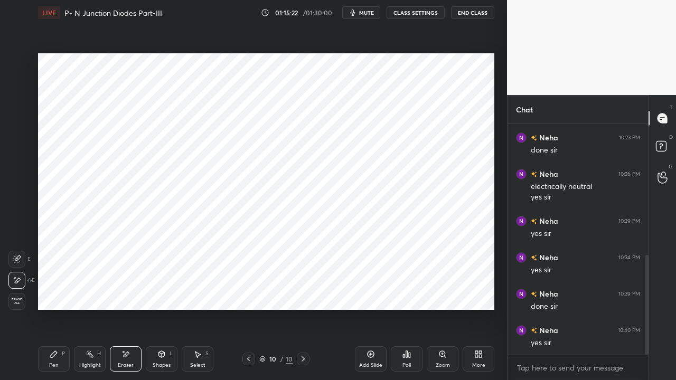
click at [165, 290] on div "Shapes" at bounding box center [162, 365] width 18 height 5
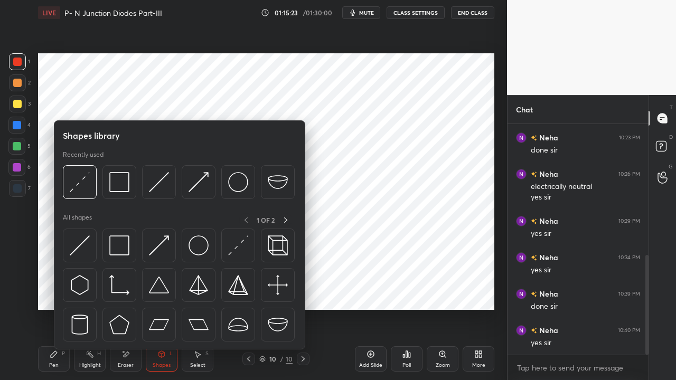
click at [233, 249] on img at bounding box center [238, 246] width 20 height 20
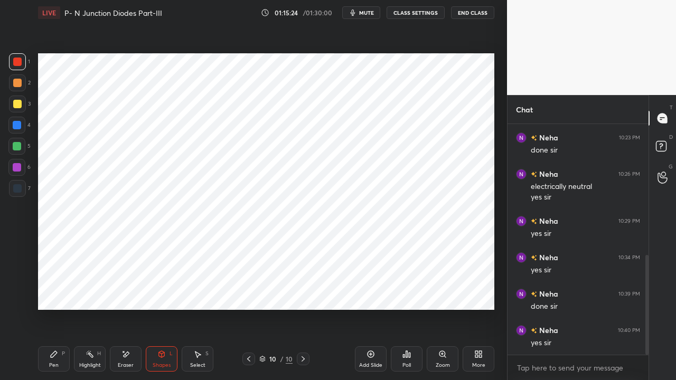
click at [16, 147] on div at bounding box center [17, 146] width 8 height 8
click at [92, 290] on div "Highlight H" at bounding box center [90, 358] width 32 height 25
click at [127, 290] on div "Eraser" at bounding box center [126, 365] width 16 height 5
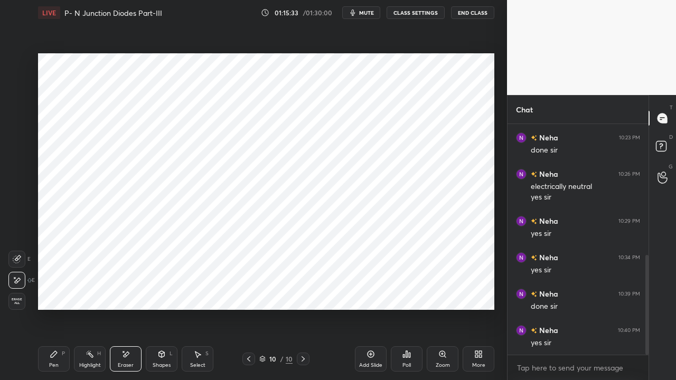
click at [17, 259] on icon at bounding box center [18, 258] width 6 height 5
click at [54, 290] on div "Pen P" at bounding box center [54, 358] width 32 height 25
click at [94, 290] on div "Highlight" at bounding box center [90, 365] width 22 height 5
click at [127, 290] on div "Eraser" at bounding box center [126, 358] width 32 height 25
click at [15, 279] on icon at bounding box center [17, 280] width 8 height 9
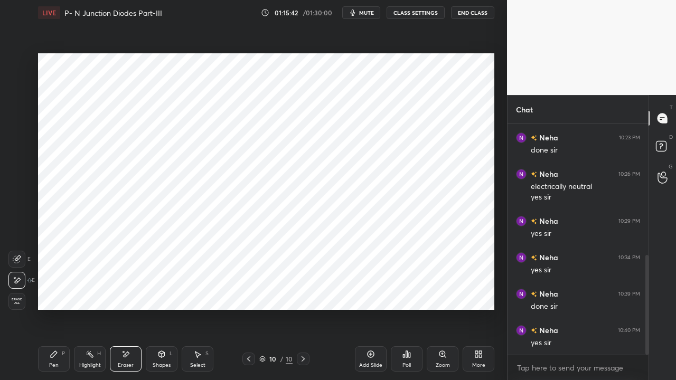
click at [50, 290] on div "Pen P" at bounding box center [54, 358] width 32 height 25
click at [302, 290] on icon at bounding box center [303, 359] width 8 height 8
click at [372, 290] on icon at bounding box center [370, 354] width 8 height 8
click at [17, 125] on div at bounding box center [17, 125] width 8 height 8
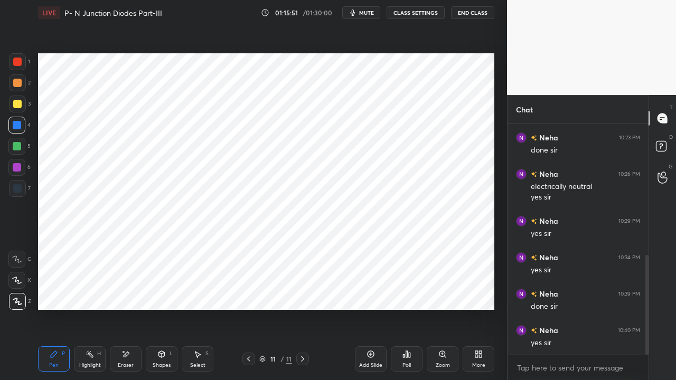
click at [161, 290] on icon at bounding box center [161, 354] width 8 height 8
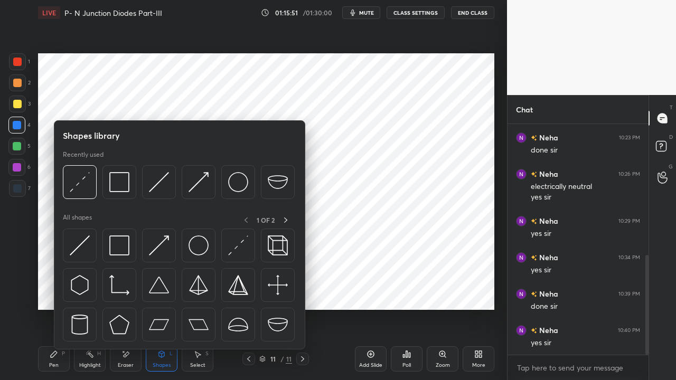
click at [156, 247] on img at bounding box center [159, 246] width 20 height 20
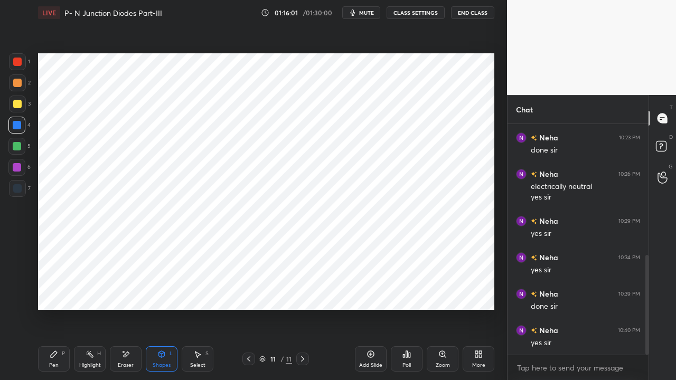
click at [54, 290] on icon at bounding box center [54, 354] width 8 height 8
click at [18, 145] on div at bounding box center [17, 146] width 8 height 8
click at [19, 167] on div at bounding box center [17, 167] width 8 height 8
click at [17, 189] on div at bounding box center [17, 188] width 8 height 8
click at [163, 290] on div "Shapes" at bounding box center [162, 365] width 18 height 5
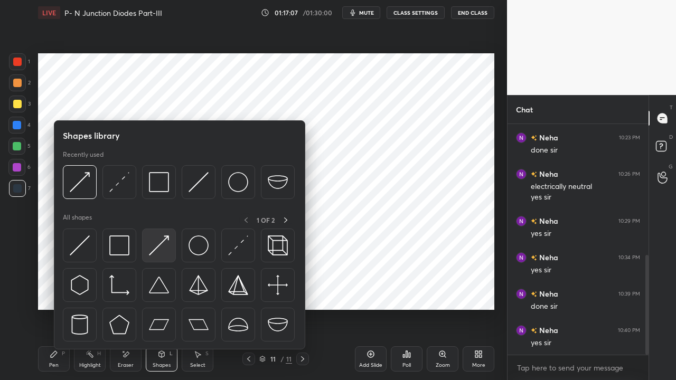
click at [154, 248] on img at bounding box center [159, 246] width 20 height 20
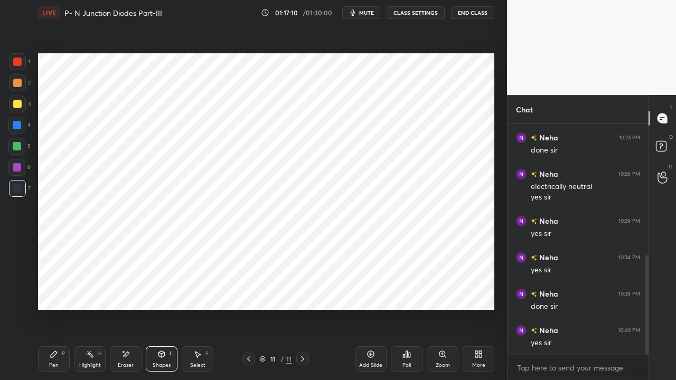
click at [56, 290] on icon at bounding box center [54, 354] width 8 height 8
click at [18, 62] on div at bounding box center [17, 62] width 8 height 8
